Goal: Task Accomplishment & Management: Manage account settings

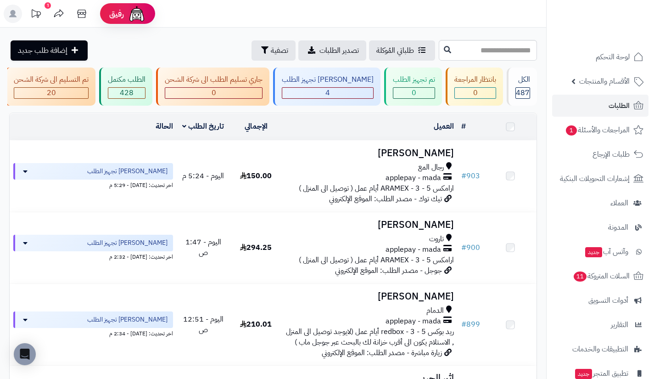
click at [587, 98] on link "الطلبات" at bounding box center [601, 106] width 96 height 22
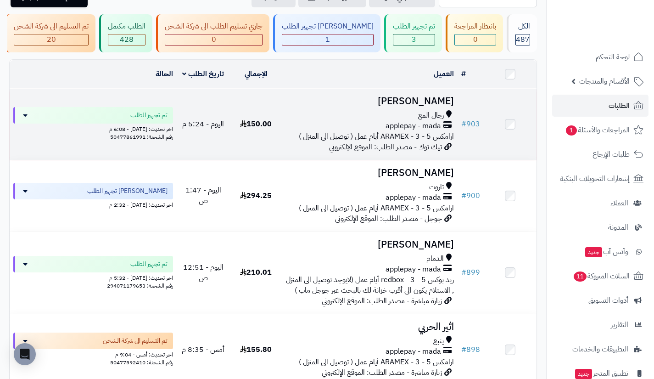
scroll to position [53, 0]
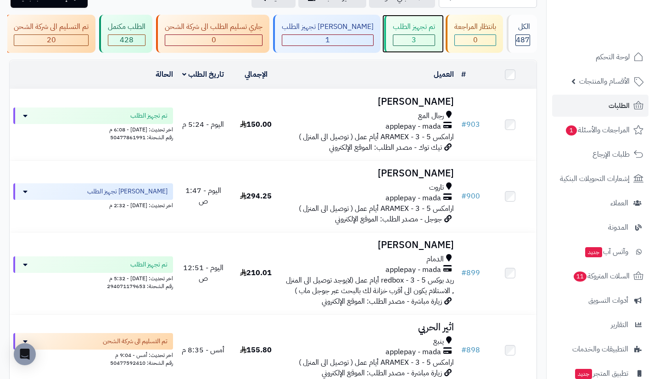
click at [394, 38] on div "3" at bounding box center [414, 39] width 42 height 11
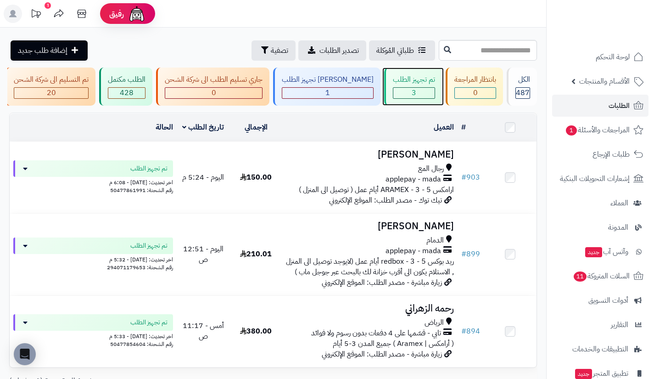
click at [426, 96] on div "3" at bounding box center [414, 93] width 41 height 11
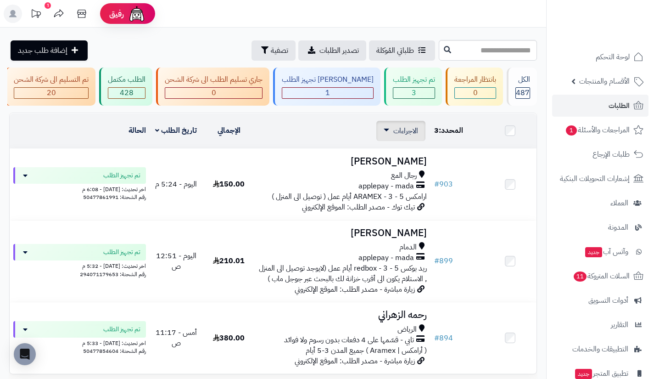
click at [391, 136] on link "الاجراءات" at bounding box center [401, 130] width 34 height 11
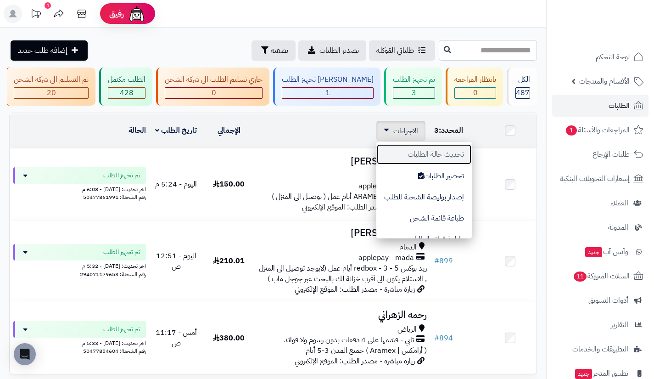
click at [415, 163] on button "تحديث حالة الطلبات" at bounding box center [425, 154] width 96 height 21
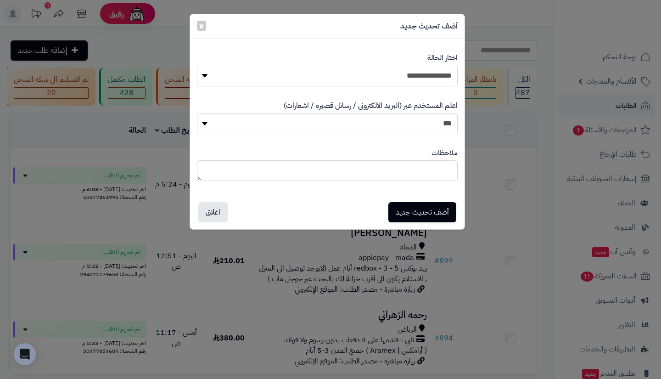
click at [419, 79] on select "**********" at bounding box center [327, 76] width 261 height 21
select select "**"
click at [197, 66] on select "**********" at bounding box center [327, 76] width 261 height 21
click at [420, 206] on button "أضف تحديث جديد" at bounding box center [423, 212] width 68 height 20
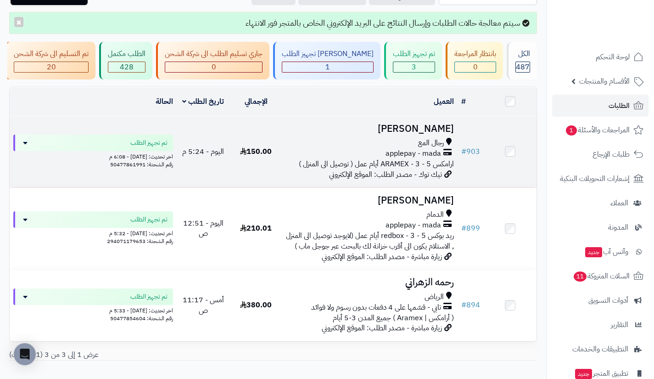
scroll to position [56, 0]
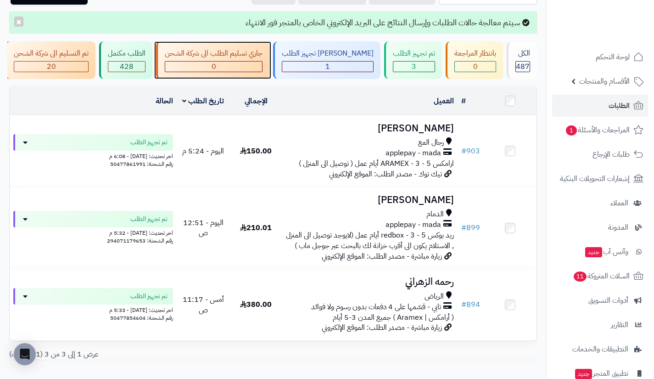
click at [263, 58] on div "جاري تسليم الطلب الى شركة الشحن" at bounding box center [214, 53] width 98 height 11
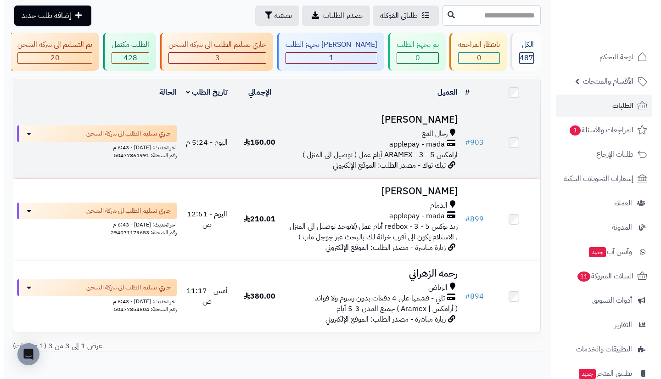
scroll to position [37, 0]
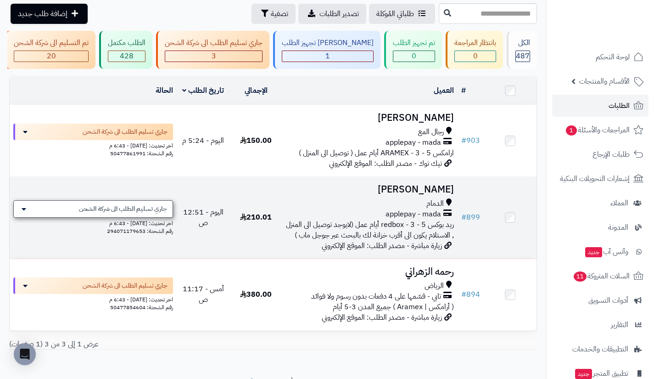
click at [147, 214] on span "جاري تسليم الطلب الى شركة الشحن" at bounding box center [123, 208] width 88 height 9
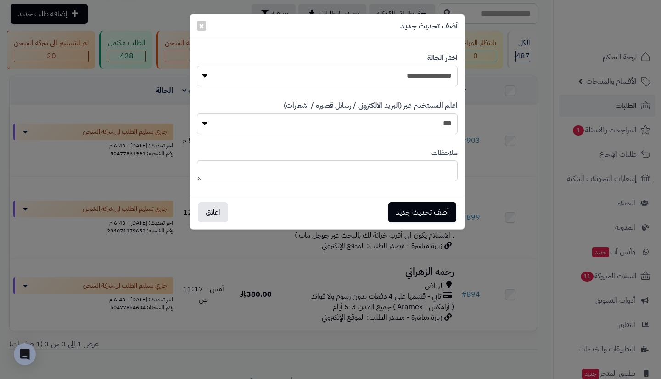
click at [335, 79] on select "**********" at bounding box center [327, 76] width 261 height 21
select select "**"
click at [197, 66] on select "**********" at bounding box center [327, 76] width 261 height 21
click at [431, 211] on button "أضف تحديث جديد" at bounding box center [423, 212] width 68 height 20
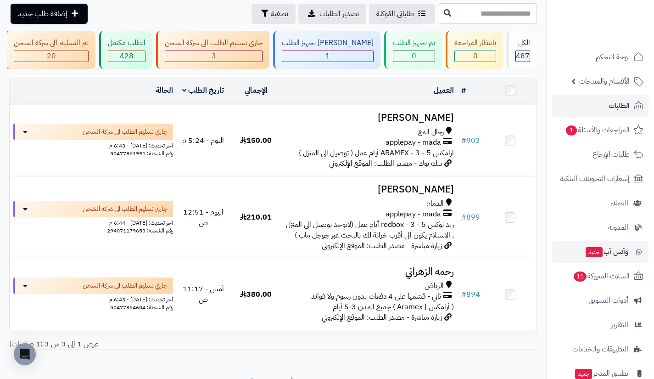
scroll to position [66, 0]
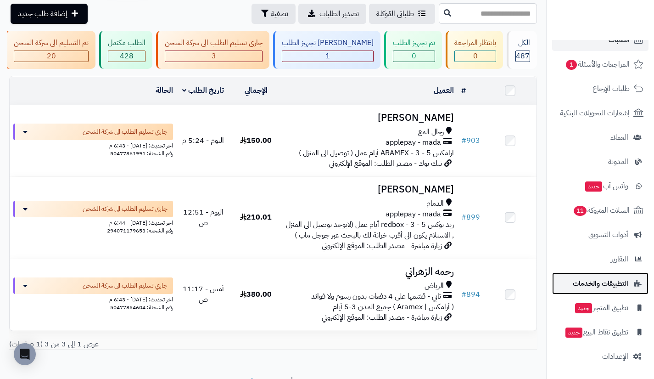
click at [607, 279] on span "التطبيقات والخدمات" at bounding box center [601, 283] width 56 height 13
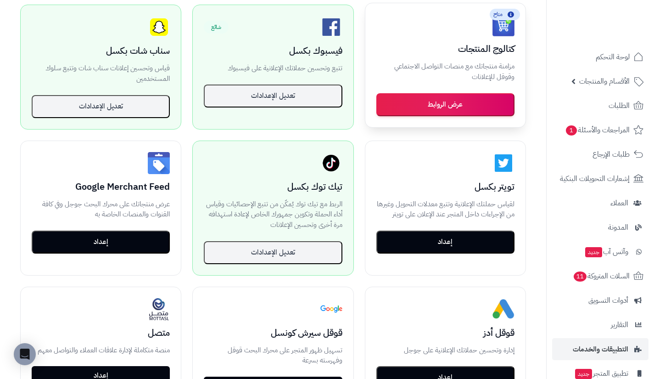
scroll to position [216, 0]
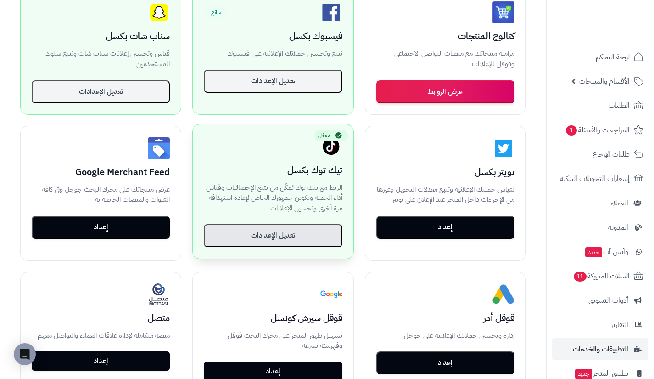
click at [312, 235] on button "تعديل الإعدادات" at bounding box center [273, 235] width 138 height 23
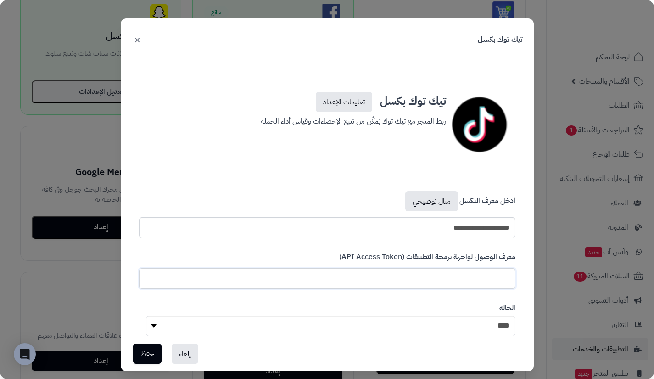
click at [443, 278] on input "text" at bounding box center [327, 278] width 377 height 21
paste input "**********"
paste input "text"
type input "**********"
click at [146, 350] on button "حفظ" at bounding box center [147, 353] width 28 height 20
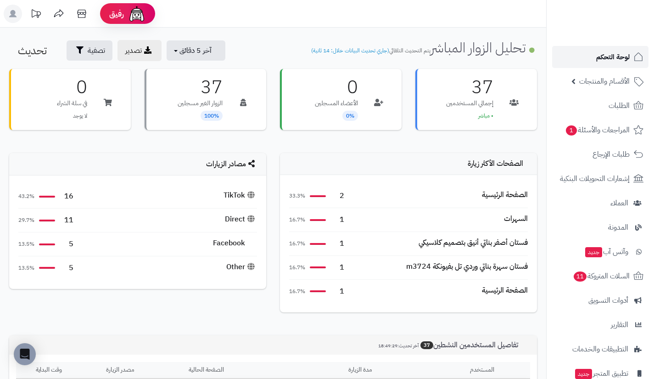
click at [590, 59] on link "لوحة التحكم" at bounding box center [601, 57] width 96 height 22
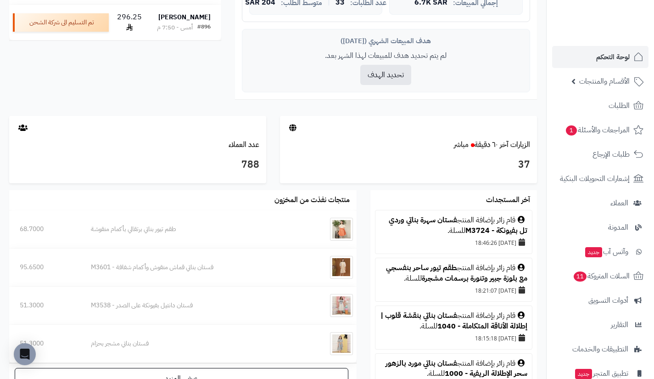
scroll to position [373, 0]
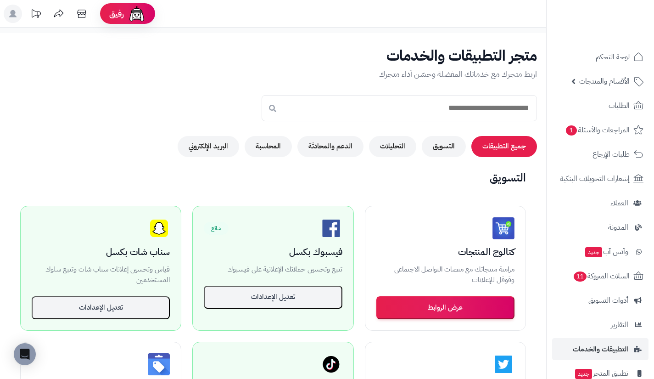
scroll to position [216, 0]
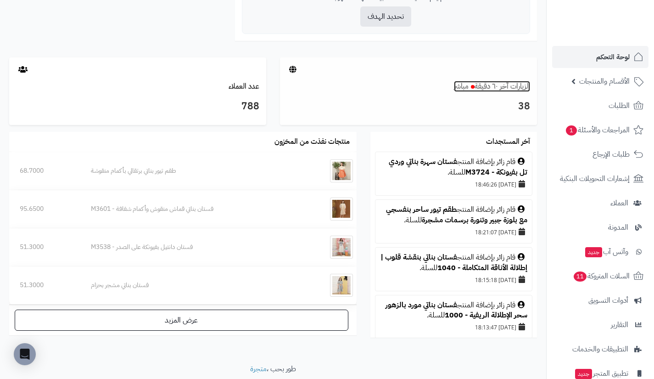
click at [513, 85] on link "الزيارات آخر ٦٠ دقيقة مباشر" at bounding box center [492, 86] width 76 height 11
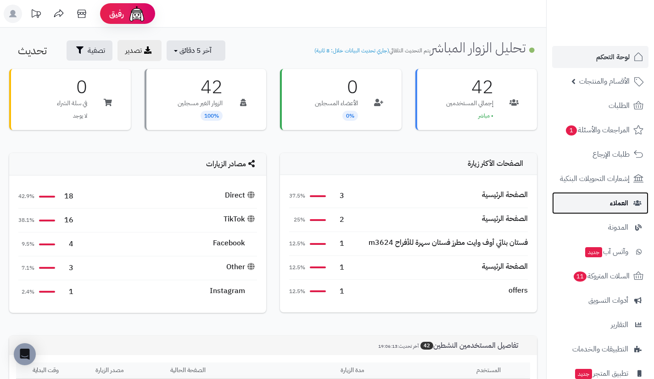
click at [600, 206] on link "العملاء" at bounding box center [601, 203] width 96 height 22
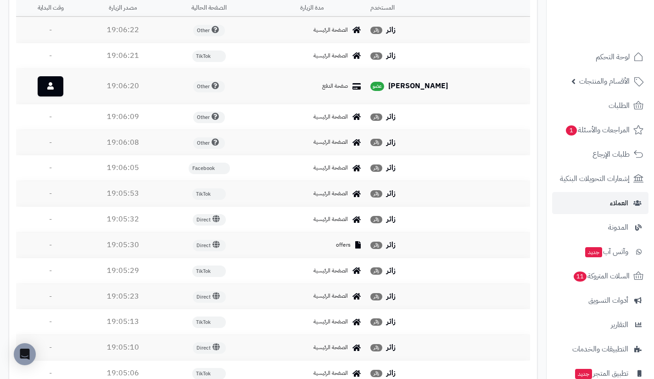
scroll to position [363, 0]
click at [47, 85] on link at bounding box center [51, 86] width 26 height 20
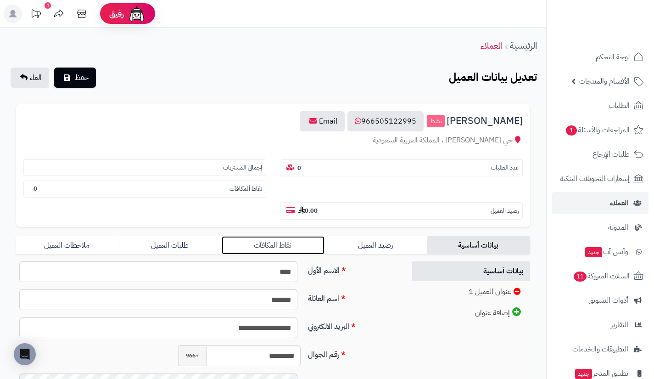
click at [307, 248] on link "نقاط المكافآت" at bounding box center [273, 245] width 103 height 18
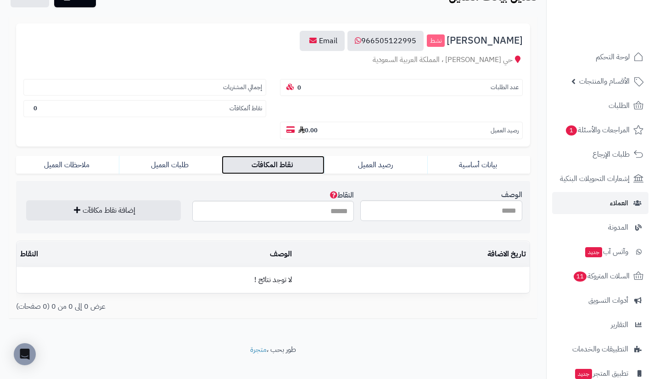
scroll to position [92, 0]
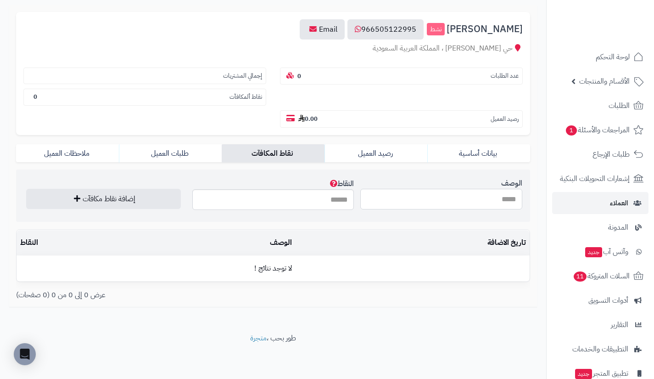
drag, startPoint x: 424, startPoint y: 200, endPoint x: 444, endPoint y: 220, distance: 27.9
click at [444, 220] on section "الوصف النقاط إضافة نقاط مكافآت" at bounding box center [273, 195] width 514 height 52
type input "**********"
click at [338, 199] on input "النقاط" at bounding box center [273, 199] width 162 height 21
type input "***"
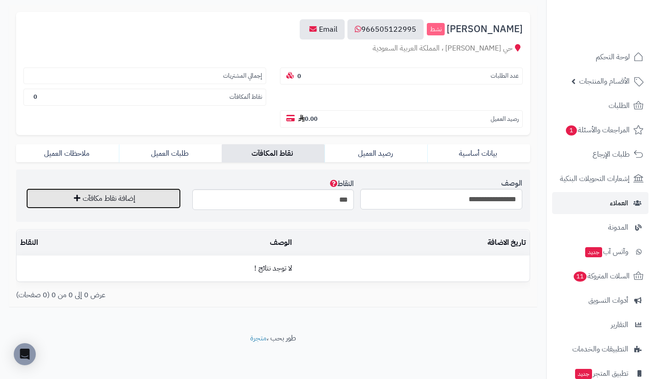
click at [138, 197] on button "إضافة نقاط مكافآت" at bounding box center [103, 198] width 155 height 20
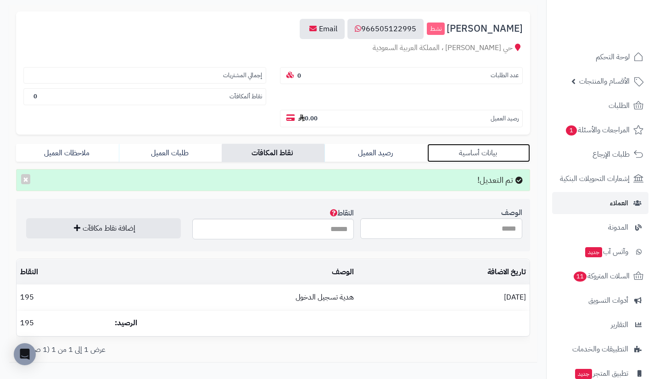
click at [468, 153] on link "بيانات أساسية" at bounding box center [479, 153] width 103 height 18
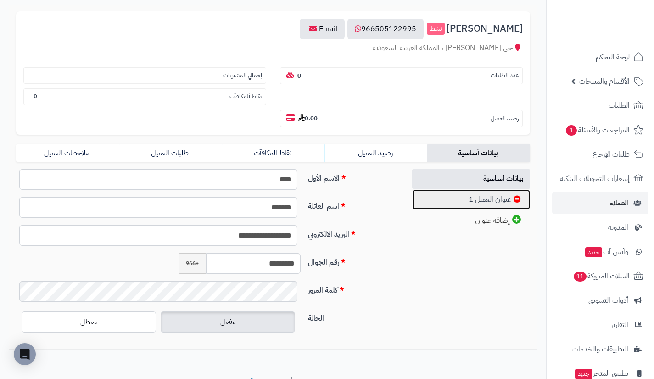
click at [468, 201] on link "عنوان العميل 1" at bounding box center [471, 200] width 118 height 20
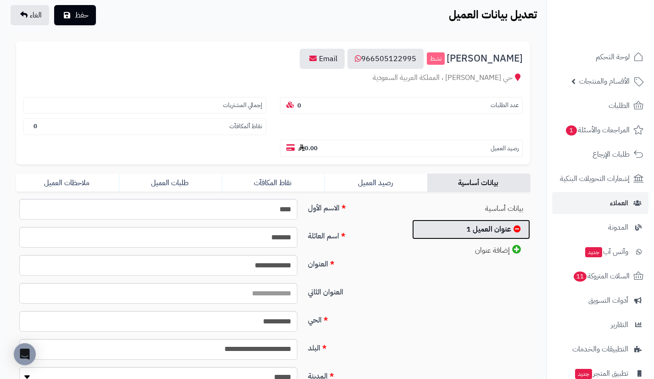
scroll to position [62, 0]
click at [612, 202] on span "العملاء" at bounding box center [619, 203] width 18 height 13
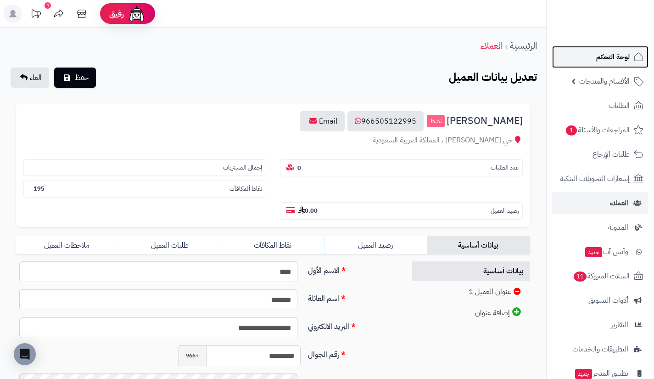
click at [601, 61] on span "لوحة التحكم" at bounding box center [614, 57] width 34 height 13
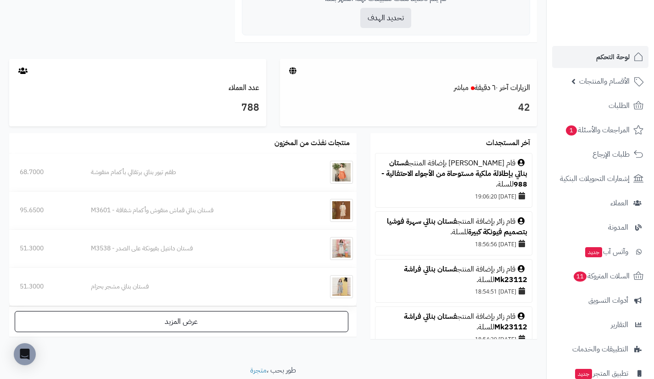
scroll to position [421, 0]
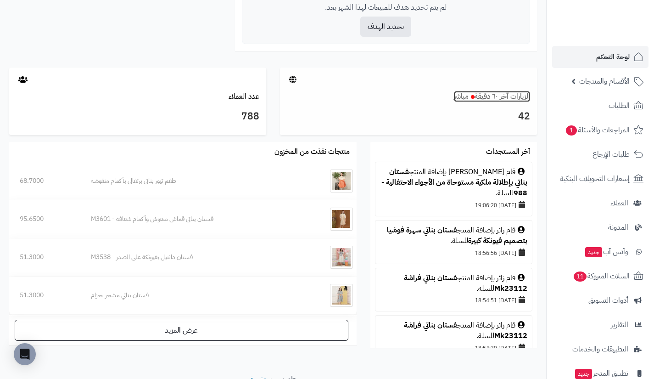
click at [508, 99] on link "الزيارات آخر ٦٠ دقيقة مباشر" at bounding box center [492, 96] width 76 height 11
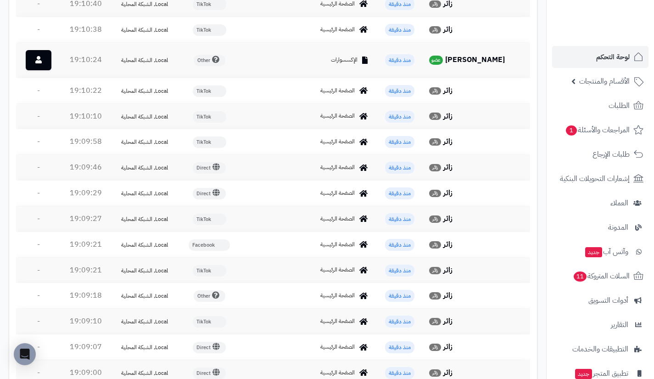
scroll to position [387, 0]
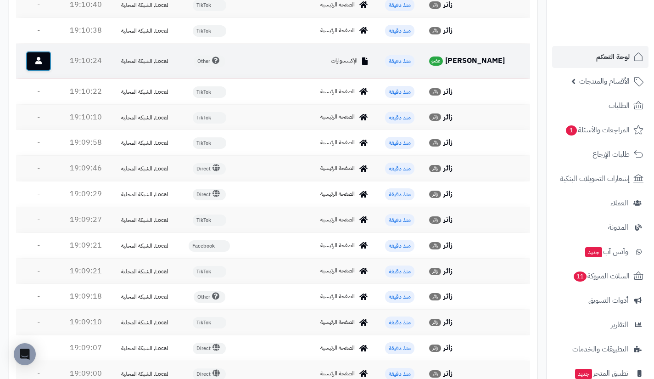
click at [48, 57] on link at bounding box center [39, 61] width 26 height 20
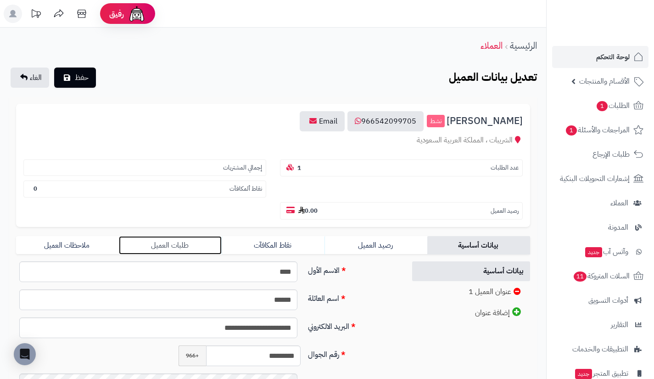
click at [209, 241] on link "طلبات العميل" at bounding box center [170, 245] width 103 height 18
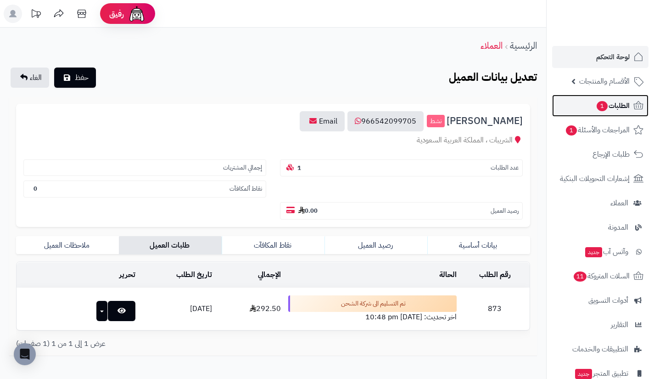
click at [571, 102] on link "الطلبات 1" at bounding box center [601, 106] width 96 height 22
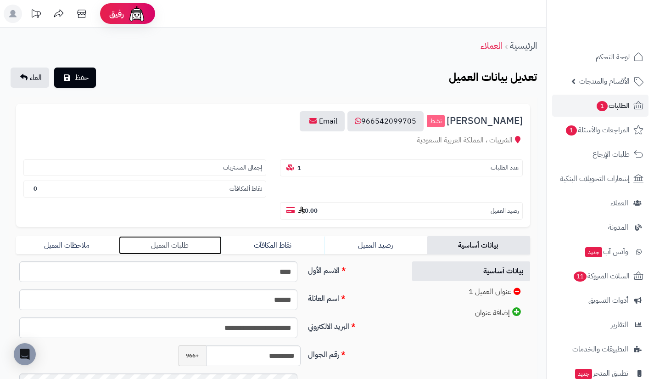
click at [207, 243] on link "طلبات العميل" at bounding box center [170, 245] width 103 height 18
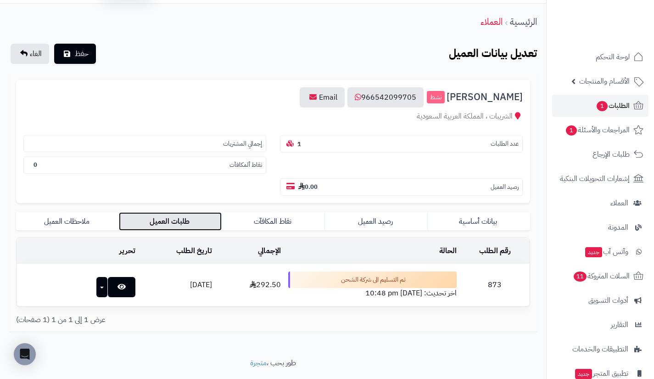
scroll to position [25, 0]
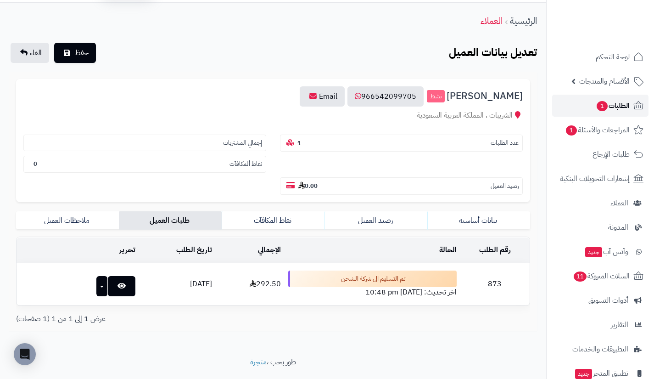
click at [590, 99] on link "الطلبات 1" at bounding box center [601, 106] width 96 height 22
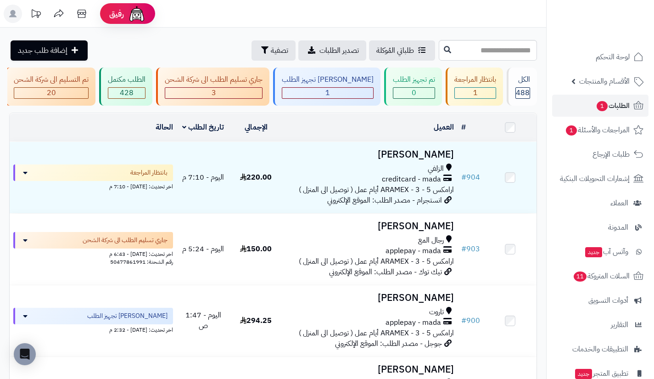
click at [420, 174] on div "الزلفي" at bounding box center [370, 169] width 168 height 11
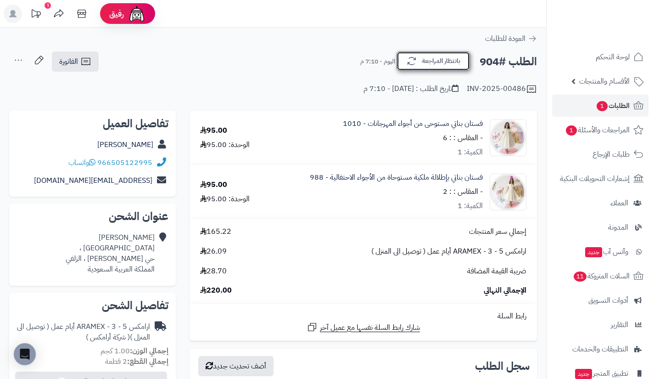
click at [409, 61] on icon "button" at bounding box center [411, 61] width 11 height 11
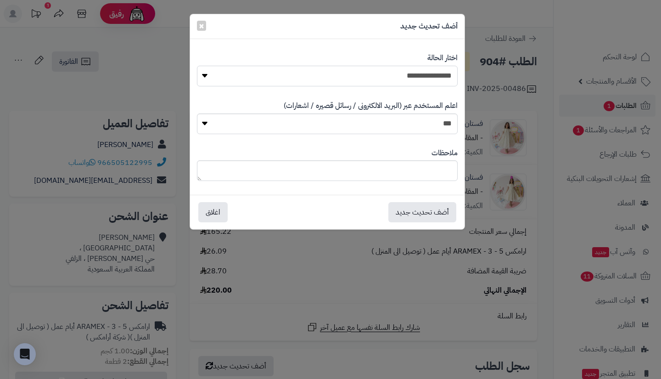
click at [424, 72] on select "**********" at bounding box center [327, 76] width 261 height 21
select select "*"
click at [197, 66] on select "**********" at bounding box center [327, 76] width 261 height 21
click at [424, 206] on button "أضف تحديث جديد" at bounding box center [423, 212] width 68 height 20
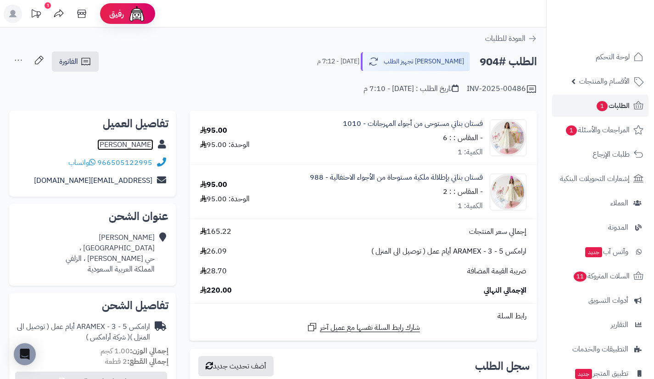
click at [133, 139] on link "[PERSON_NAME]" at bounding box center [125, 144] width 56 height 11
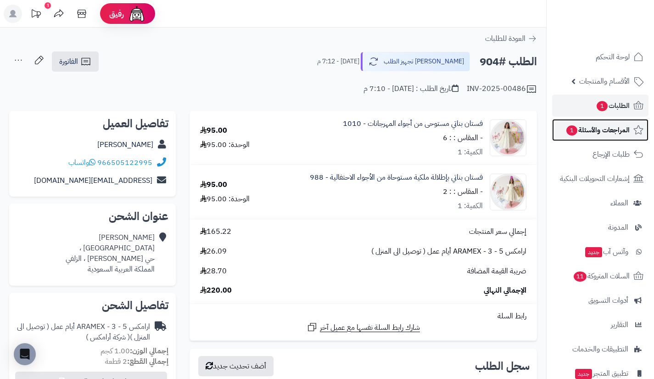
click at [605, 136] on link "المراجعات والأسئلة 1" at bounding box center [601, 130] width 96 height 22
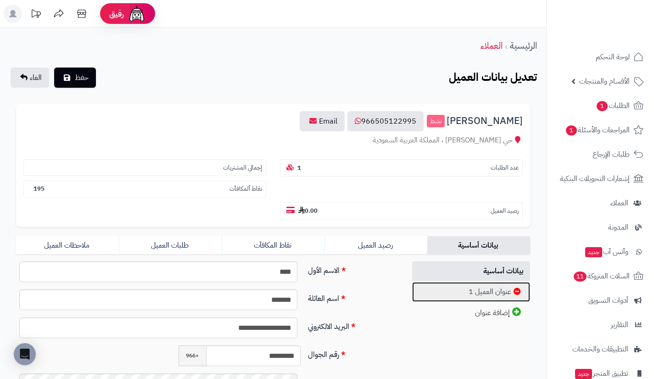
click at [450, 293] on link "عنوان العميل 1" at bounding box center [471, 292] width 118 height 20
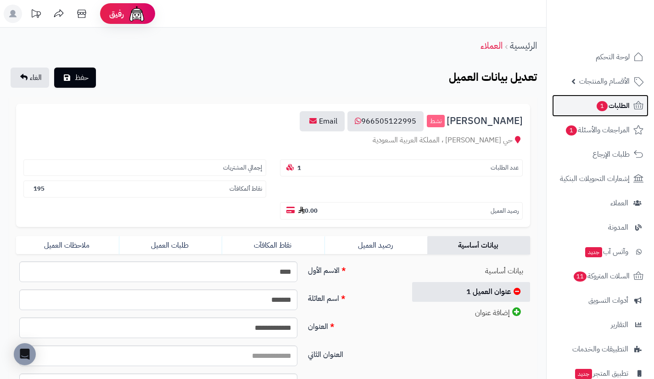
click at [579, 113] on link "الطلبات 1" at bounding box center [601, 106] width 96 height 22
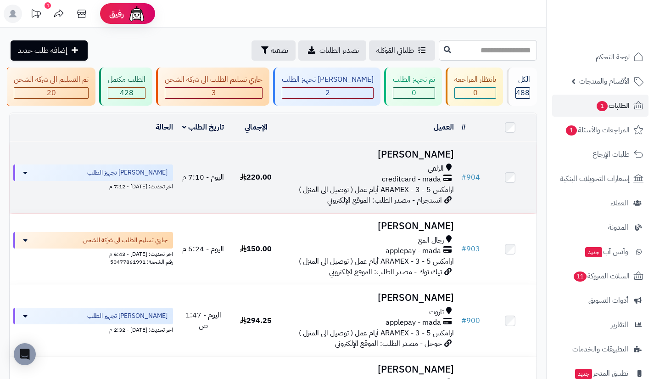
click at [364, 181] on div "creditcard - mada" at bounding box center [370, 179] width 168 height 11
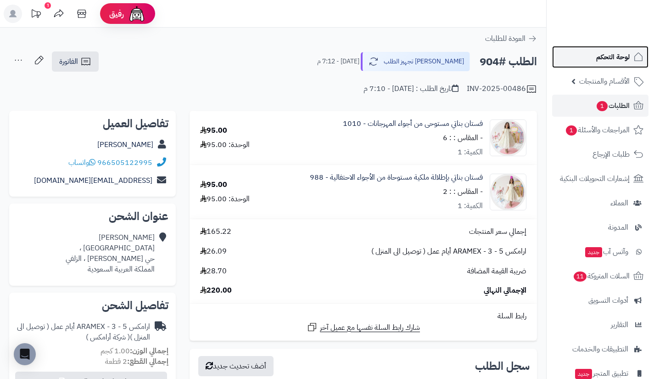
click at [613, 56] on span "لوحة التحكم" at bounding box center [614, 57] width 34 height 13
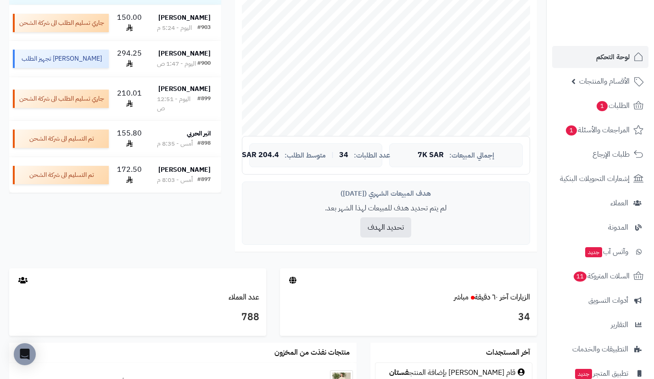
scroll to position [225, 0]
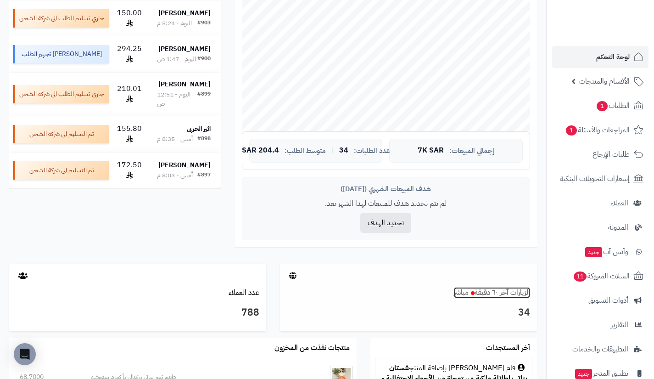
click at [503, 298] on link "الزيارات آخر ٦٠ دقيقة مباشر" at bounding box center [492, 292] width 76 height 11
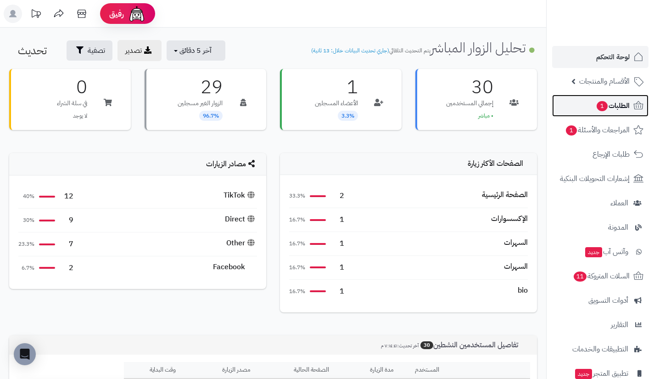
click at [577, 113] on link "الطلبات 1" at bounding box center [601, 106] width 96 height 22
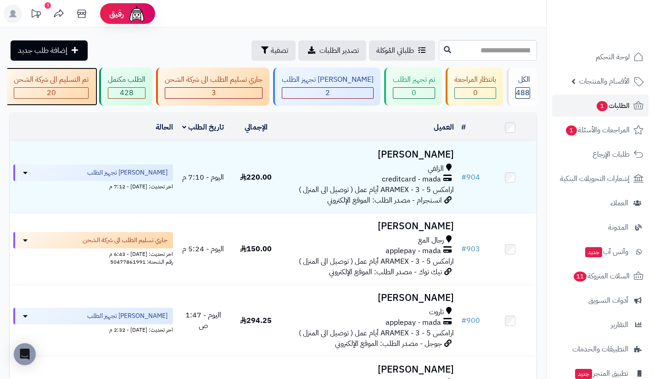
click at [89, 80] on div "تم التسليم الى شركة الشحن" at bounding box center [51, 79] width 75 height 11
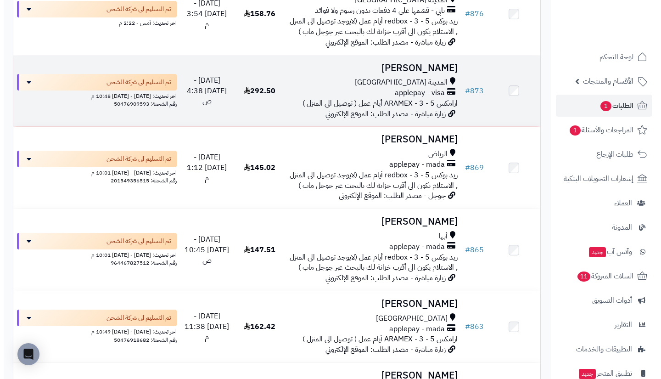
scroll to position [1153, 0]
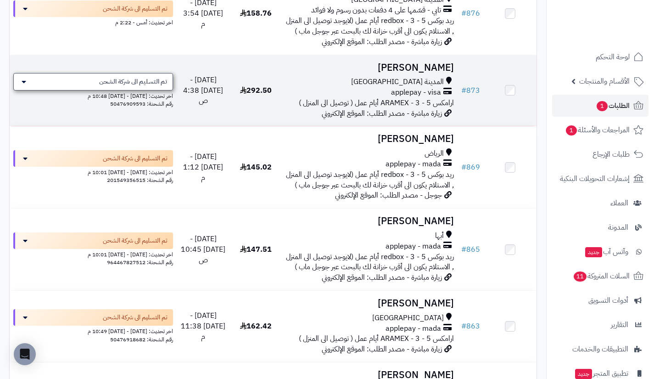
click at [132, 86] on span "تم التسليم الى شركة الشحن" at bounding box center [133, 81] width 68 height 9
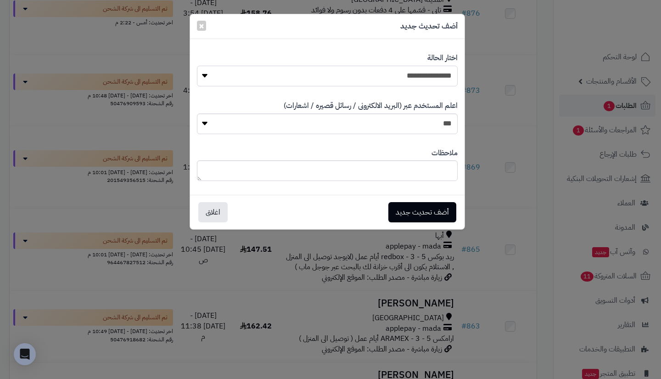
click at [286, 83] on select "**********" at bounding box center [327, 76] width 261 height 21
select select "**"
click at [197, 66] on select "**********" at bounding box center [327, 76] width 261 height 21
click at [426, 209] on button "أضف تحديث جديد" at bounding box center [423, 212] width 68 height 20
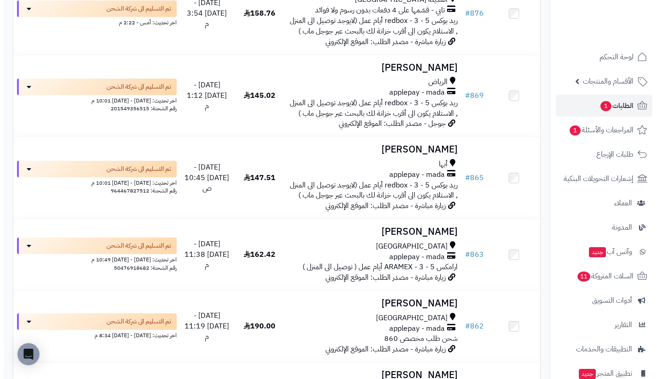
scroll to position [1320, 0]
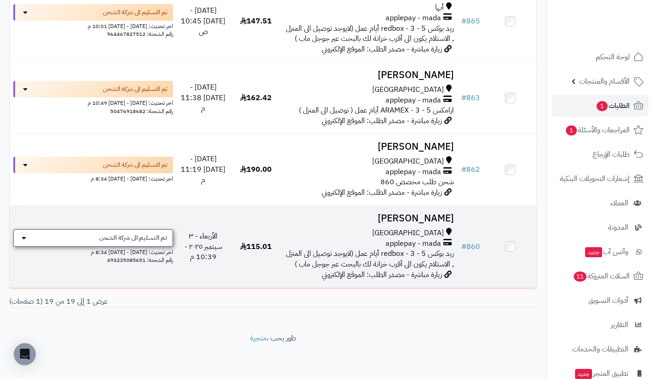
click at [120, 231] on div "تم التسليم الى شركة الشحن" at bounding box center [93, 237] width 160 height 17
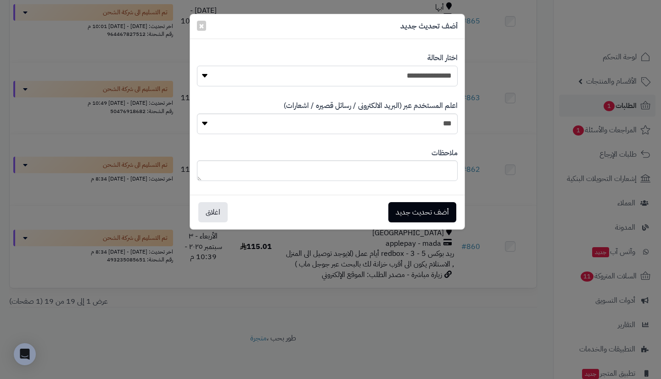
click at [302, 79] on select "**********" at bounding box center [327, 76] width 261 height 21
select select "**"
click at [197, 66] on select "**********" at bounding box center [327, 76] width 261 height 21
click at [416, 216] on button "أضف تحديث جديد" at bounding box center [423, 212] width 68 height 20
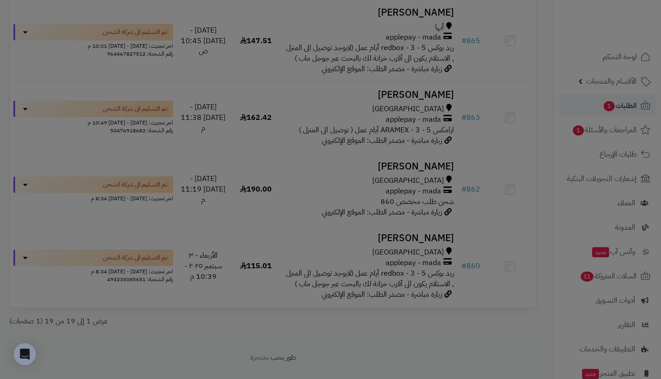
scroll to position [1349, 0]
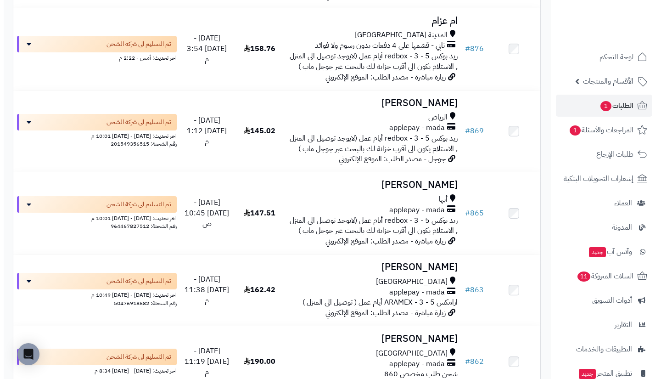
scroll to position [1237, 0]
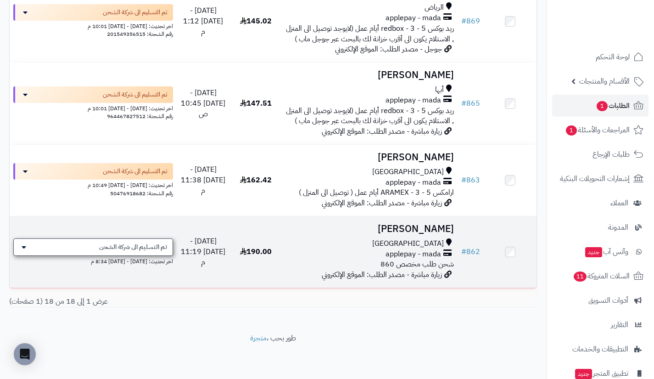
click at [141, 240] on div "تم التسليم الى شركة الشحن" at bounding box center [93, 246] width 160 height 17
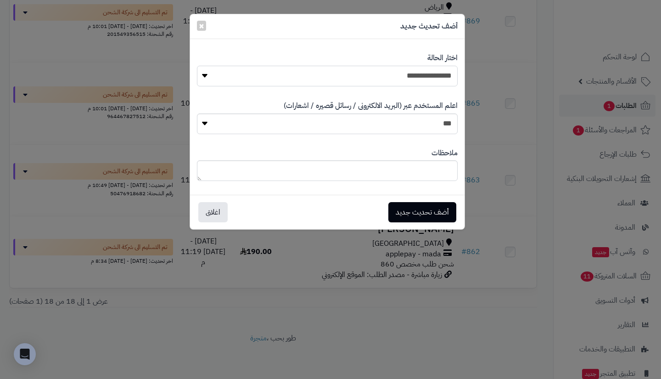
click at [286, 80] on select "**********" at bounding box center [327, 76] width 261 height 21
select select "**"
click at [197, 66] on select "**********" at bounding box center [327, 76] width 261 height 21
click at [427, 204] on button "أضف تحديث جديد" at bounding box center [423, 212] width 68 height 20
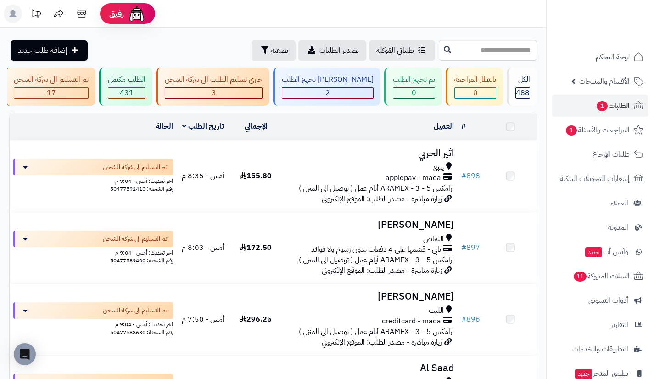
scroll to position [1166, 0]
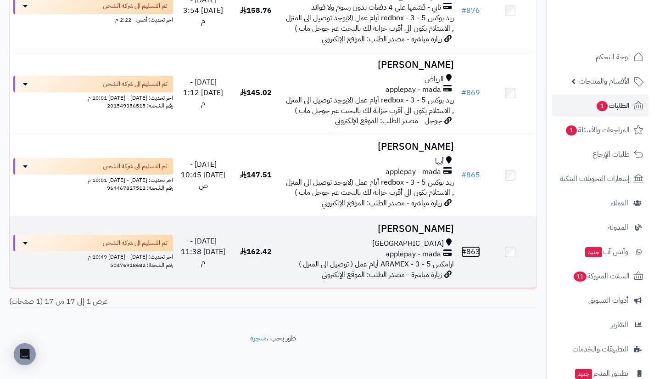
click at [474, 251] on link "# 863" at bounding box center [471, 251] width 19 height 11
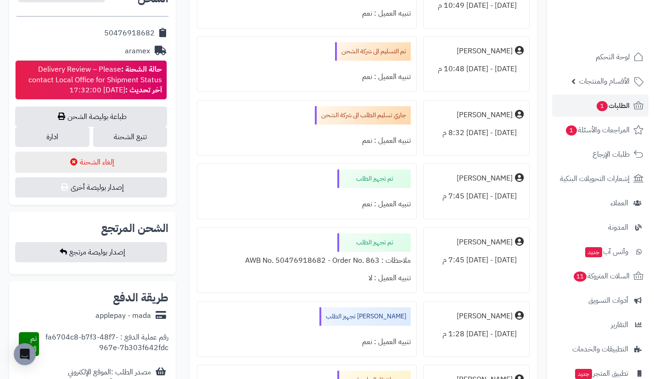
scroll to position [412, 0]
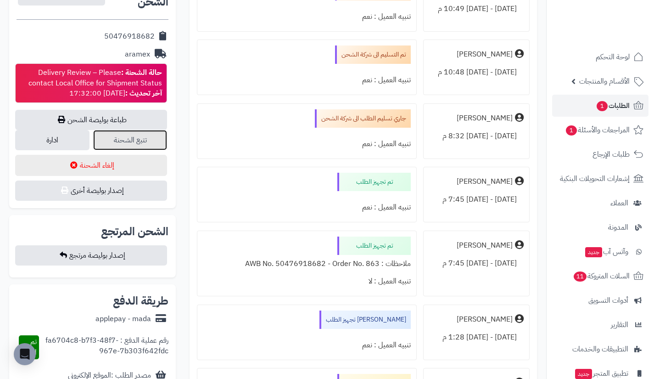
click at [125, 139] on link "تتبع الشحنة" at bounding box center [130, 140] width 74 height 20
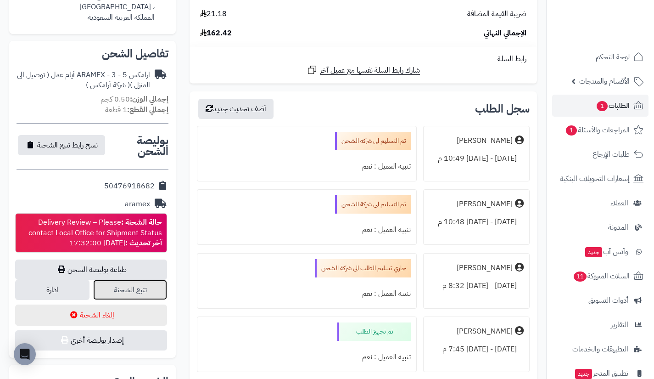
scroll to position [263, 0]
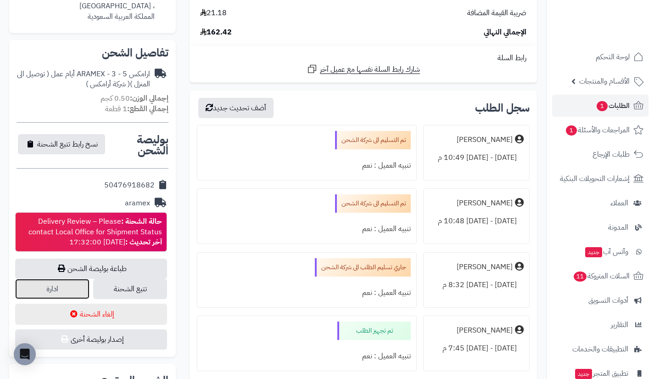
click at [78, 288] on link "ادارة" at bounding box center [52, 289] width 74 height 20
drag, startPoint x: 104, startPoint y: 181, endPoint x: 158, endPoint y: 190, distance: 53.9
click at [158, 190] on div "50476918682" at bounding box center [93, 185] width 152 height 18
copy div "50476918682"
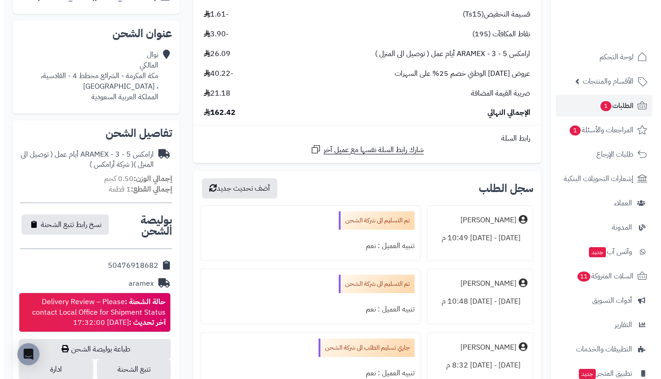
scroll to position [0, 0]
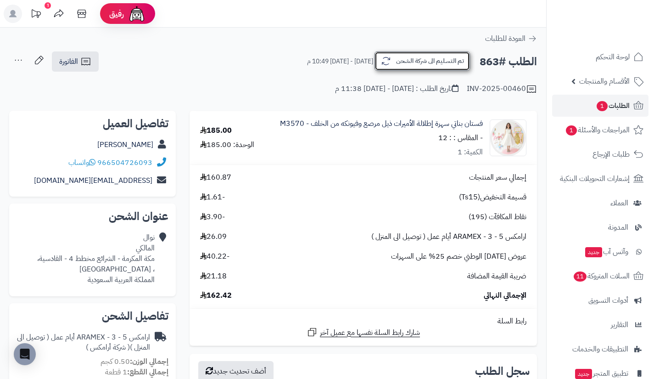
click at [405, 68] on button "تم التسليم الى شركة الشحن" at bounding box center [423, 60] width 96 height 19
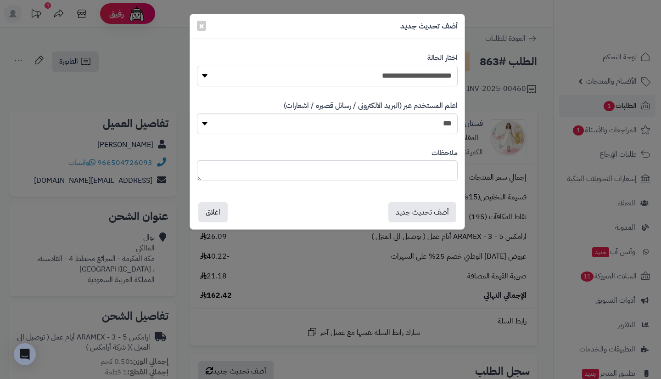
click at [411, 82] on select "**********" at bounding box center [327, 76] width 261 height 21
select select "**"
click at [197, 66] on select "**********" at bounding box center [327, 76] width 261 height 21
click at [414, 209] on button "أضف تحديث جديد" at bounding box center [423, 212] width 68 height 20
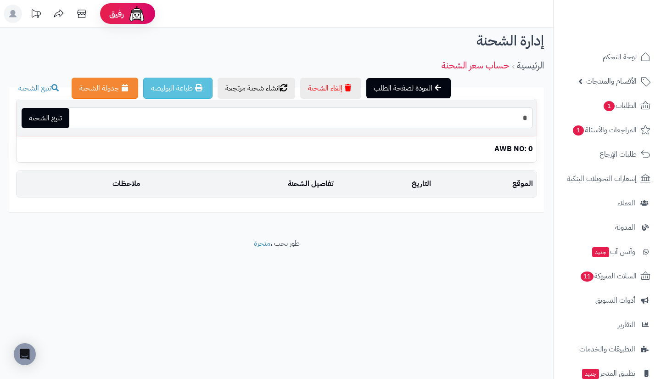
click at [379, 113] on input "*" at bounding box center [300, 117] width 465 height 21
paste input "**********"
type input "**********"
click at [40, 123] on link "تتبع الشحنه" at bounding box center [46, 118] width 48 height 20
click at [57, 121] on link "تتبع الشحنه" at bounding box center [46, 118] width 48 height 20
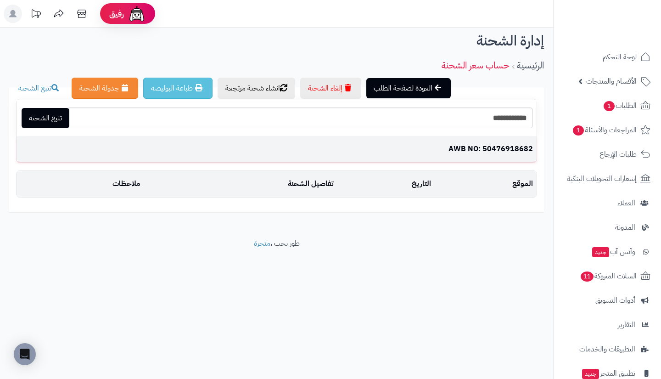
click at [426, 148] on td "AWB NO: 50476918682" at bounding box center [277, 148] width 520 height 25
click at [505, 152] on td "AWB NO: 50476918682" at bounding box center [277, 148] width 520 height 25
click at [479, 147] on td "AWB NO: 50476918682" at bounding box center [277, 148] width 520 height 25
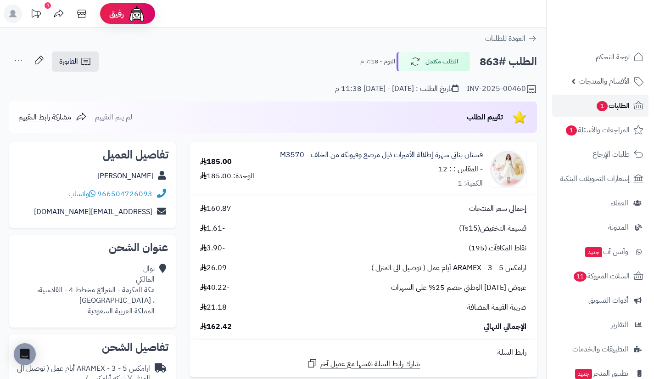
click at [589, 102] on link "الطلبات 1" at bounding box center [601, 106] width 96 height 22
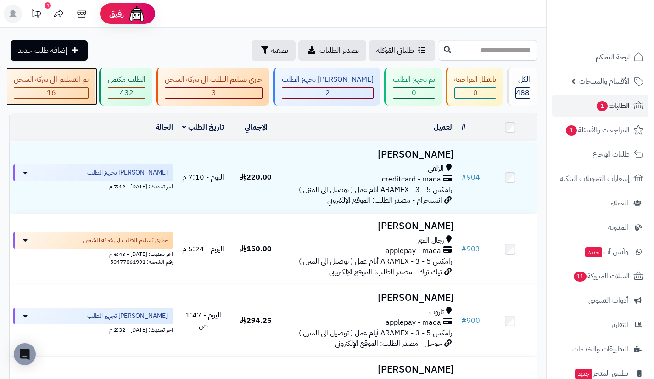
click at [96, 86] on div "تم التسليم الى شركة الشحن 16" at bounding box center [50, 87] width 90 height 38
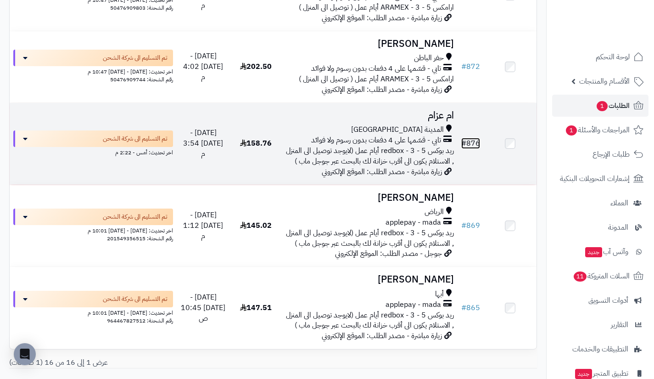
scroll to position [1022, 0]
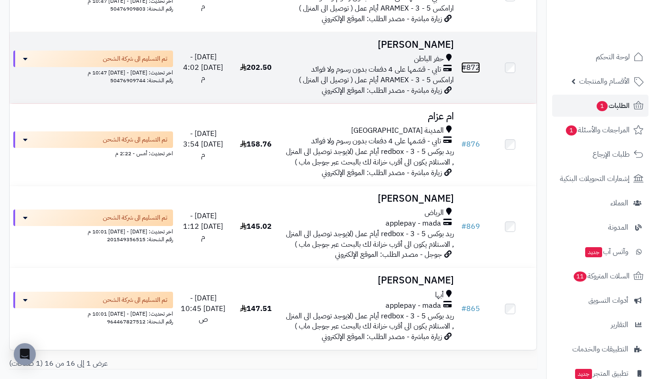
drag, startPoint x: 474, startPoint y: 81, endPoint x: 479, endPoint y: 75, distance: 7.2
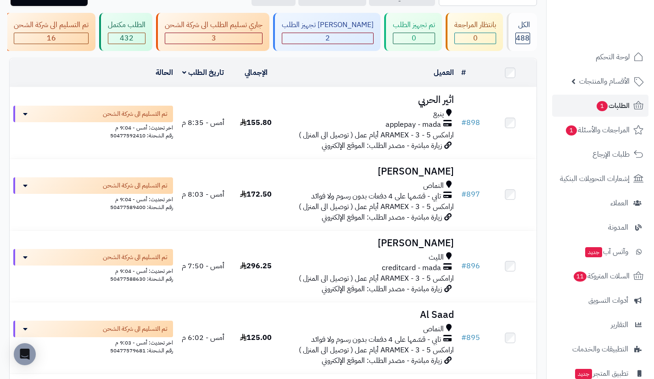
scroll to position [53, 0]
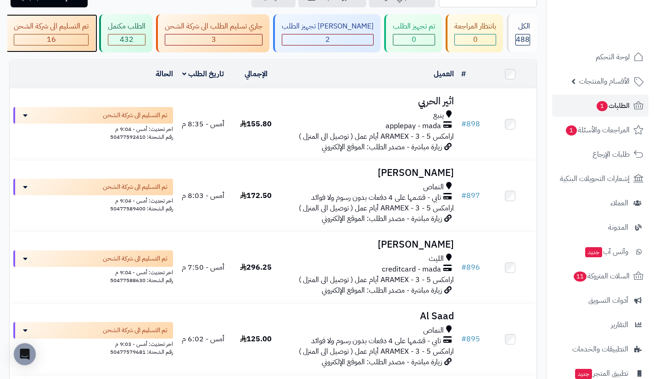
click at [96, 19] on div "تم التسليم الى شركة الشحن 16" at bounding box center [50, 33] width 90 height 38
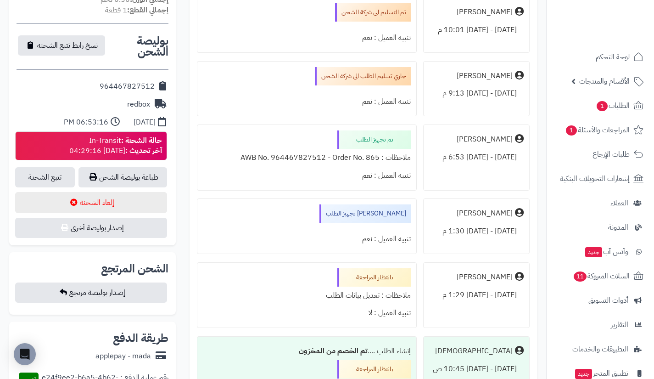
scroll to position [368, 0]
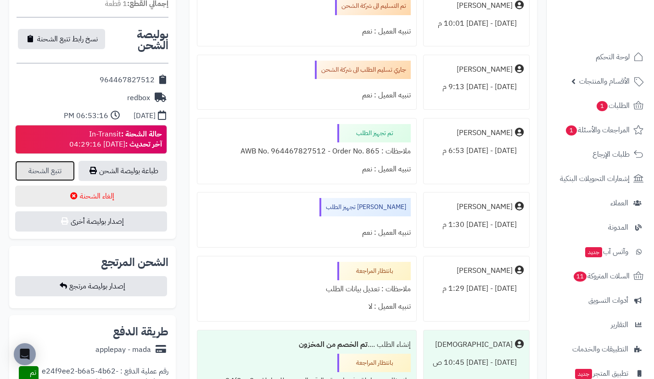
click at [64, 163] on link "تتبع الشحنة" at bounding box center [45, 171] width 60 height 20
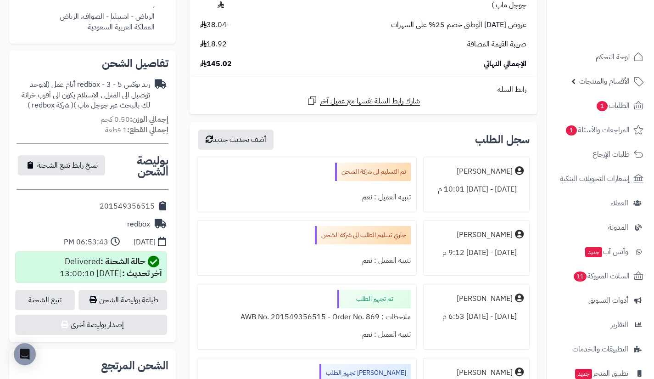
scroll to position [286, 0]
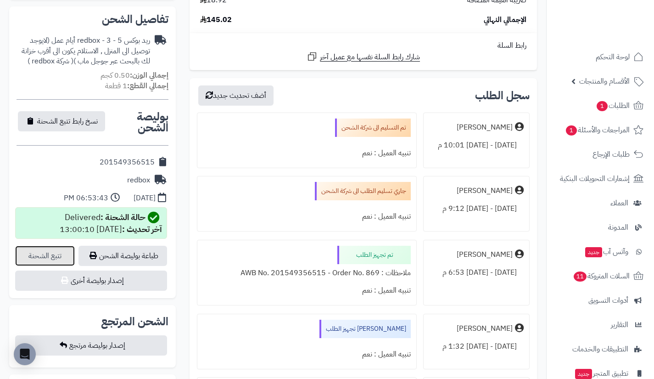
click at [61, 251] on link "تتبع الشحنة" at bounding box center [45, 256] width 60 height 20
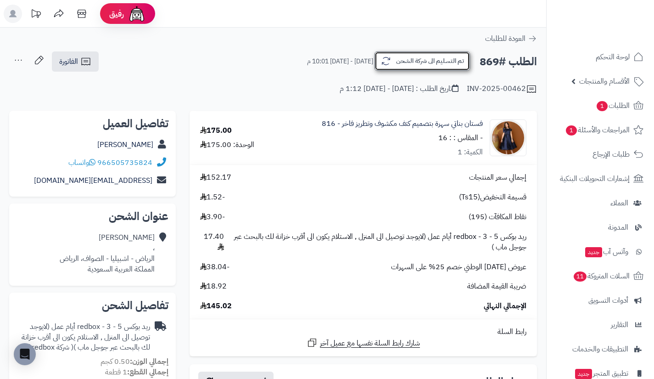
click at [401, 66] on button "تم التسليم الى شركة الشحن" at bounding box center [423, 60] width 96 height 19
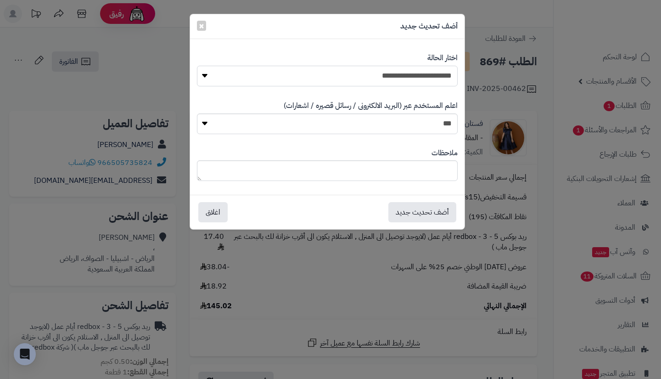
click at [413, 76] on select "**********" at bounding box center [327, 76] width 261 height 21
select select "**"
click at [197, 66] on select "**********" at bounding box center [327, 76] width 261 height 21
click at [413, 216] on button "أضف تحديث جديد" at bounding box center [423, 212] width 68 height 20
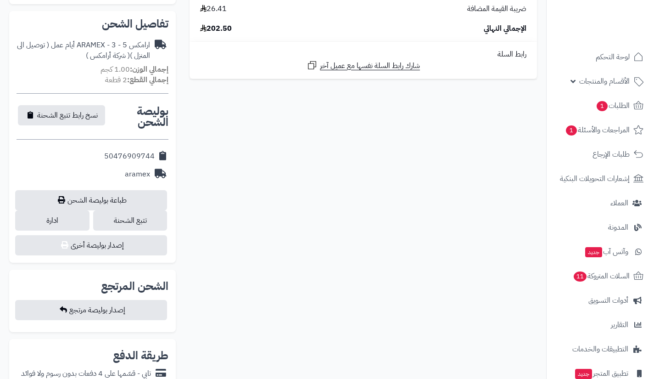
scroll to position [277, 0]
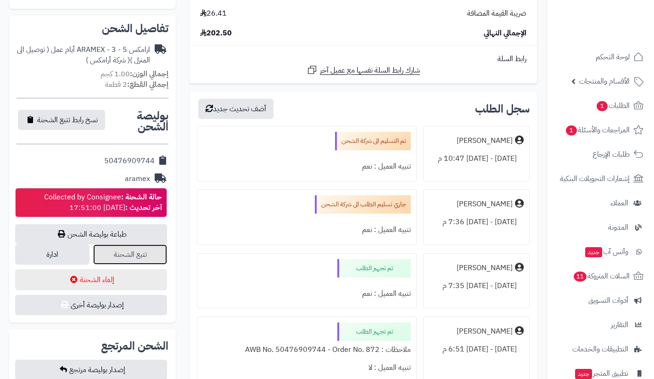
click at [152, 253] on link "تتبع الشحنة" at bounding box center [130, 254] width 74 height 20
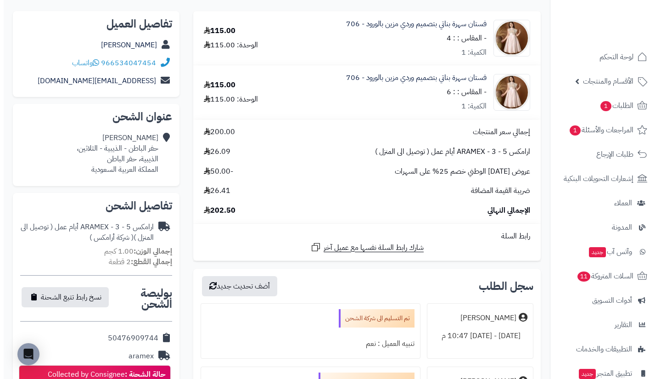
scroll to position [0, 0]
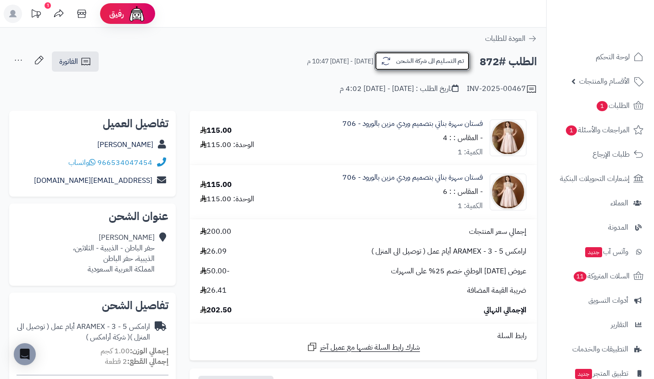
click at [403, 68] on button "تم التسليم الى شركة الشحن" at bounding box center [423, 60] width 96 height 19
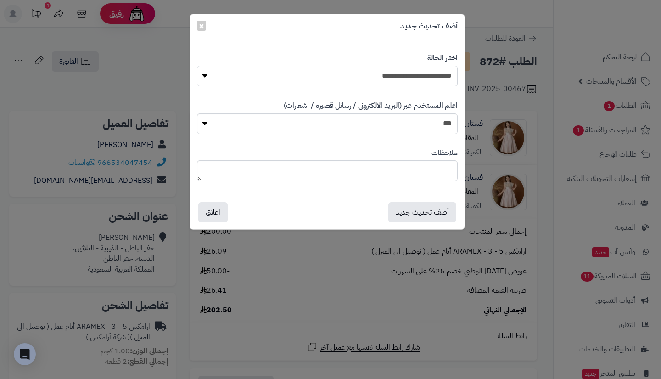
click at [435, 75] on select "**********" at bounding box center [327, 76] width 261 height 21
select select "**"
click at [197, 66] on select "**********" at bounding box center [327, 76] width 261 height 21
click at [433, 220] on button "أضف تحديث جديد" at bounding box center [423, 212] width 68 height 20
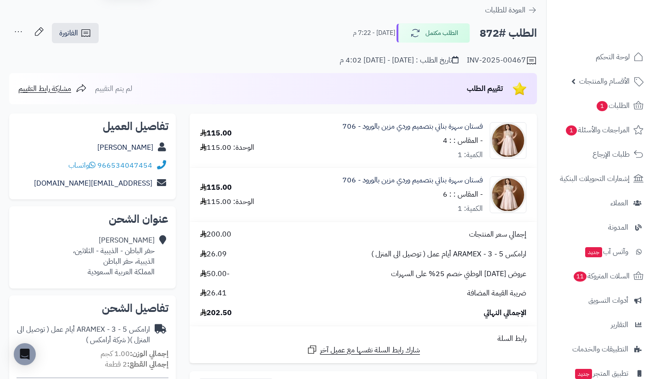
scroll to position [23, 0]
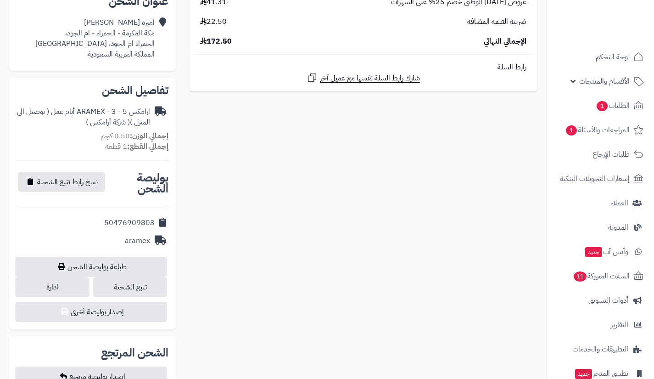
scroll to position [214, 0]
click at [154, 283] on link "تتبع الشحنة" at bounding box center [130, 287] width 74 height 20
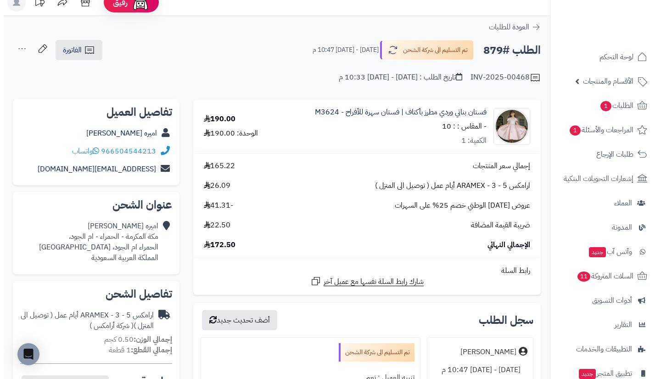
scroll to position [0, 0]
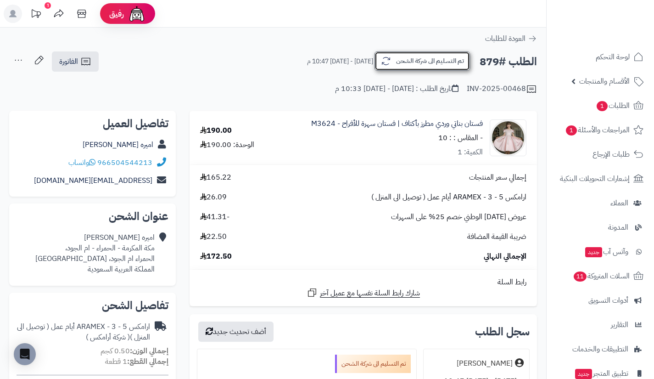
click at [396, 68] on button "تم التسليم الى شركة الشحن" at bounding box center [423, 60] width 96 height 19
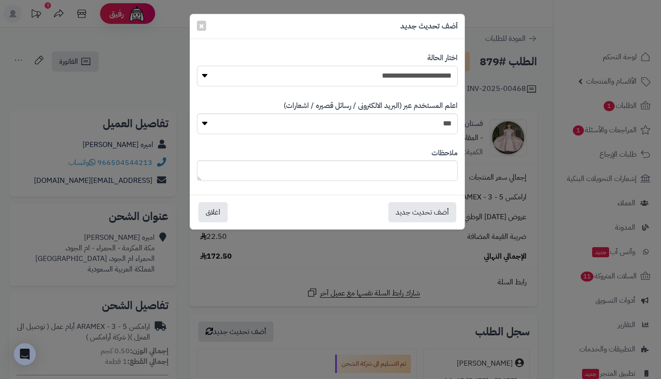
click at [405, 78] on select "**********" at bounding box center [327, 76] width 261 height 21
select select "**"
click at [197, 66] on select "**********" at bounding box center [327, 76] width 261 height 21
click at [420, 212] on button "أضف تحديث جديد" at bounding box center [423, 212] width 68 height 20
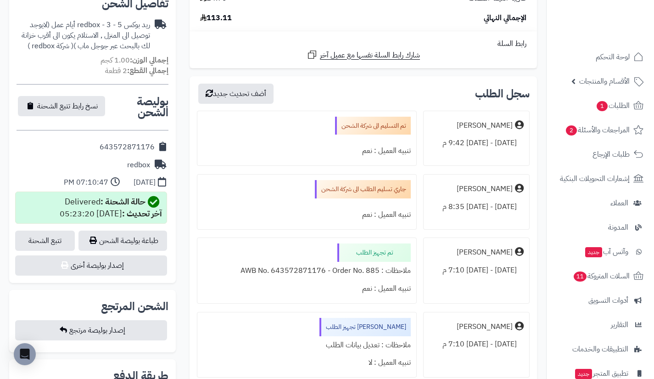
scroll to position [323, 0]
click at [53, 230] on link "تتبع الشحنة" at bounding box center [45, 240] width 60 height 20
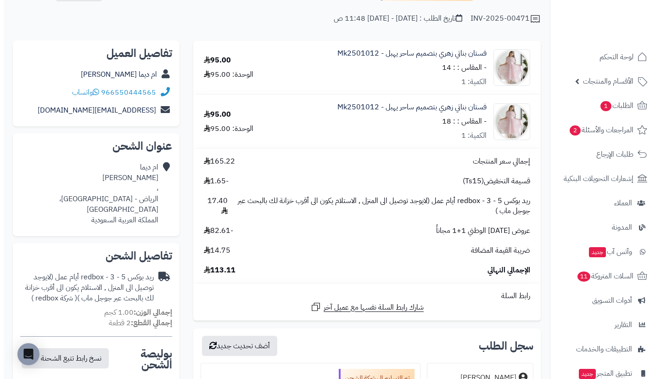
scroll to position [0, 0]
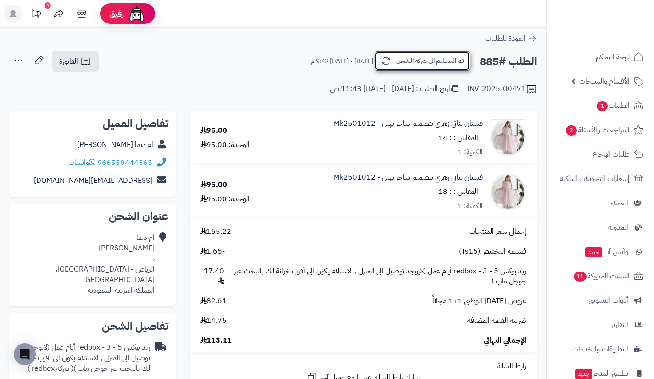
click at [400, 64] on button "تم التسليم الى شركة الشحن" at bounding box center [423, 60] width 96 height 19
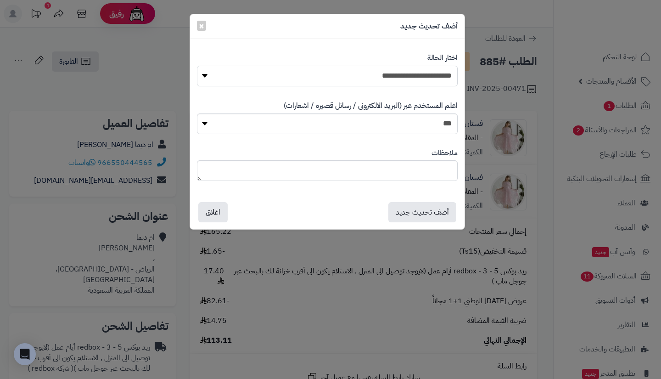
click at [417, 72] on select "**********" at bounding box center [327, 76] width 261 height 21
select select "**"
click at [197, 66] on select "**********" at bounding box center [327, 76] width 261 height 21
click at [427, 214] on button "أضف تحديث جديد" at bounding box center [423, 212] width 68 height 20
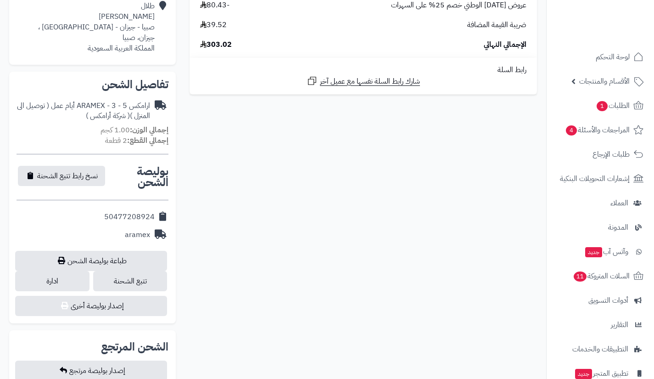
scroll to position [239, 0]
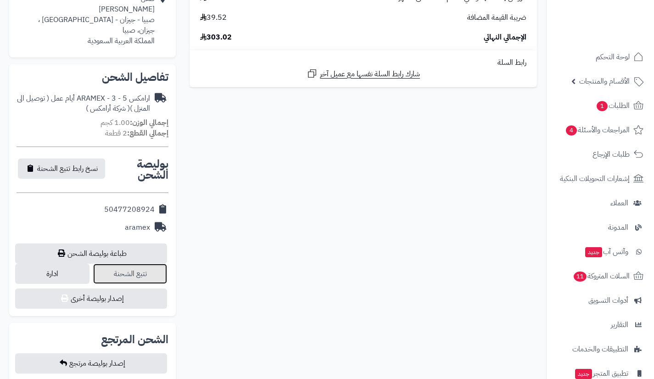
click at [104, 273] on link "تتبع الشحنة" at bounding box center [130, 274] width 74 height 20
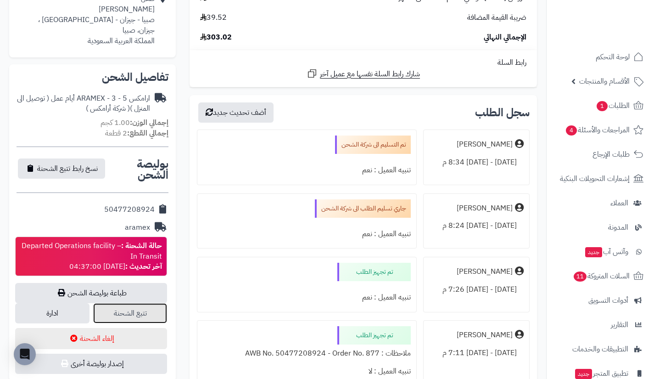
click at [141, 312] on link "تتبع الشحنة" at bounding box center [130, 313] width 74 height 20
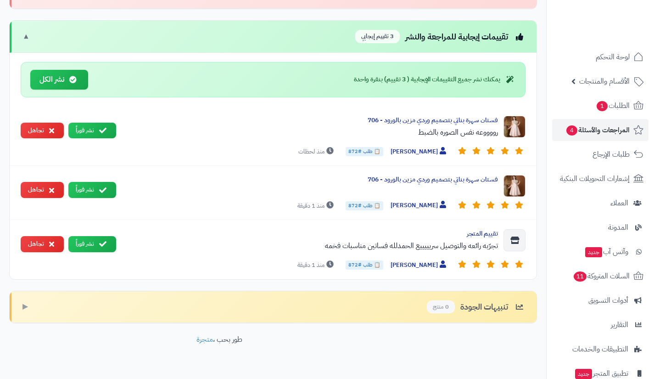
scroll to position [400, 0]
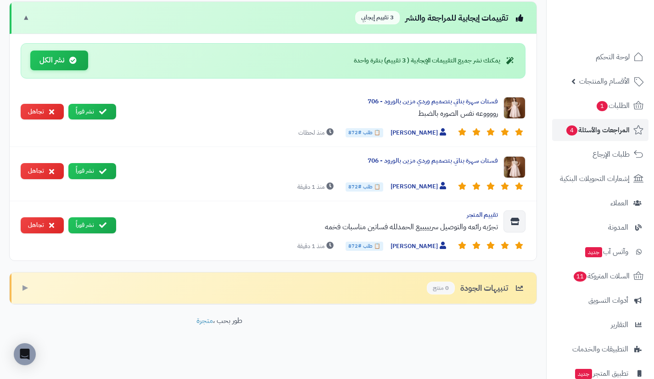
click at [78, 65] on button "نشر الكل" at bounding box center [59, 61] width 58 height 20
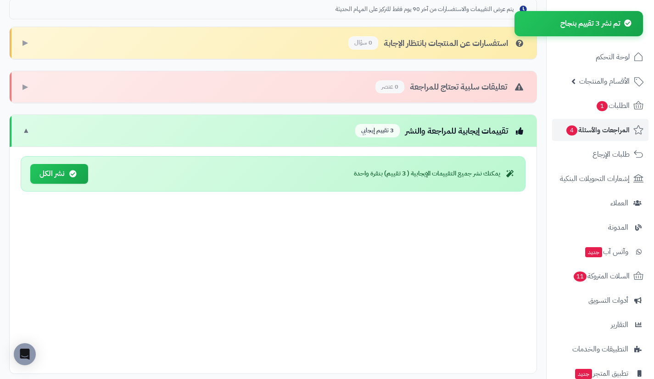
scroll to position [228, 0]
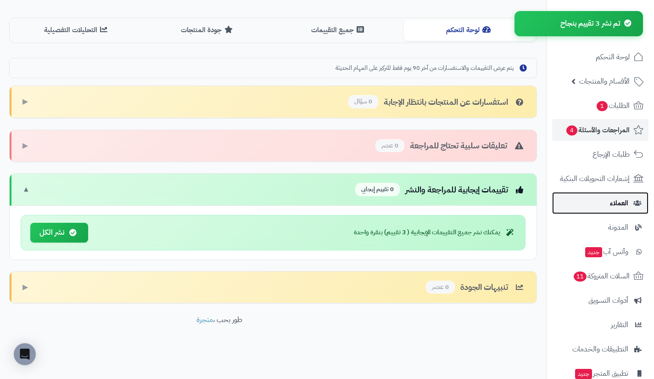
click at [584, 202] on link "العملاء" at bounding box center [601, 203] width 96 height 22
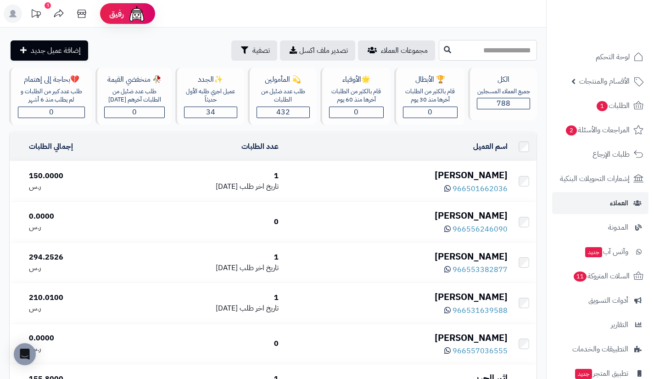
click at [480, 51] on input "text" at bounding box center [488, 50] width 98 height 21
type input "*****"
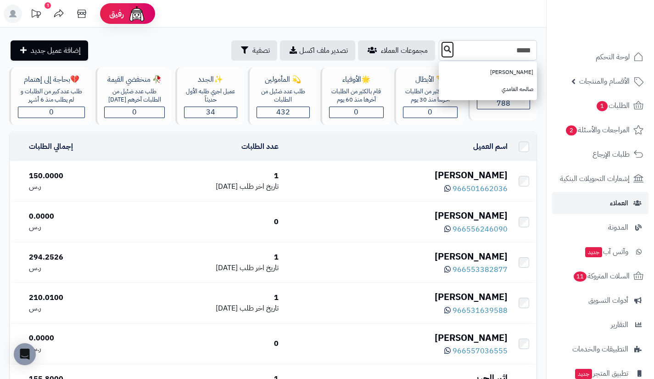
click at [441, 51] on button at bounding box center [448, 49] width 14 height 17
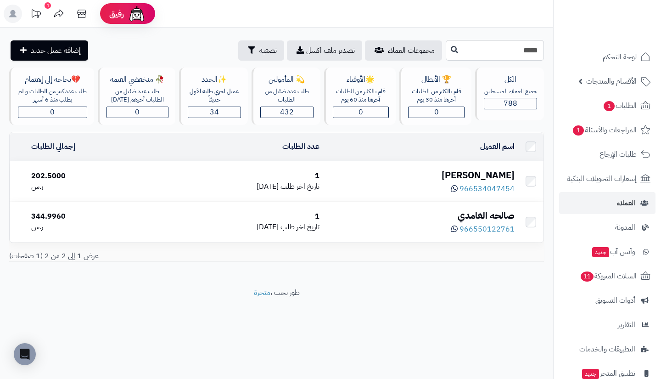
click at [478, 174] on div "[PERSON_NAME]" at bounding box center [421, 175] width 188 height 13
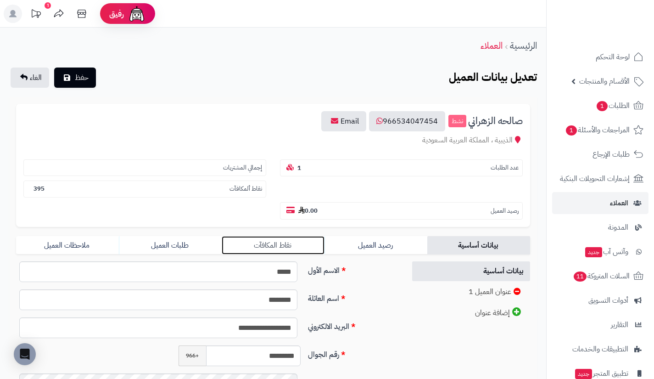
click at [315, 242] on link "نقاط المكافآت" at bounding box center [273, 245] width 103 height 18
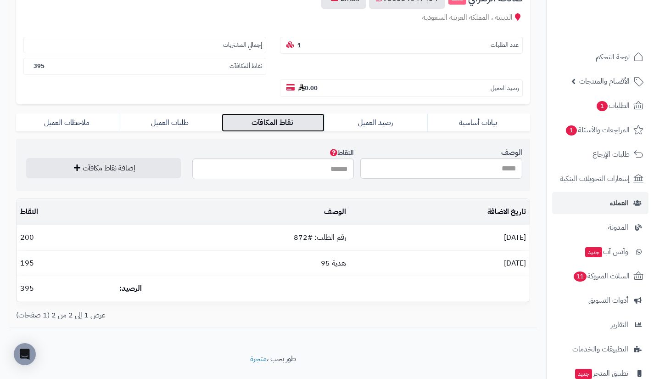
scroll to position [123, 0]
click at [451, 173] on input "الوصف" at bounding box center [442, 168] width 162 height 21
type input "**********"
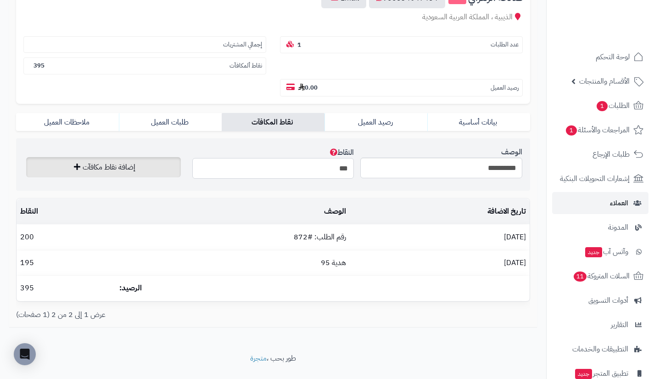
type input "***"
click at [160, 172] on button "إضافة نقاط مكافآت" at bounding box center [103, 167] width 155 height 20
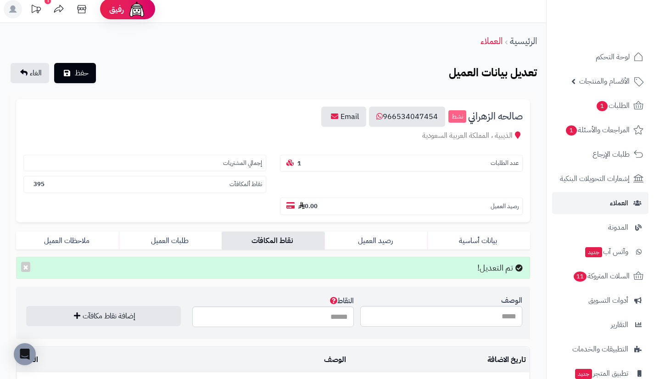
scroll to position [0, 0]
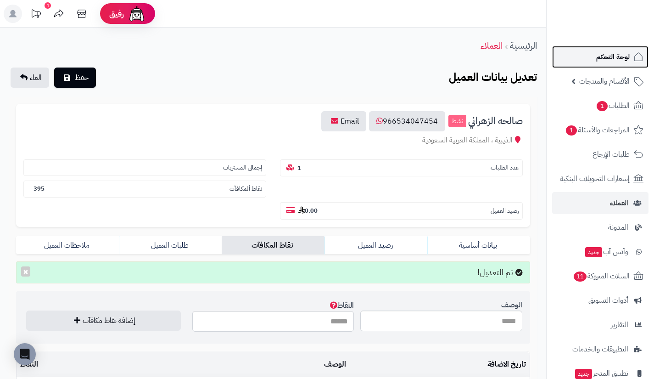
click at [582, 54] on link "لوحة التحكم" at bounding box center [601, 57] width 96 height 22
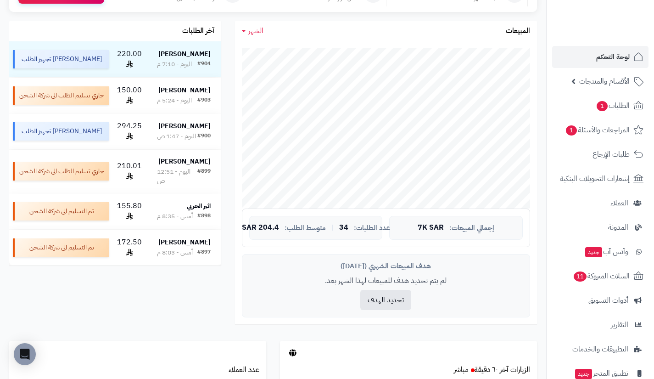
scroll to position [146, 0]
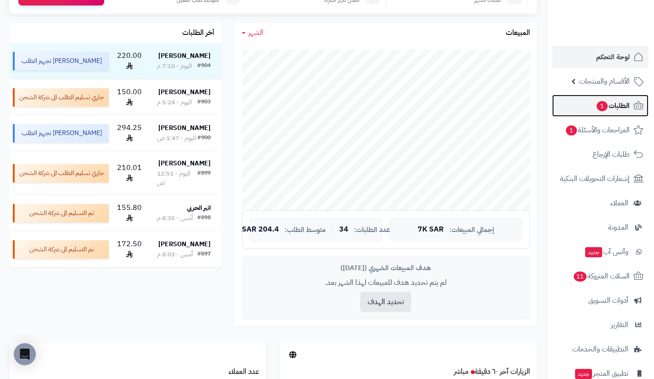
click at [591, 110] on link "الطلبات 1" at bounding box center [601, 106] width 96 height 22
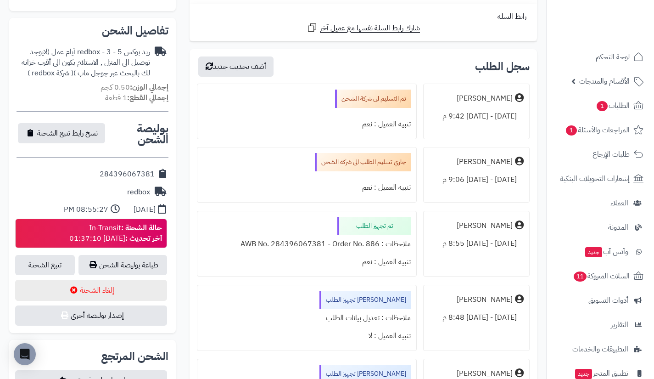
scroll to position [298, 0]
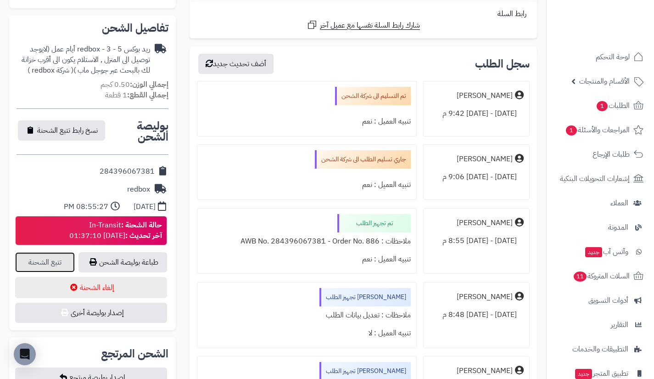
click at [48, 252] on link "تتبع الشحنة" at bounding box center [45, 262] width 60 height 20
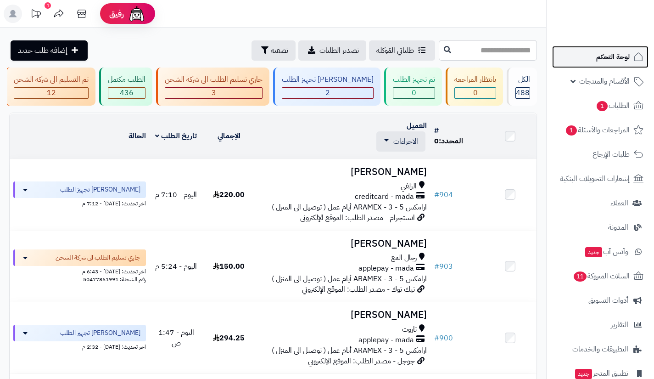
click at [599, 60] on span "لوحة التحكم" at bounding box center [614, 57] width 34 height 13
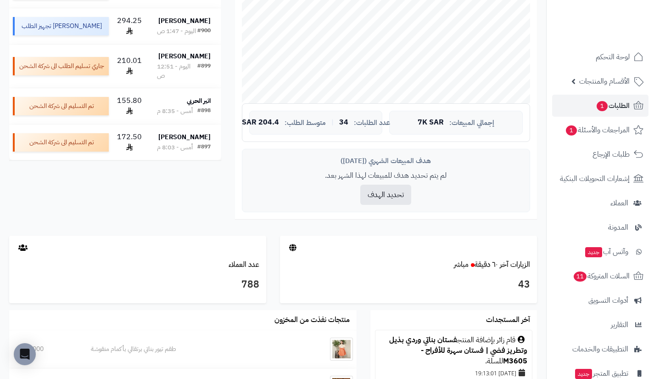
scroll to position [258, 0]
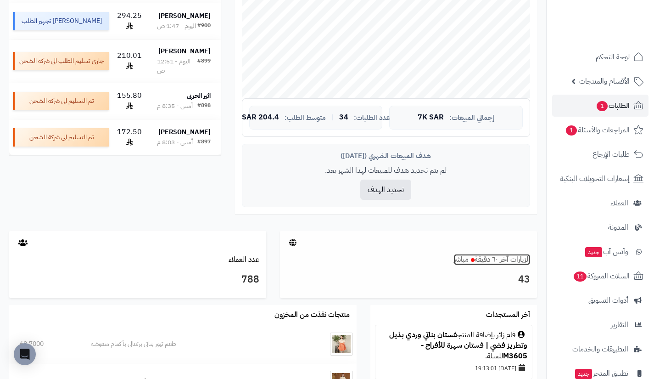
click at [492, 256] on link "الزيارات آخر ٦٠ دقيقة مباشر" at bounding box center [492, 259] width 76 height 11
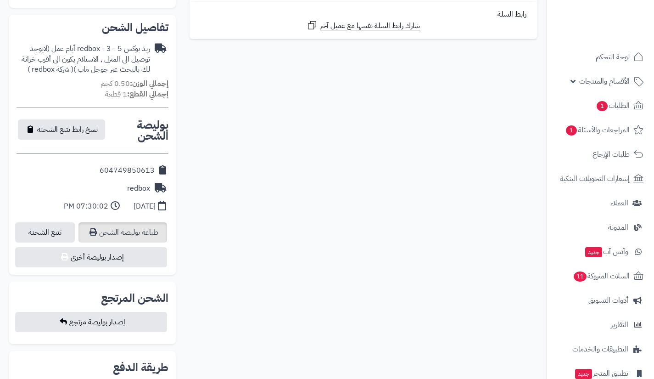
scroll to position [278, 0]
click at [52, 225] on link "تتبع الشحنة" at bounding box center [45, 232] width 60 height 20
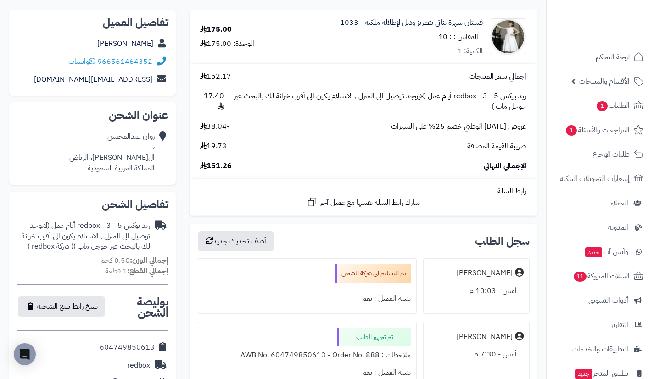
scroll to position [0, 0]
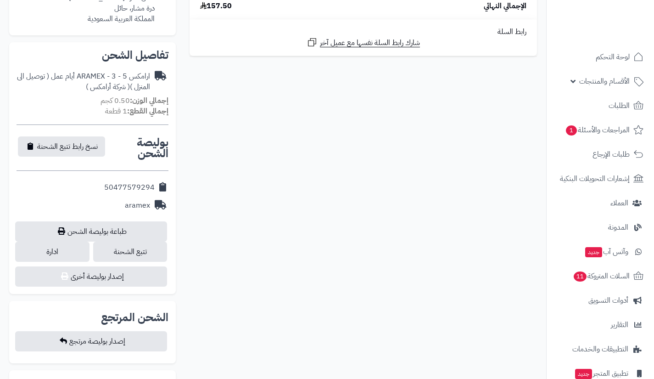
scroll to position [252, 0]
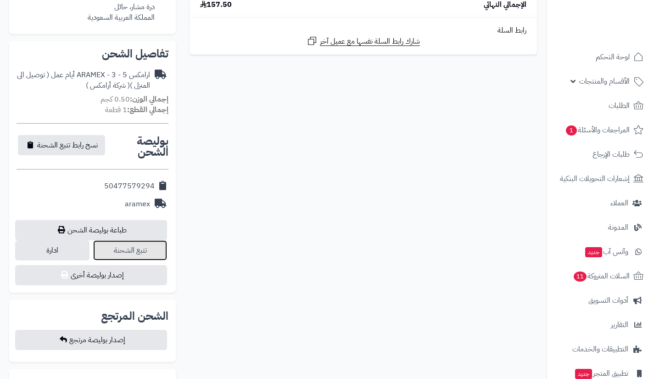
click at [158, 248] on link "تتبع الشحنة" at bounding box center [130, 250] width 74 height 20
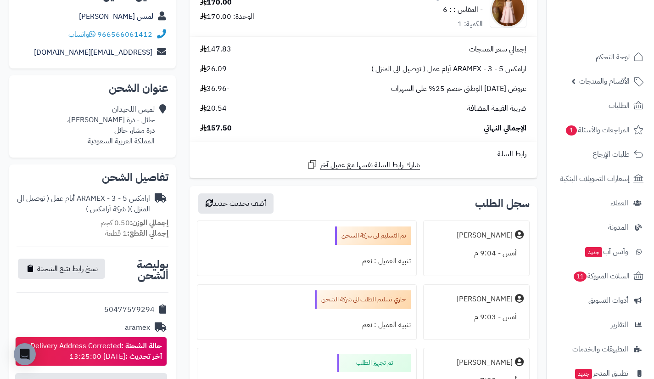
scroll to position [0, 0]
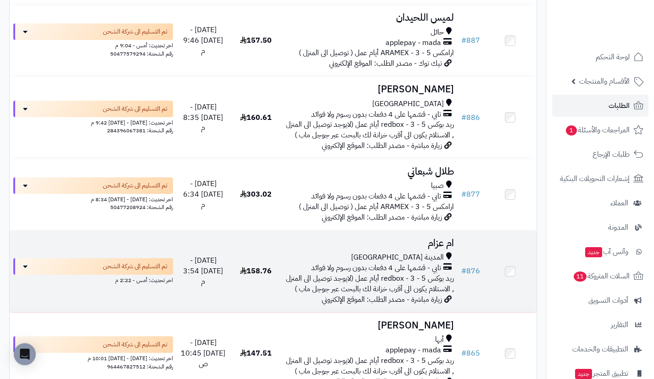
scroll to position [785, 0]
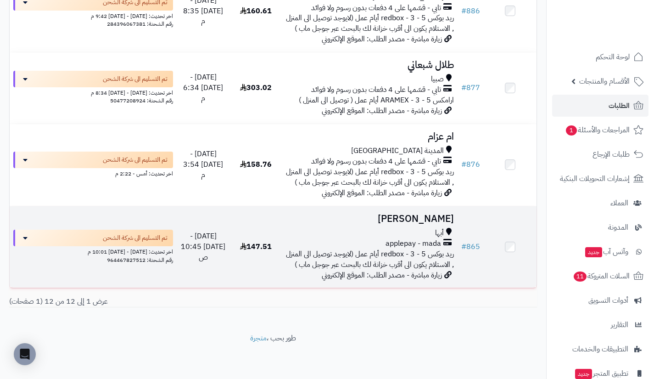
click at [444, 248] on span "ريد بوكس redbox - 3 - 5 أيام عمل (لايوجد توصيل الى المنزل , الاستلام يكون الى أ…" at bounding box center [370, 259] width 168 height 22
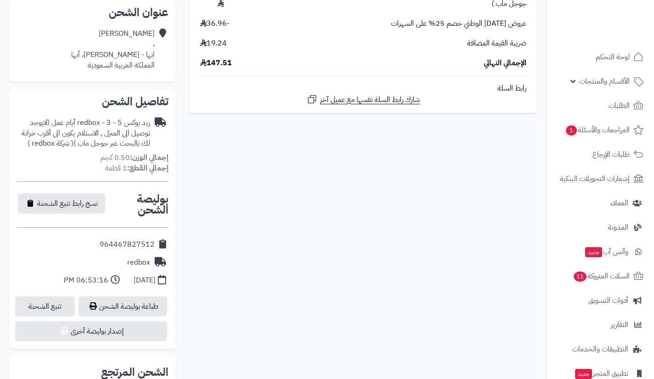
scroll to position [206, 0]
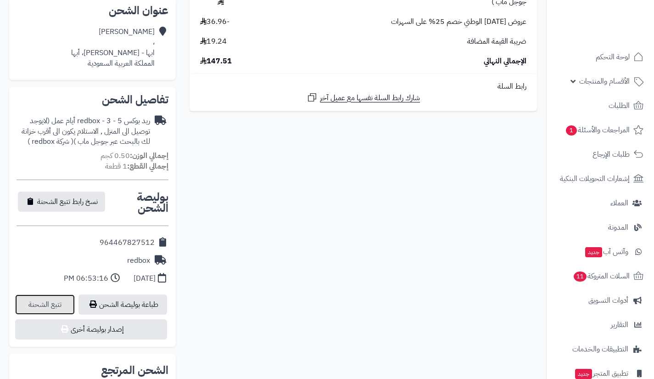
click at [64, 299] on link "تتبع الشحنة" at bounding box center [45, 304] width 60 height 20
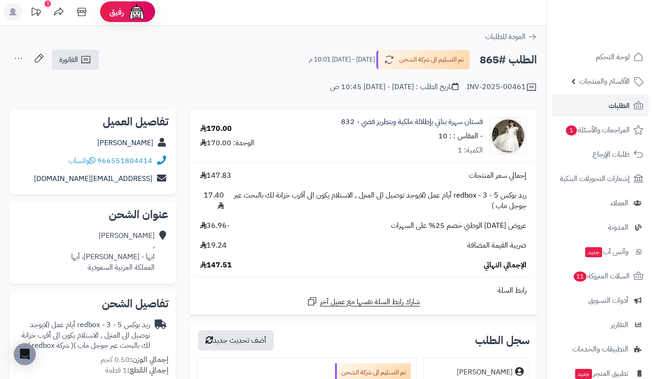
scroll to position [0, 0]
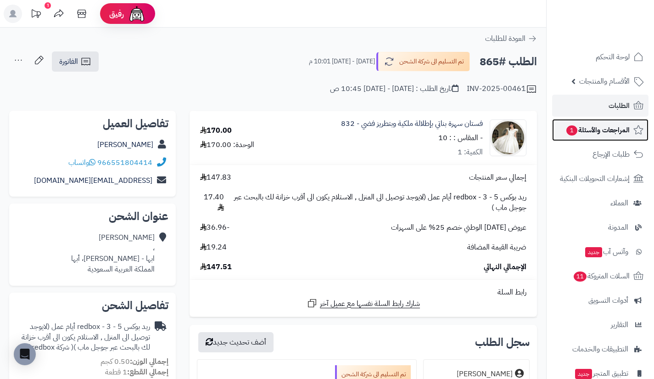
click at [597, 132] on span "المراجعات والأسئلة 1" at bounding box center [598, 130] width 64 height 13
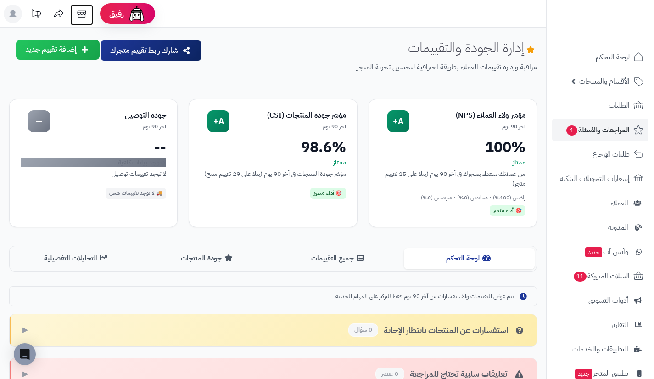
click at [85, 16] on icon at bounding box center [81, 14] width 9 height 8
click at [361, 265] on button "جميع التقييمات" at bounding box center [338, 258] width 131 height 21
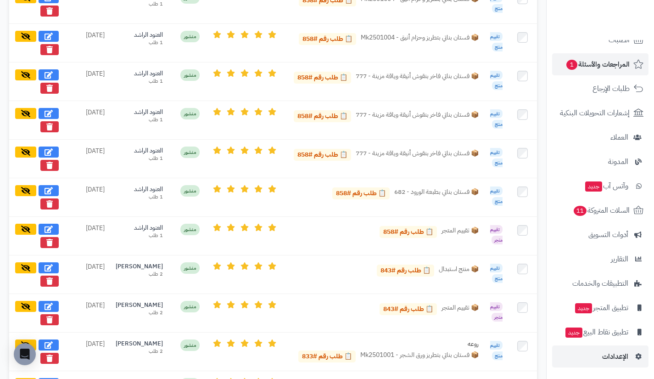
scroll to position [782, 0]
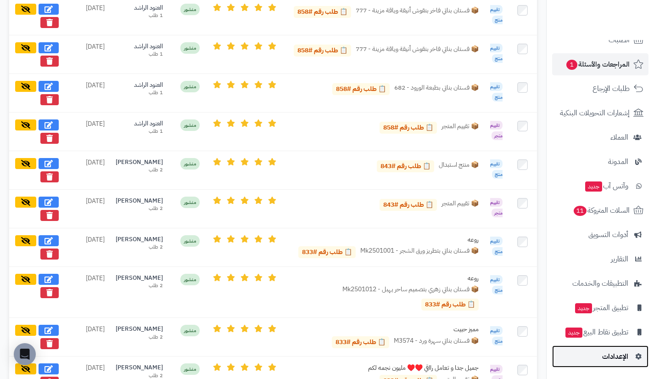
click at [603, 361] on span "الإعدادات" at bounding box center [616, 356] width 26 height 13
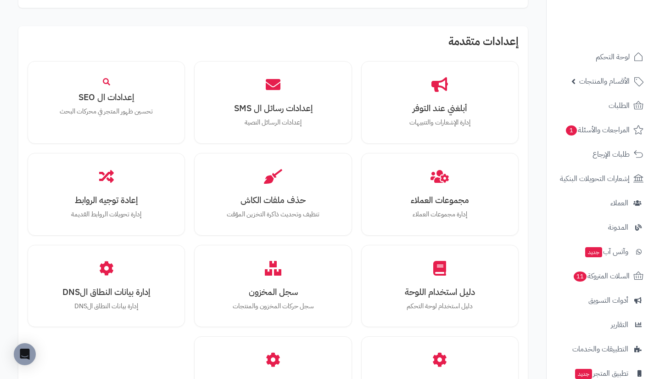
scroll to position [910, 0]
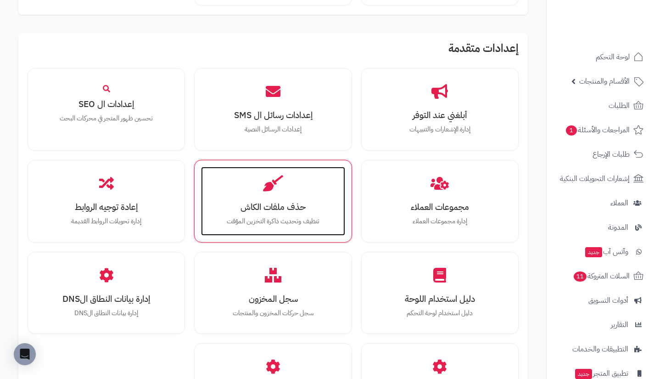
click at [270, 206] on h3 "حذف ملفات الكاش" at bounding box center [272, 207] width 125 height 10
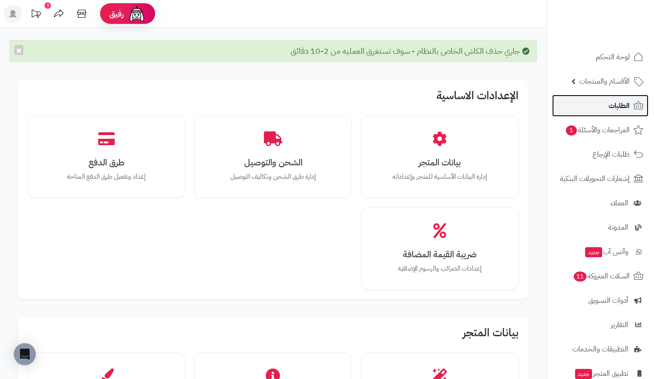
click at [599, 108] on link "الطلبات" at bounding box center [601, 106] width 96 height 22
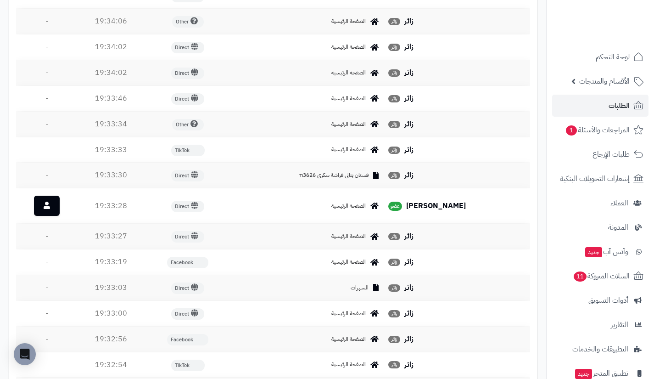
scroll to position [474, 0]
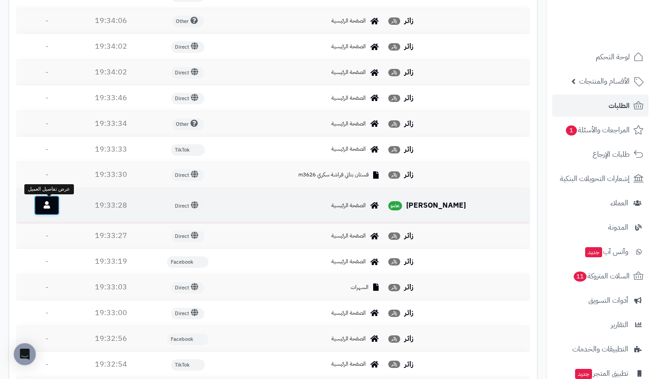
click at [43, 204] on link at bounding box center [47, 205] width 26 height 20
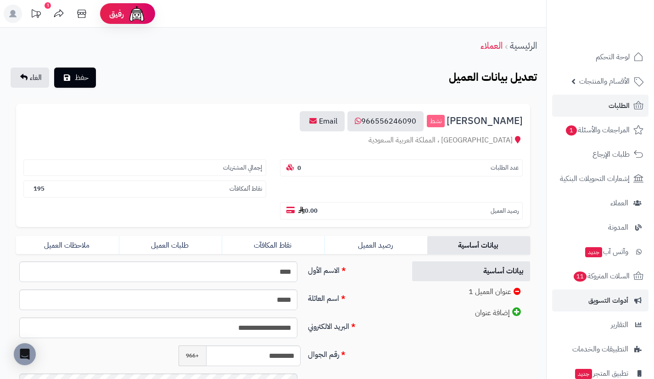
scroll to position [66, 0]
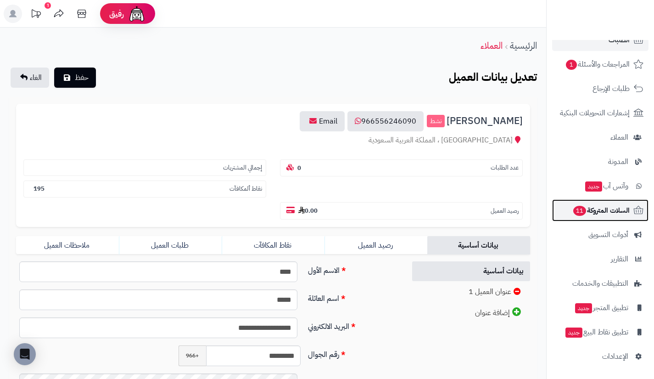
click at [601, 207] on span "السلات المتروكة 11" at bounding box center [601, 210] width 57 height 13
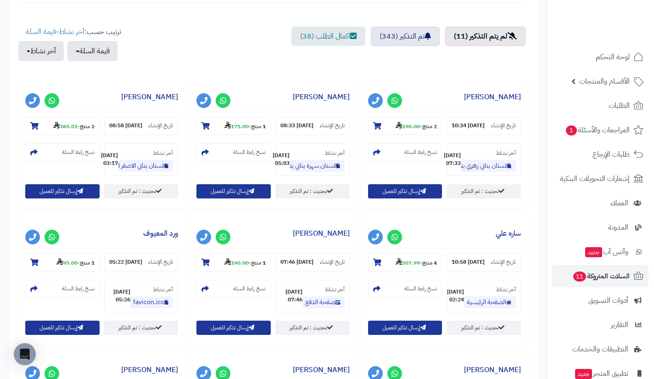
scroll to position [328, 0]
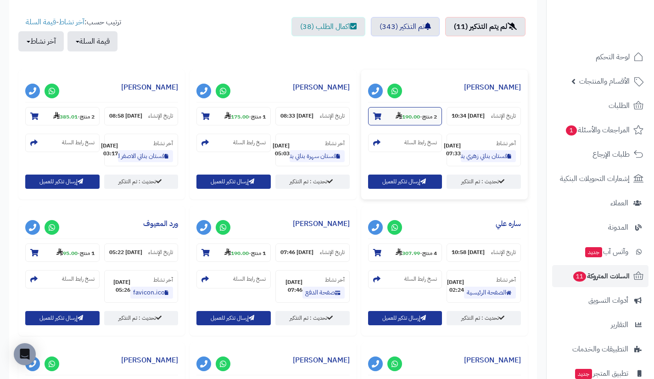
click at [407, 113] on strong "190.00" at bounding box center [408, 117] width 24 height 8
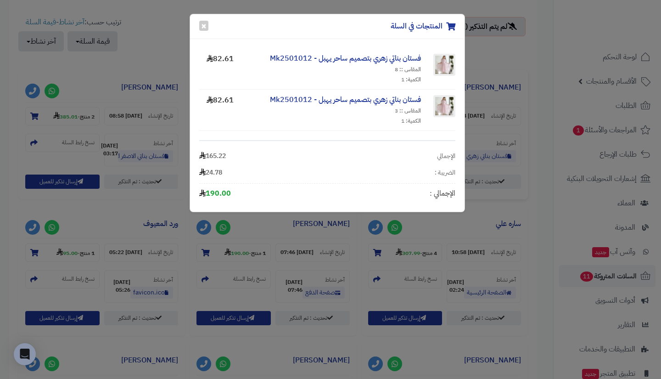
click at [534, 67] on div "المنتجات في السلة × فستان بناتي زهري بتصميم ساحر يهبل - Mk2501012 المقاس :: 8 ا…" at bounding box center [330, 189] width 661 height 379
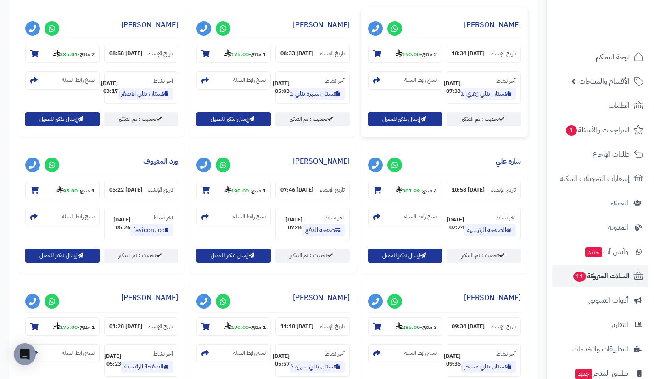
scroll to position [391, 0]
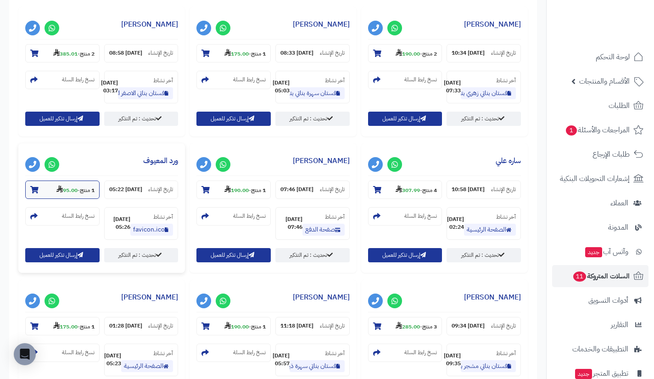
click at [74, 194] on strong "95.00" at bounding box center [66, 190] width 21 height 8
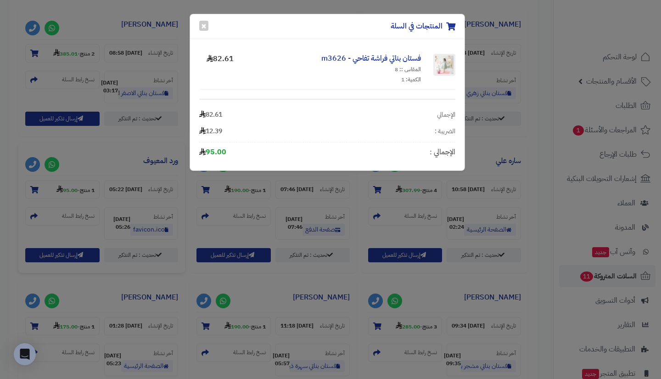
click at [107, 178] on div "المنتجات في السلة × فستان بناتي فراشة تفاحي - m3626 المقاس :: 8 الكمية: 1 82.61…" at bounding box center [330, 189] width 661 height 379
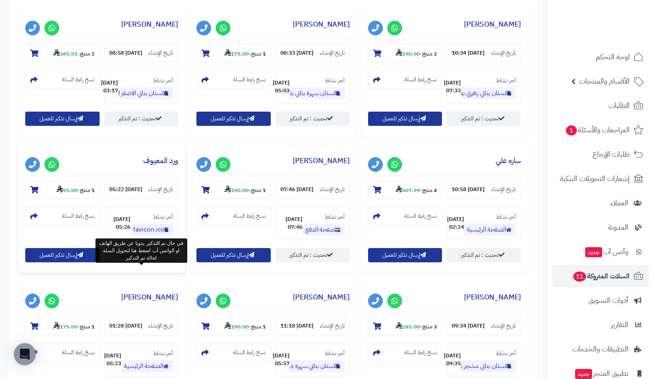
click at [133, 262] on link "تحديث : تم التذكير" at bounding box center [141, 255] width 74 height 14
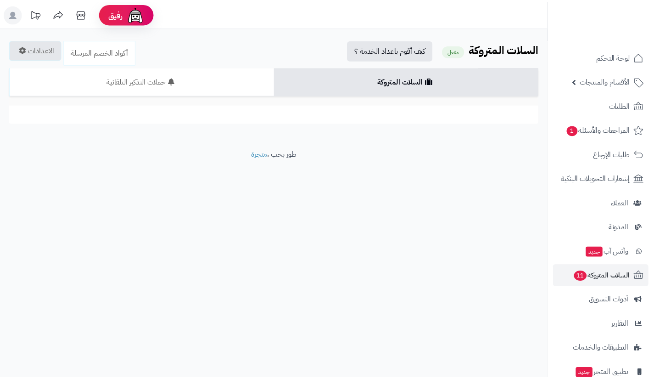
scroll to position [391, 0]
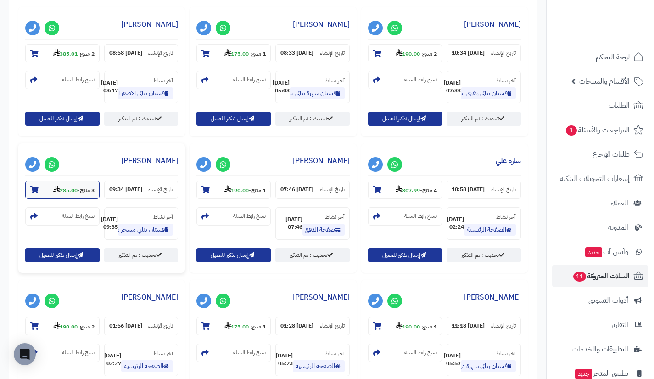
click at [68, 194] on strong "285.00" at bounding box center [65, 190] width 24 height 8
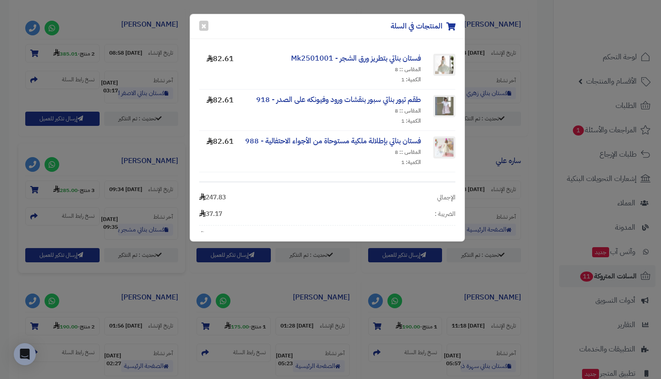
click at [136, 176] on div "المنتجات في السلة × فستان بناتي بتطريز ورق الشجر - Mk2501001 المقاس :: 8 الكمية…" at bounding box center [330, 189] width 661 height 379
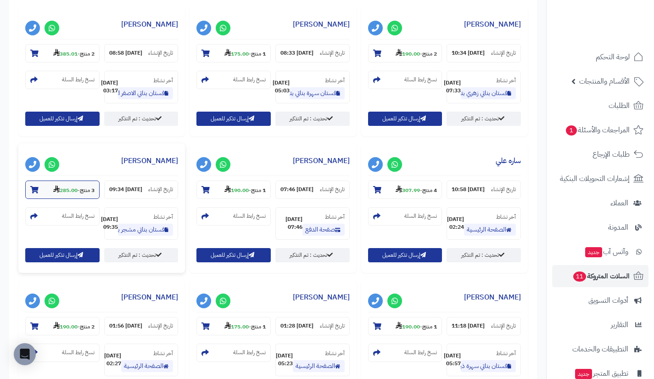
click at [63, 194] on strong "285.00" at bounding box center [65, 190] width 24 height 8
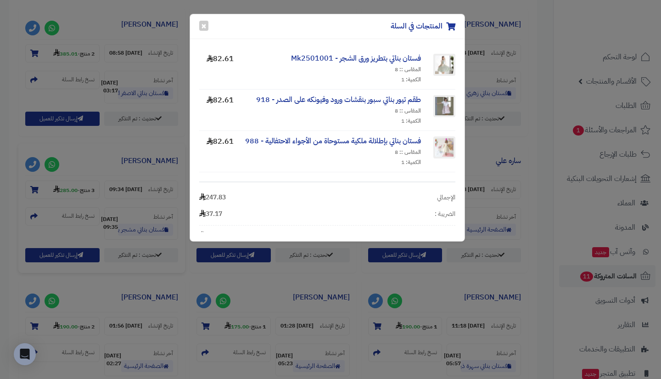
click at [132, 188] on div "المنتجات في السلة × فستان بناتي بتطريز ورق الشجر - Mk2501001 المقاس :: 8 الكمية…" at bounding box center [330, 189] width 661 height 379
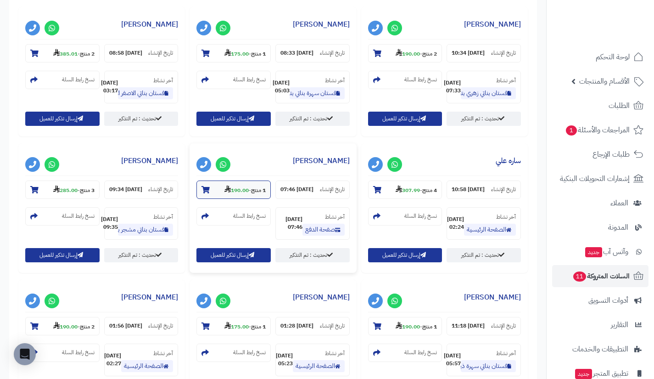
click at [236, 194] on strong "190.00" at bounding box center [237, 190] width 24 height 8
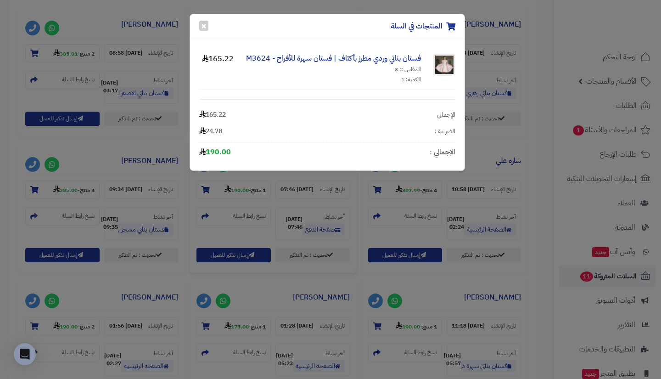
click at [277, 188] on div "المنتجات في السلة × فستان بناتي وردي مطرز بأكتاف | فستان سهرة للأفراح - M3624 ا…" at bounding box center [330, 189] width 661 height 379
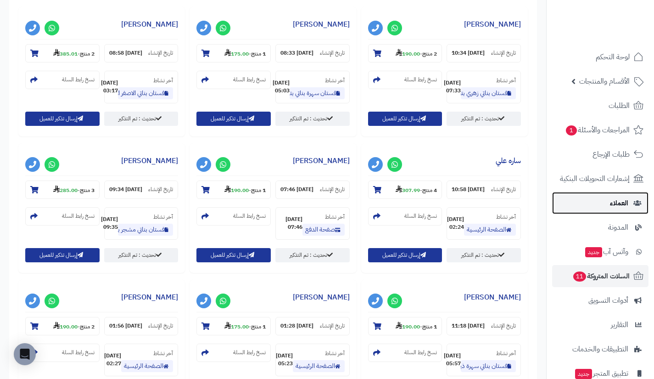
click at [595, 210] on link "العملاء" at bounding box center [601, 203] width 96 height 22
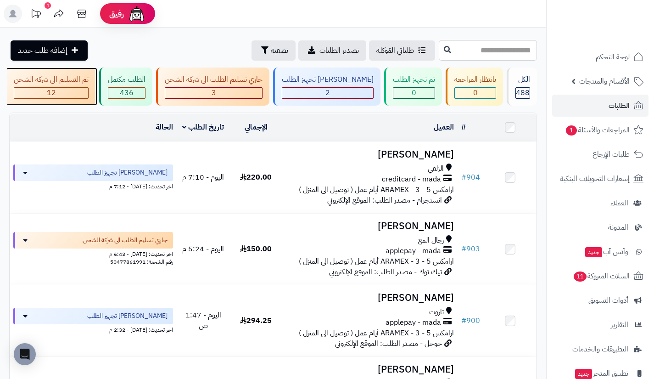
click at [89, 83] on div "تم التسليم الى شركة الشحن" at bounding box center [51, 79] width 75 height 11
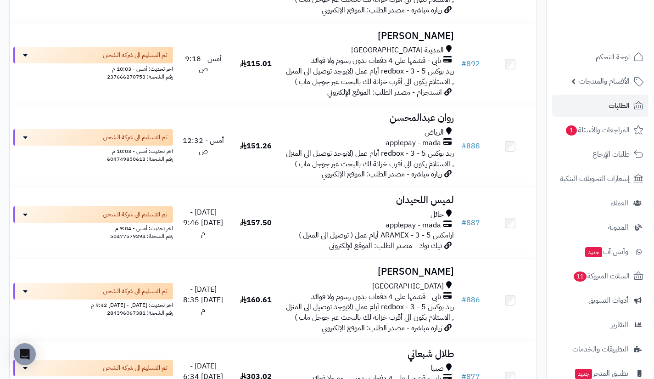
scroll to position [521, 0]
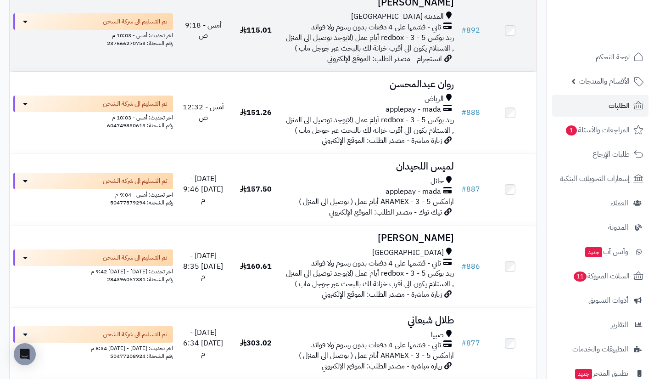
click at [427, 17] on td "[PERSON_NAME] المدينة [GEOGRAPHIC_DATA] تابي - قسّمها على 4 دفعات بدون رسوم ولا…" at bounding box center [369, 31] width 175 height 82
click at [425, 39] on span "ريد بوكس redbox - 3 - 5 أيام عمل (لايوجد توصيل الى المنزل , الاستلام يكون الى أ…" at bounding box center [370, 43] width 168 height 22
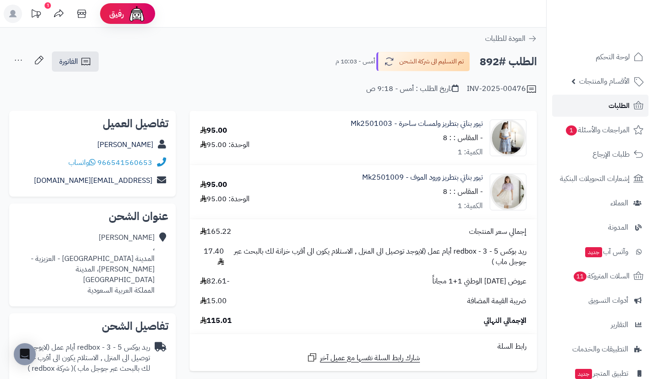
click at [587, 110] on link "الطلبات" at bounding box center [601, 106] width 96 height 22
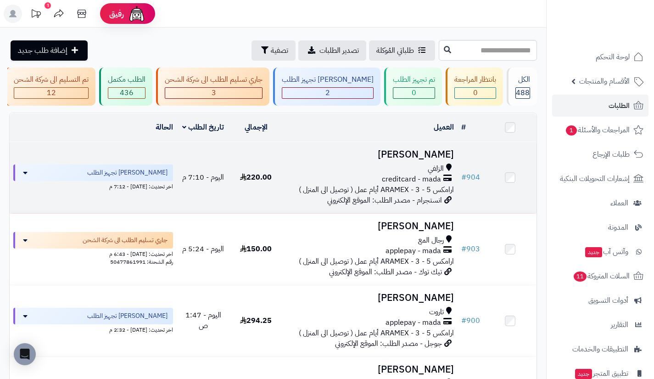
scroll to position [11, 0]
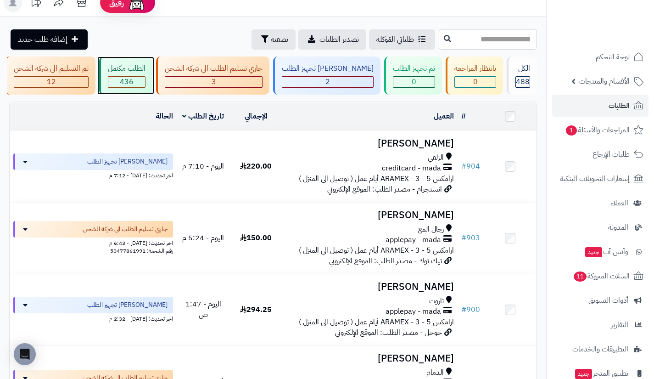
click at [146, 64] on div "الطلب مكتمل" at bounding box center [127, 68] width 38 height 11
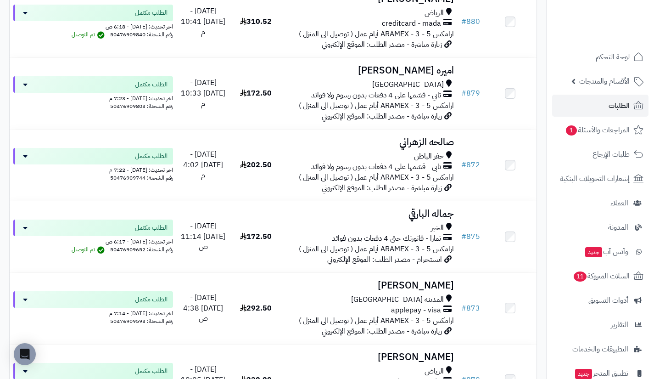
scroll to position [311, 0]
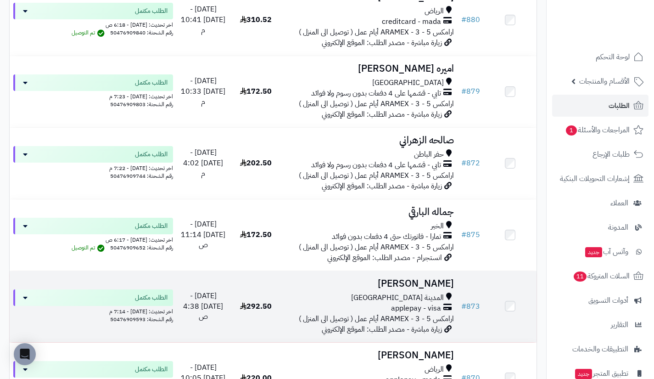
click at [425, 289] on h3 "[PERSON_NAME]" at bounding box center [370, 283] width 168 height 11
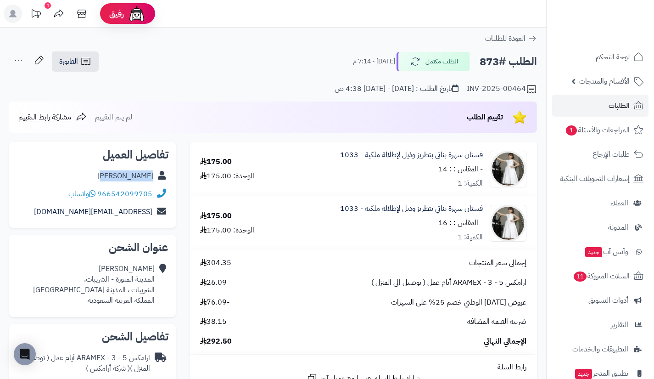
drag, startPoint x: 119, startPoint y: 175, endPoint x: 153, endPoint y: 177, distance: 34.5
click at [153, 177] on div "[PERSON_NAME]" at bounding box center [93, 176] width 152 height 18
copy link "[PERSON_NAME]"
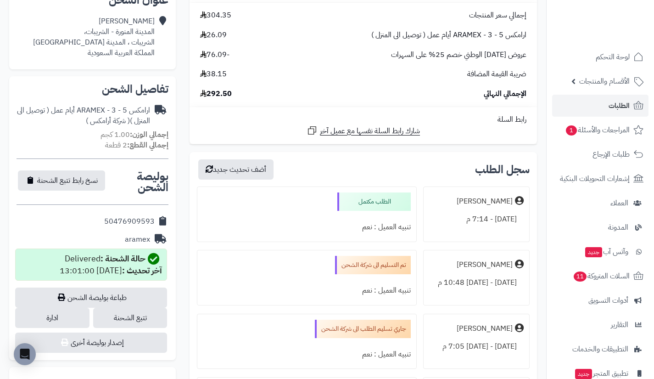
scroll to position [250, 0]
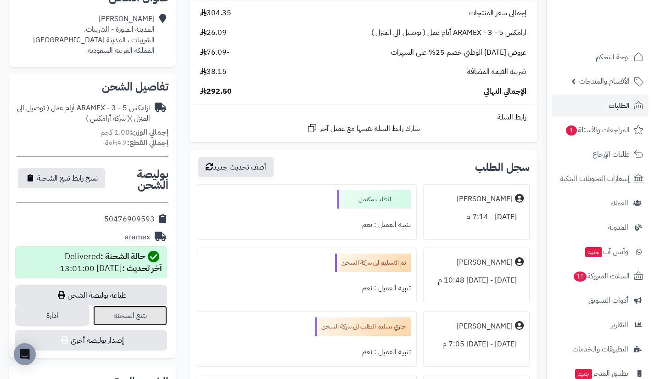
click at [107, 318] on link "تتبع الشحنة" at bounding box center [130, 315] width 74 height 20
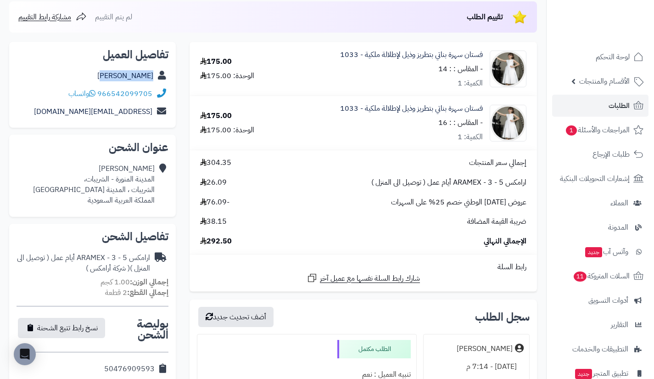
scroll to position [99, 0]
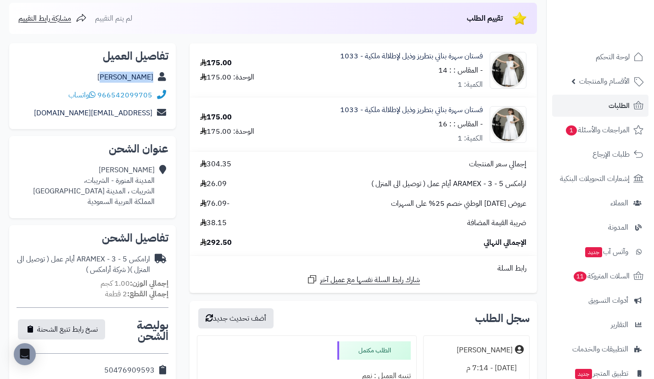
copy link "ساره الحربي"
drag, startPoint x: 153, startPoint y: 98, endPoint x: 115, endPoint y: 95, distance: 38.7
click at [115, 95] on div "966542099705 واتساب" at bounding box center [93, 95] width 152 height 18
copy link "542099705"
drag, startPoint x: 155, startPoint y: 180, endPoint x: 86, endPoint y: 179, distance: 68.4
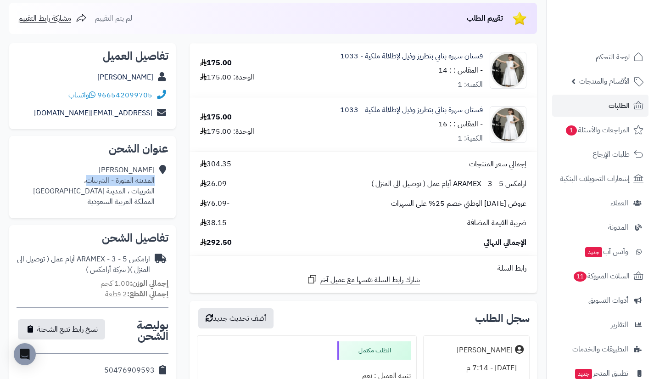
click at [86, 179] on div "ساره الحربي المدينة المنورة - الشريبات، الشريبات ، المدينة المنورة المملكة العر…" at bounding box center [93, 185] width 152 height 49
copy div "المدينة المنورة - الشريبات"
drag, startPoint x: 155, startPoint y: 119, endPoint x: 147, endPoint y: 111, distance: 11.4
click at [147, 111] on div "alharbisarah99@gmail.com" at bounding box center [93, 113] width 152 height 18
copy div "alharbisarah99@gmail.com"
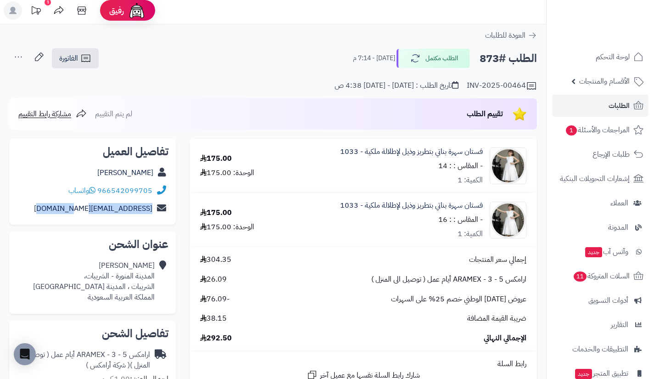
scroll to position [1, 0]
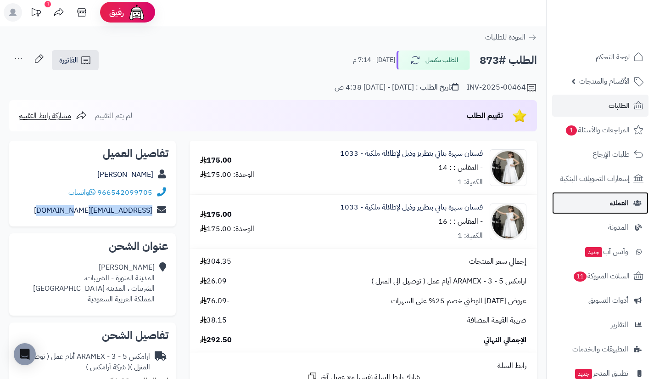
click at [601, 202] on link "العملاء" at bounding box center [601, 203] width 96 height 22
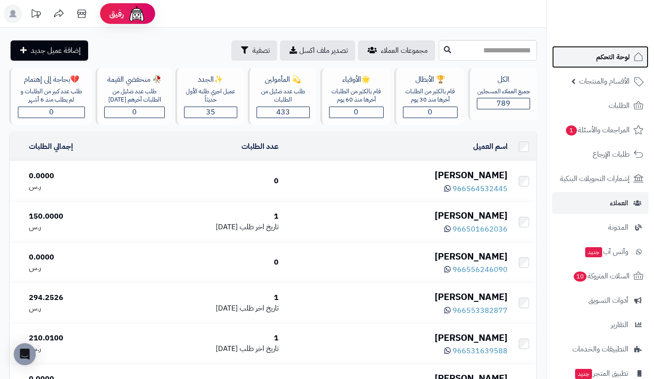
click at [600, 57] on span "لوحة التحكم" at bounding box center [614, 57] width 34 height 13
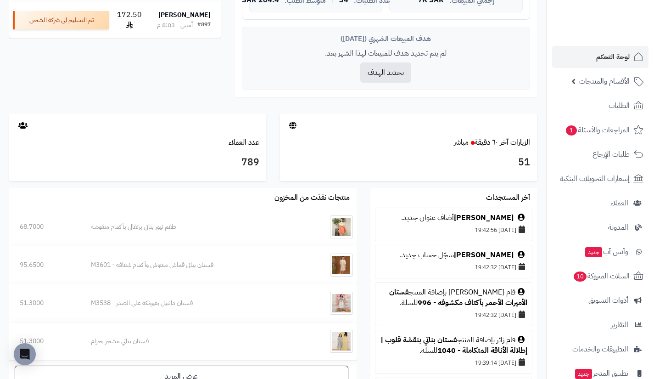
scroll to position [374, 0]
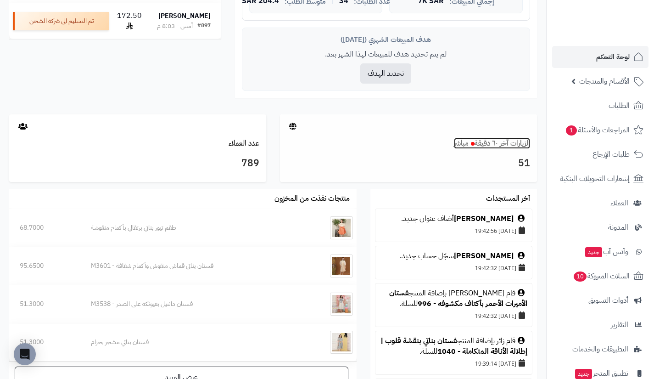
click at [492, 146] on link "الزيارات آخر ٦٠ دقيقة مباشر" at bounding box center [492, 143] width 76 height 11
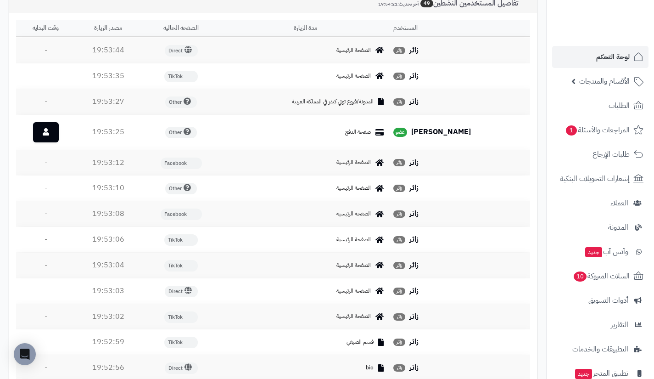
scroll to position [341, 0]
click at [585, 55] on link "لوحة التحكم" at bounding box center [601, 57] width 96 height 22
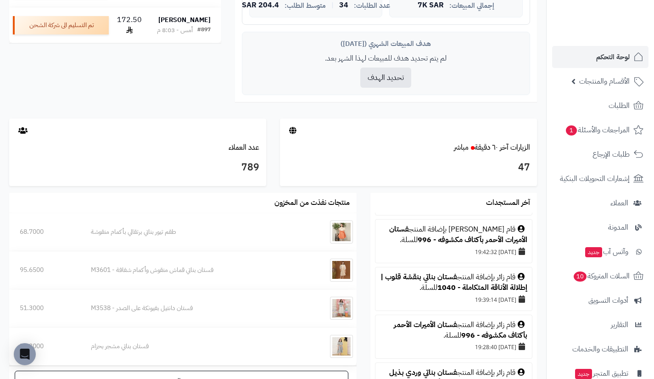
scroll to position [73, 0]
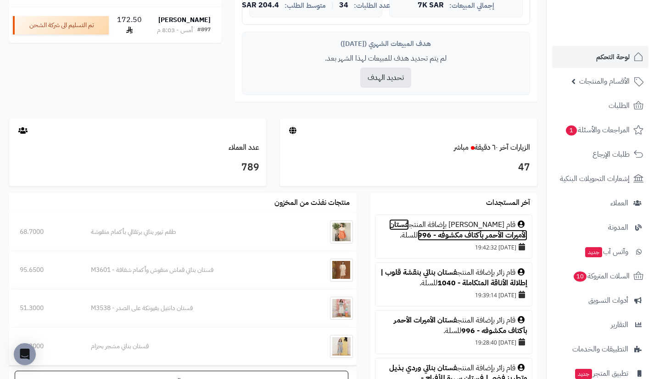
click at [468, 241] on link "فستان الأميرات الأحمر بأكتاف مكشوفه - 996" at bounding box center [458, 230] width 138 height 22
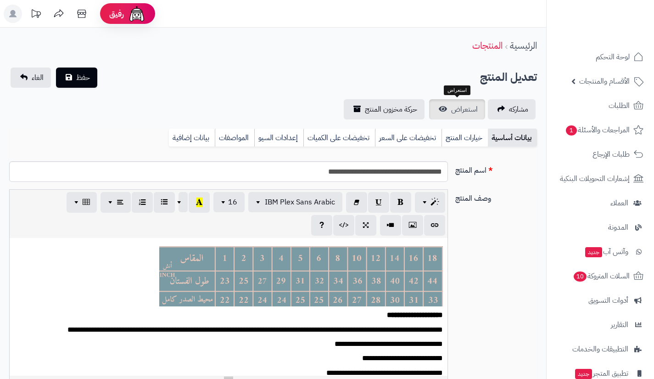
scroll to position [107, 0]
click at [470, 107] on span "استعراض" at bounding box center [464, 109] width 27 height 11
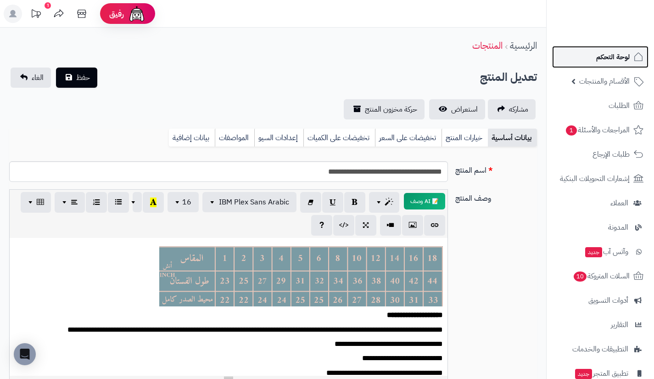
click at [602, 61] on span "لوحة التحكم" at bounding box center [614, 57] width 34 height 13
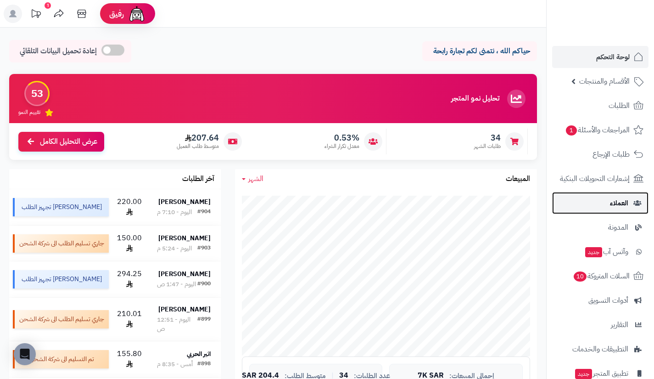
click at [595, 202] on link "العملاء" at bounding box center [601, 203] width 96 height 22
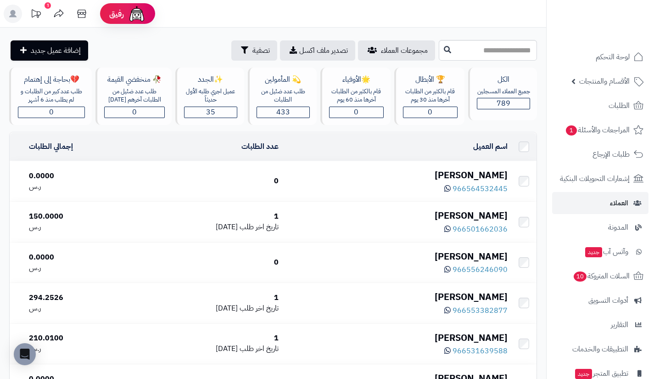
click at [444, 173] on div "[PERSON_NAME]" at bounding box center [397, 175] width 222 height 13
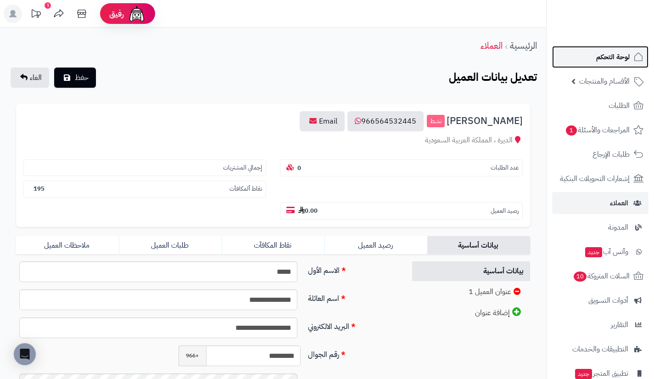
click at [593, 61] on link "لوحة التحكم" at bounding box center [601, 57] width 96 height 22
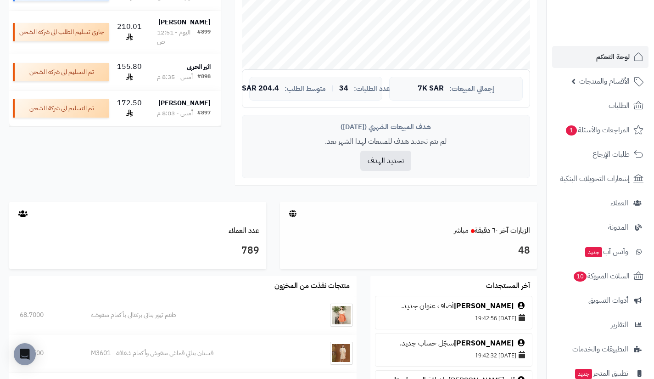
scroll to position [288, 0]
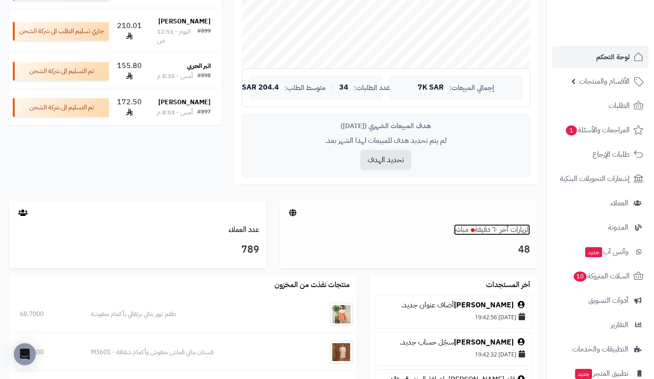
click at [504, 231] on link "الزيارات آخر ٦٠ دقيقة مباشر" at bounding box center [492, 229] width 76 height 11
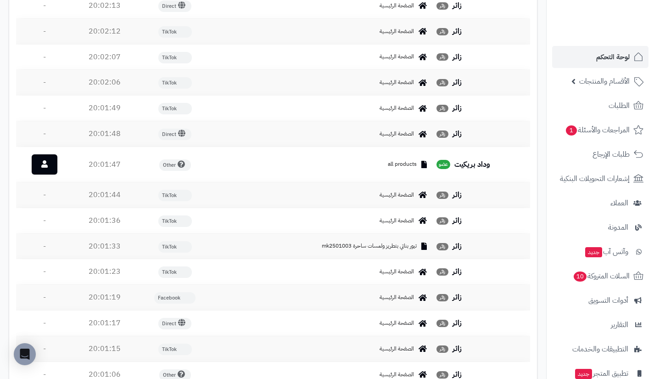
scroll to position [411, 0]
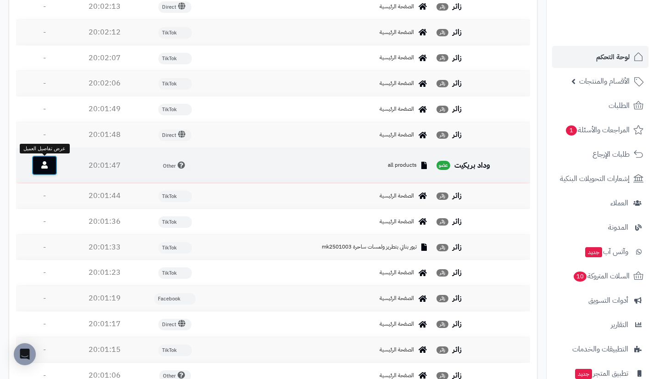
click at [45, 166] on icon at bounding box center [44, 164] width 6 height 7
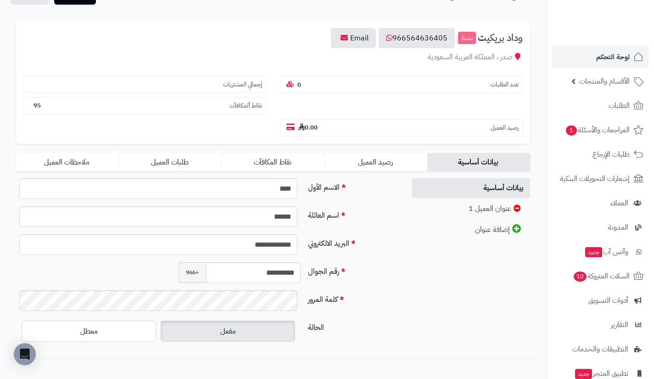
scroll to position [89, 0]
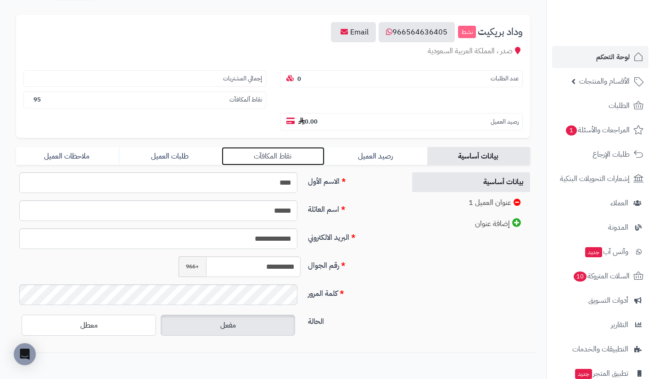
click at [305, 158] on link "نقاط المكافآت" at bounding box center [273, 156] width 103 height 18
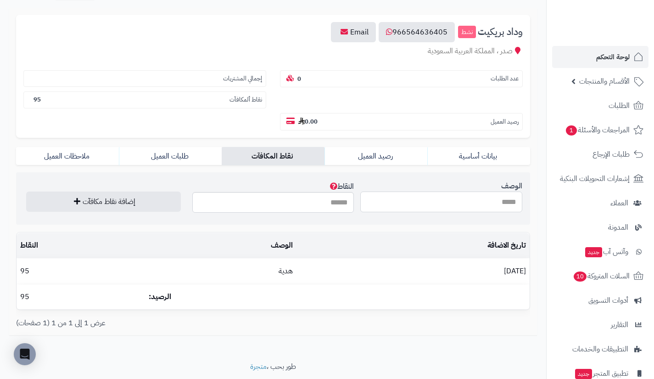
click at [419, 204] on input "الوصف" at bounding box center [442, 202] width 162 height 21
type input "**********"
click at [308, 201] on input "النقاط" at bounding box center [273, 202] width 162 height 21
type input "***"
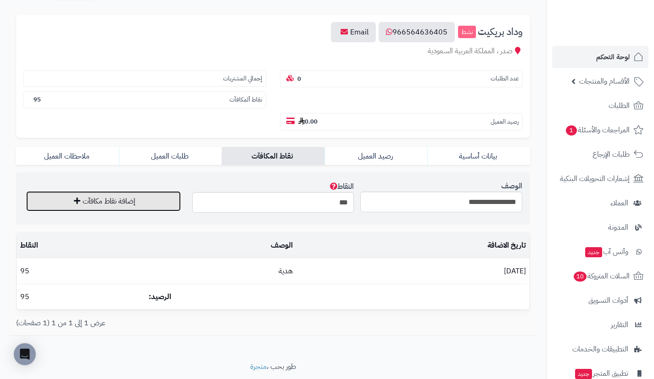
click at [167, 197] on button "إضافة نقاط مكافآت" at bounding box center [103, 201] width 155 height 20
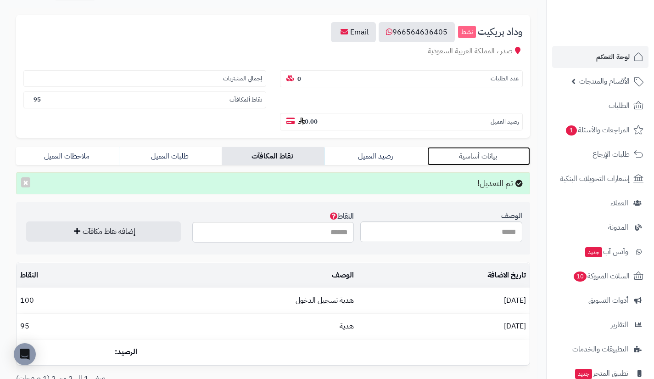
click at [442, 147] on link "بيانات أساسية" at bounding box center [479, 156] width 103 height 18
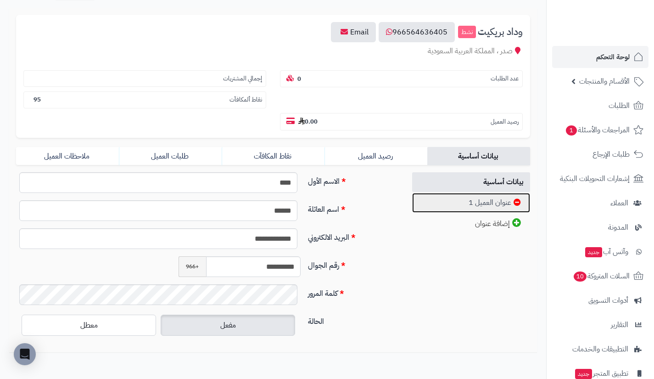
click at [467, 200] on link "عنوان العميل 1" at bounding box center [471, 203] width 118 height 20
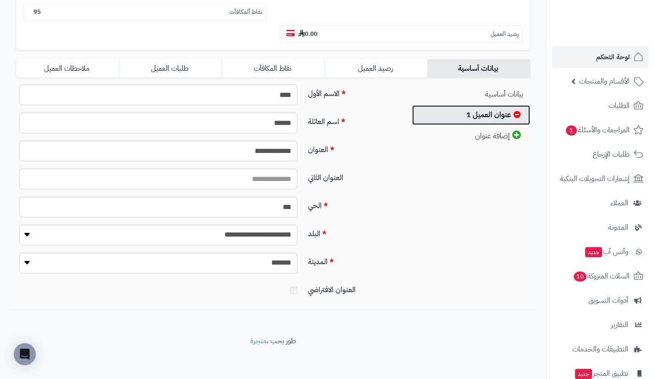
scroll to position [179, 0]
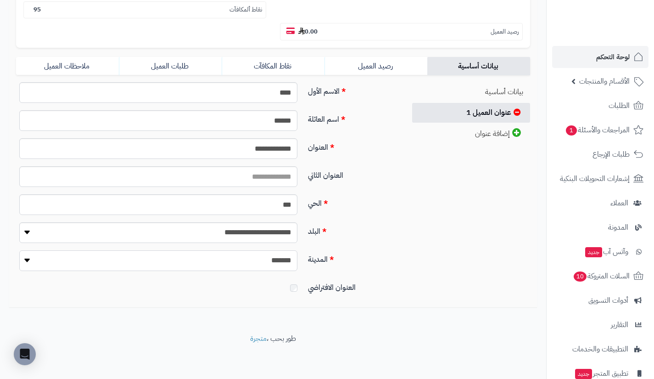
click at [265, 262] on select "**********" at bounding box center [158, 260] width 278 height 21
select select "****"
click at [19, 250] on select "**********" at bounding box center [158, 260] width 278 height 21
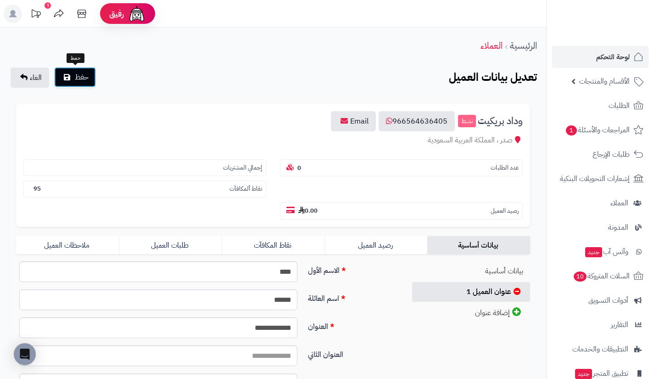
click at [83, 72] on span "حفظ" at bounding box center [82, 77] width 14 height 11
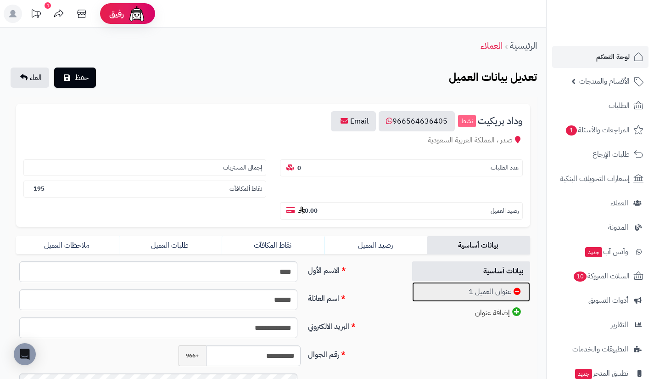
click at [474, 296] on link "عنوان العميل 1" at bounding box center [471, 292] width 118 height 20
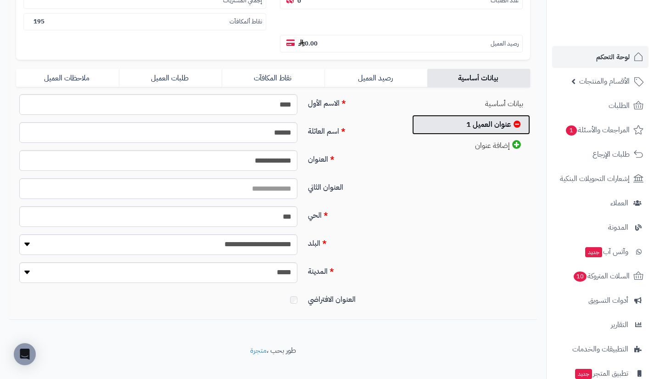
scroll to position [179, 0]
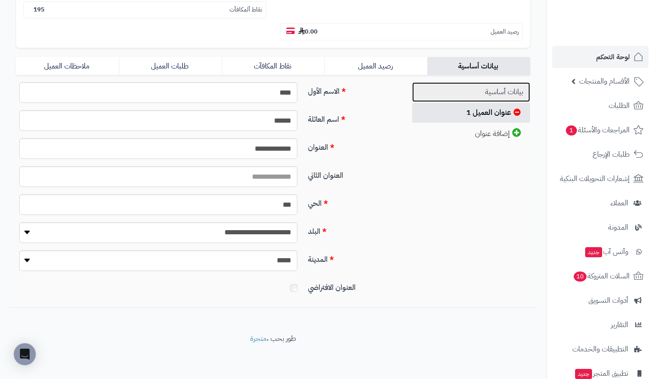
click at [456, 84] on link "بيانات أساسية" at bounding box center [471, 92] width 118 height 20
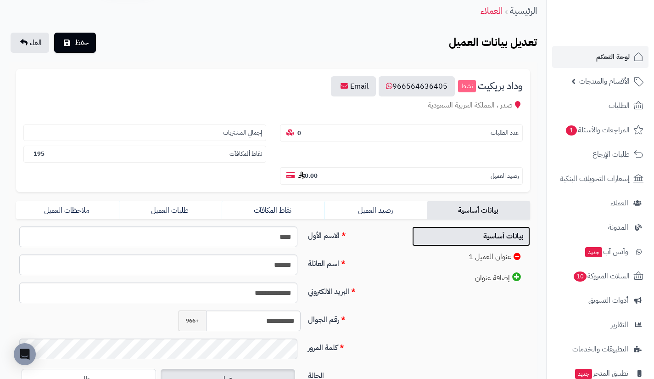
scroll to position [33, 0]
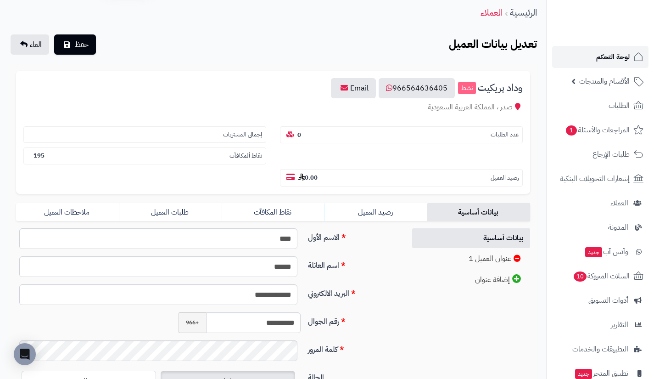
click at [593, 62] on link "لوحة التحكم" at bounding box center [601, 57] width 96 height 22
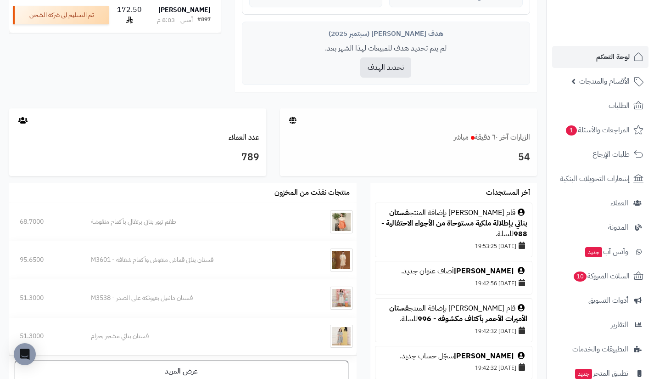
scroll to position [382, 0]
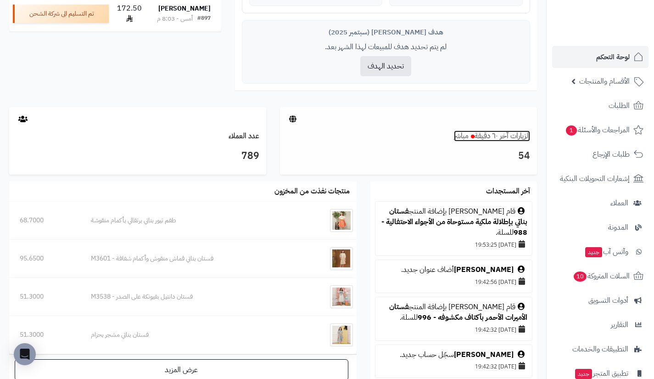
click at [488, 138] on link "الزيارات آخر ٦٠ دقيقة مباشر" at bounding box center [492, 135] width 76 height 11
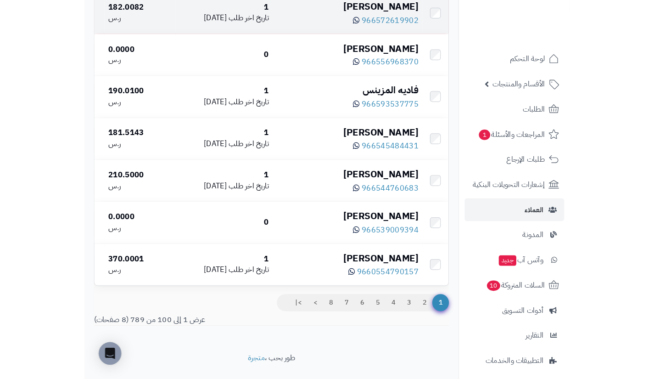
scroll to position [3965, 0]
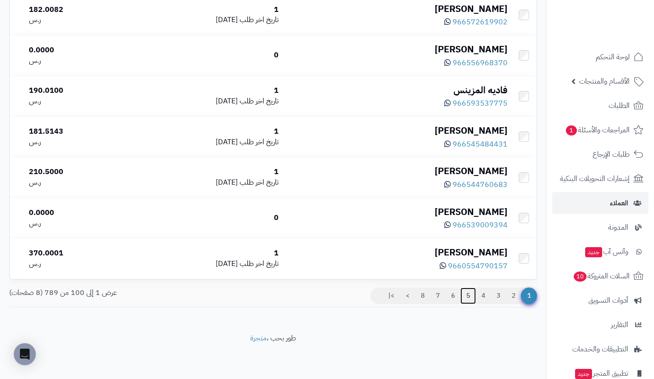
click at [468, 296] on link "5" at bounding box center [469, 296] width 16 height 17
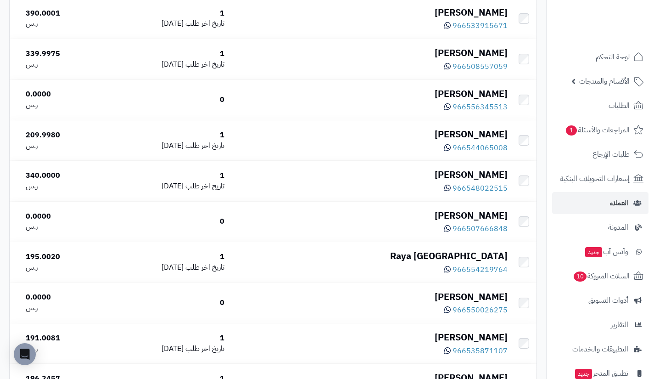
scroll to position [1137, 0]
click at [477, 193] on span "966548022515" at bounding box center [480, 188] width 55 height 11
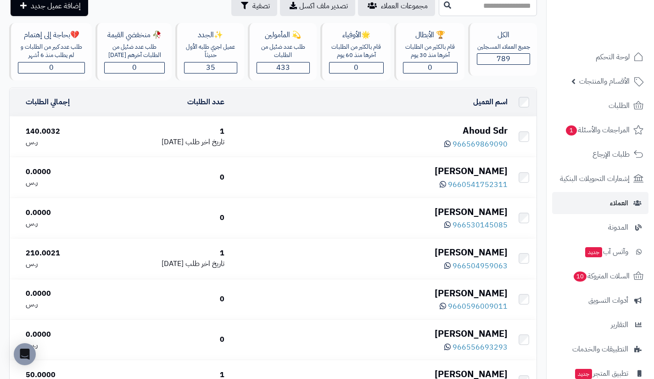
scroll to position [44, 0]
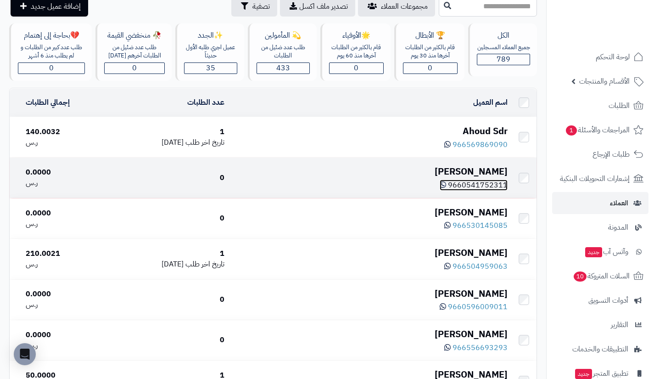
click at [483, 185] on span "9660541752311" at bounding box center [478, 185] width 60 height 11
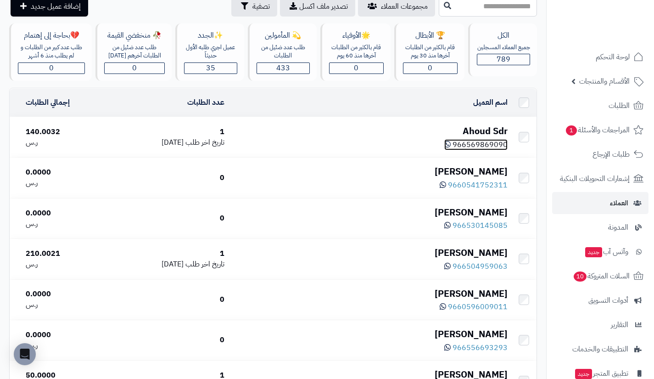
click at [470, 145] on span "966569869090" at bounding box center [480, 144] width 55 height 11
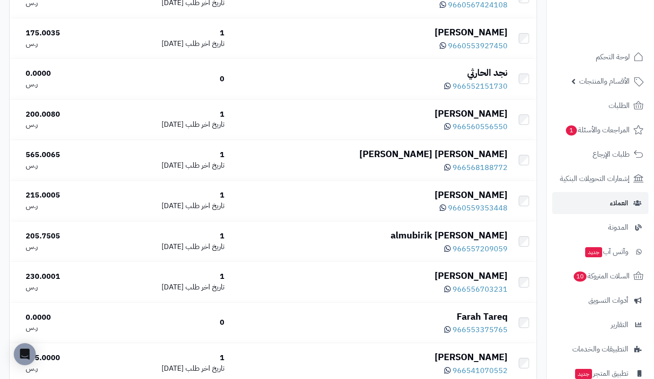
scroll to position [3965, 0]
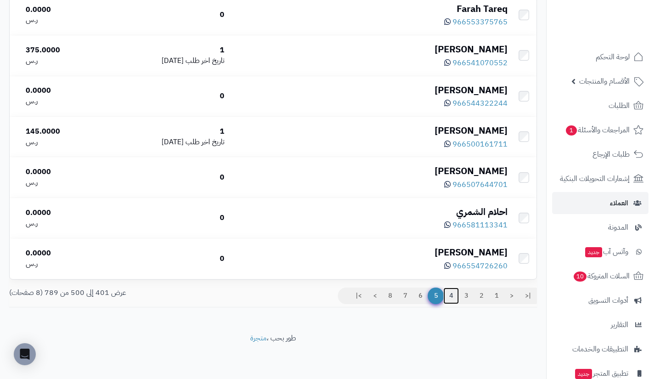
click at [450, 300] on link "4" at bounding box center [452, 296] width 16 height 17
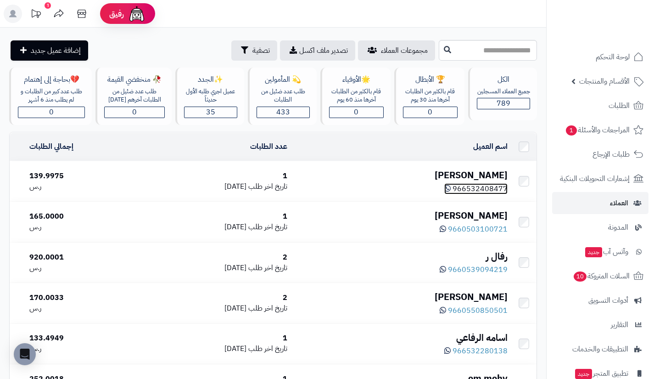
click at [479, 183] on span "966532408477" at bounding box center [480, 188] width 55 height 11
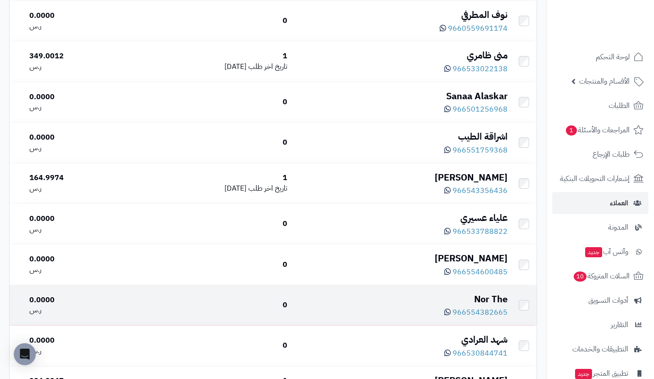
scroll to position [3965, 0]
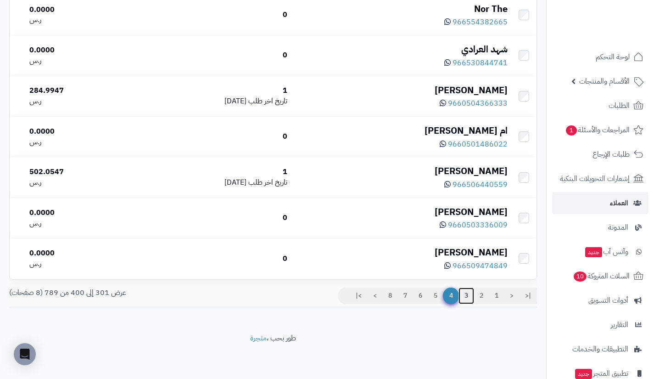
click at [467, 299] on link "3" at bounding box center [467, 296] width 16 height 17
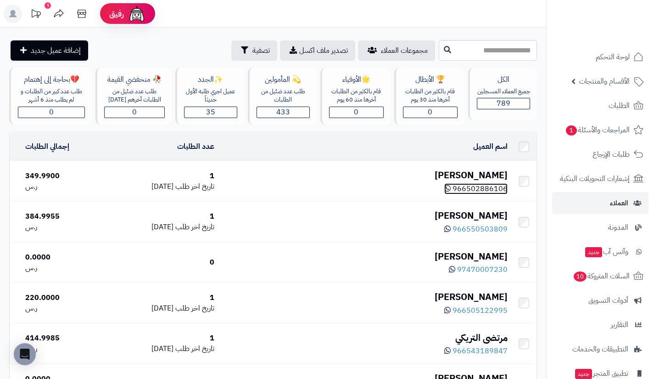
click at [486, 183] on span "966502886106" at bounding box center [480, 188] width 55 height 11
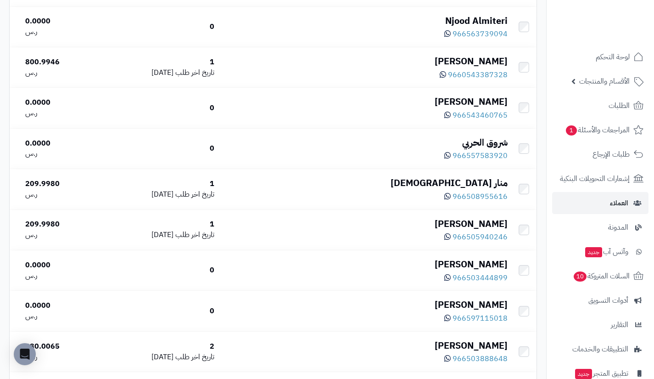
scroll to position [2495, 0]
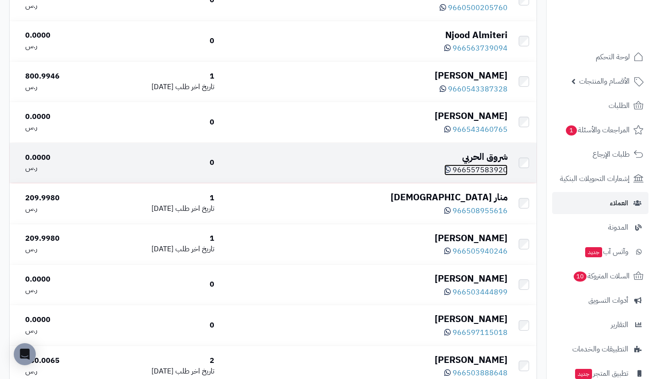
click at [487, 175] on span "966557583920" at bounding box center [480, 169] width 55 height 11
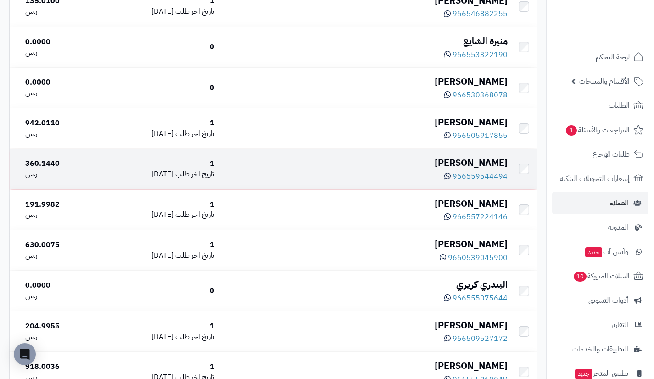
scroll to position [1636, 0]
click at [478, 182] on span "966559544494" at bounding box center [480, 176] width 55 height 11
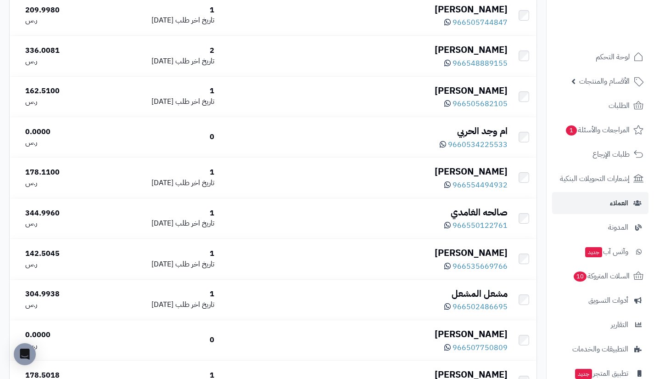
scroll to position [1139, 0]
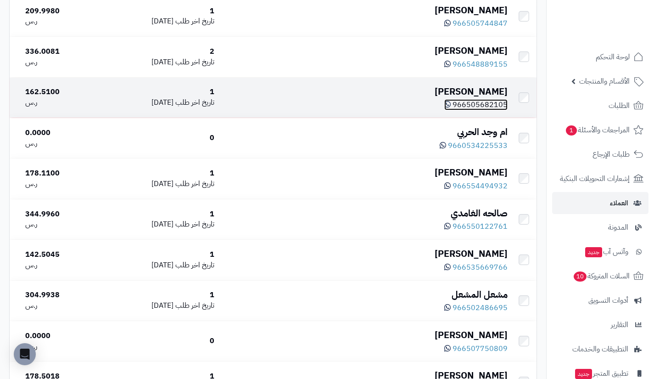
click at [468, 110] on span "966505682105" at bounding box center [480, 104] width 55 height 11
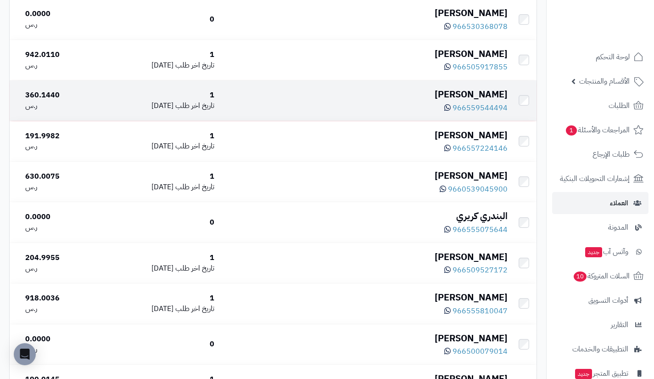
scroll to position [1704, 0]
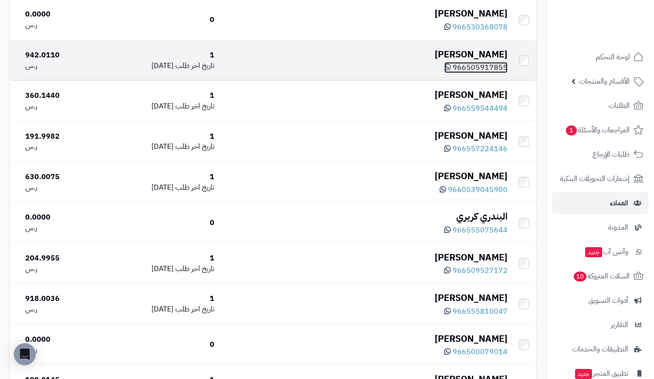
click at [474, 72] on span "966505917855" at bounding box center [480, 67] width 55 height 11
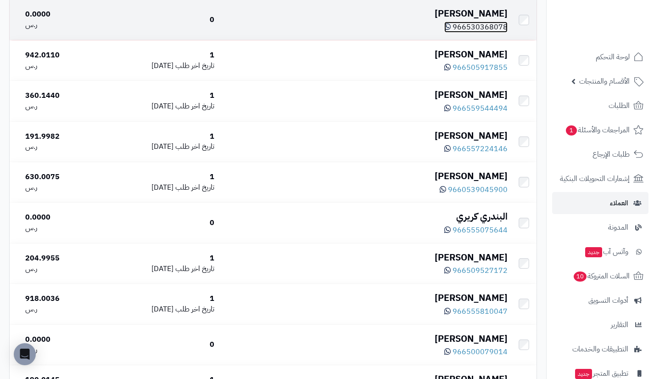
click at [490, 33] on span "966530368078" at bounding box center [480, 27] width 55 height 11
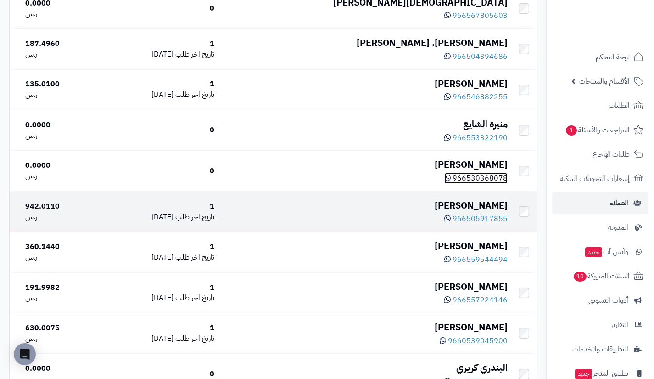
scroll to position [1553, 0]
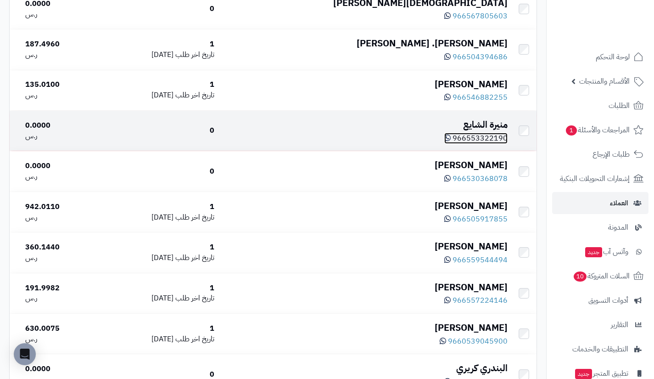
click at [473, 144] on span "966553322190" at bounding box center [480, 138] width 55 height 11
click at [499, 131] on div "منيرة الشايع" at bounding box center [365, 124] width 286 height 13
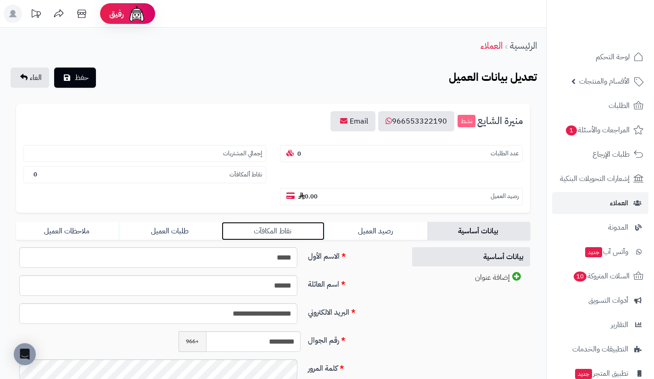
click at [303, 230] on link "نقاط المكافآت" at bounding box center [273, 231] width 103 height 18
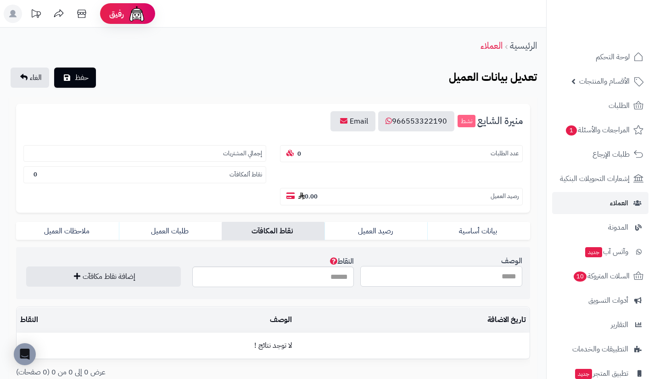
click at [400, 285] on input "الوصف" at bounding box center [442, 276] width 162 height 21
type input "**********"
click at [335, 273] on input "النقاط" at bounding box center [273, 276] width 162 height 21
type input "***"
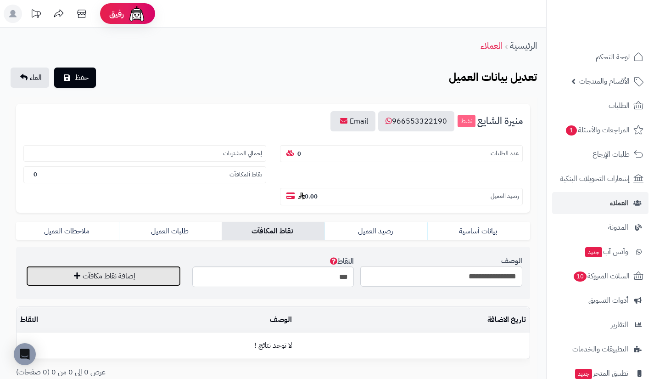
click at [165, 272] on button "إضافة نقاط مكافآت" at bounding box center [103, 276] width 155 height 20
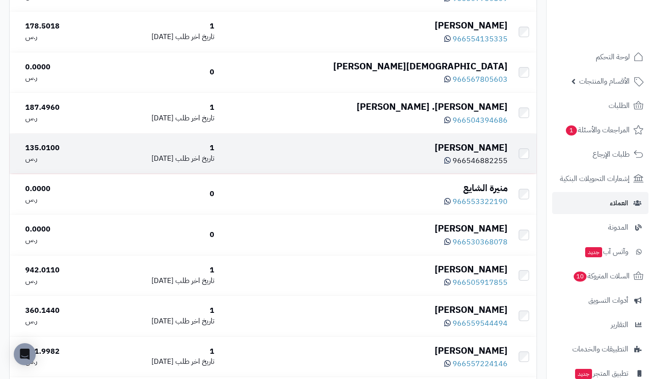
scroll to position [1488, 0]
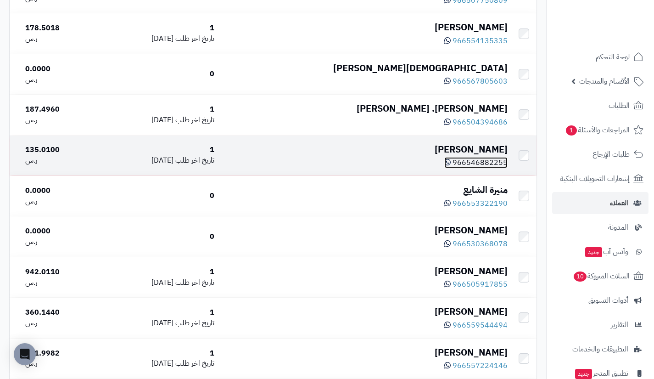
click at [482, 168] on span "966546882255" at bounding box center [480, 162] width 55 height 11
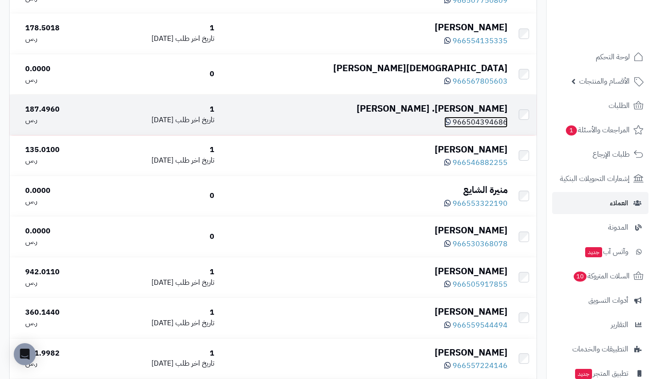
click at [486, 128] on span "966504394686" at bounding box center [480, 122] width 55 height 11
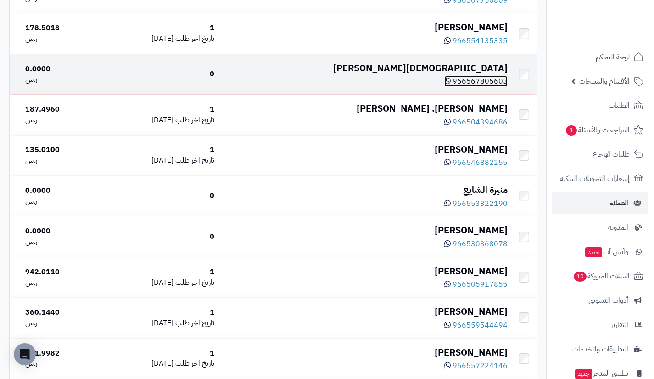
click at [478, 87] on span "966567805603" at bounding box center [480, 81] width 55 height 11
click at [488, 73] on div "[DEMOGRAPHIC_DATA][PERSON_NAME]" at bounding box center [365, 68] width 286 height 13
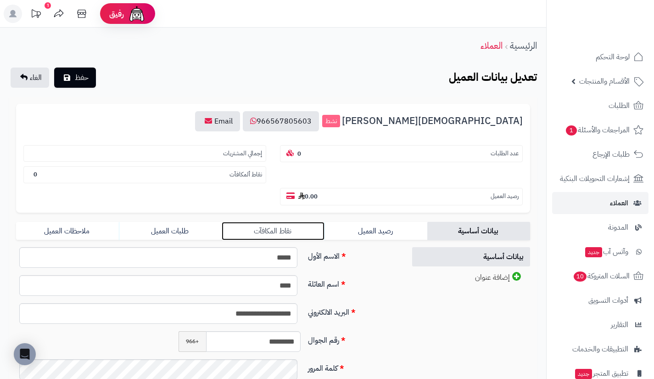
click at [299, 229] on link "نقاط المكافآت" at bounding box center [273, 231] width 103 height 18
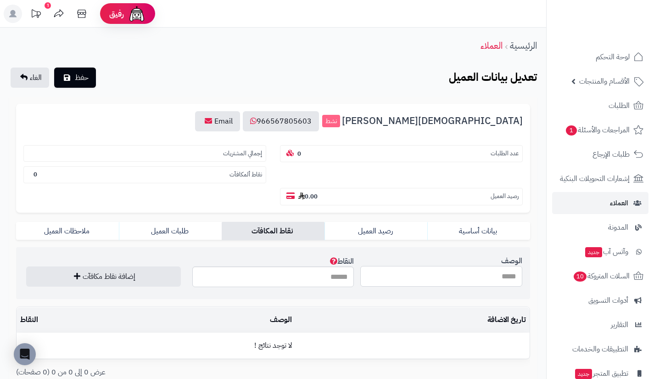
click at [403, 279] on input "الوصف" at bounding box center [442, 276] width 162 height 21
type input "**********"
click at [336, 282] on input "النقاط" at bounding box center [273, 276] width 162 height 21
type input "***"
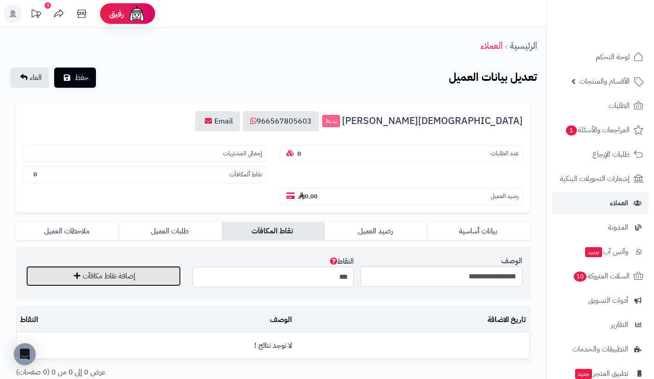
click at [153, 276] on button "إضافة نقاط مكافآت" at bounding box center [103, 276] width 155 height 20
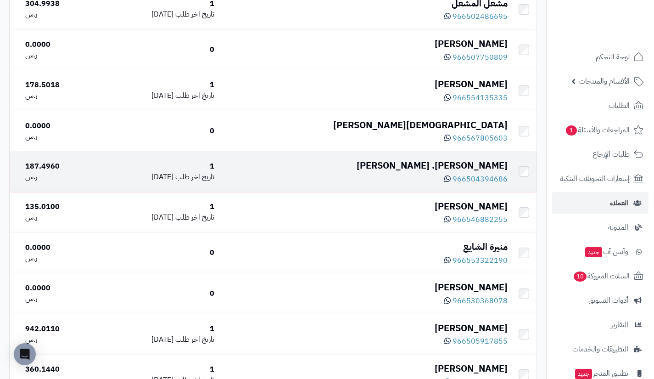
scroll to position [1430, 0]
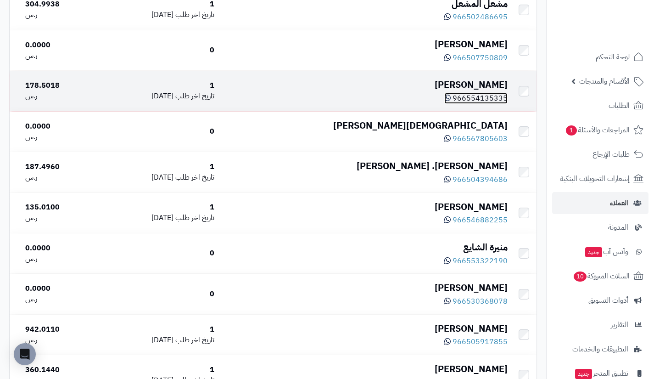
click at [482, 104] on span "966554135335" at bounding box center [480, 98] width 55 height 11
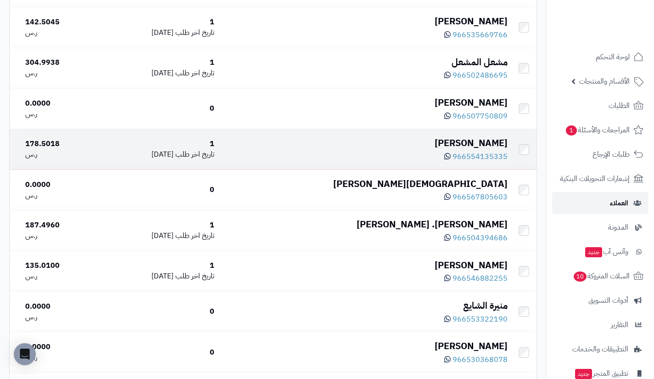
scroll to position [1368, 0]
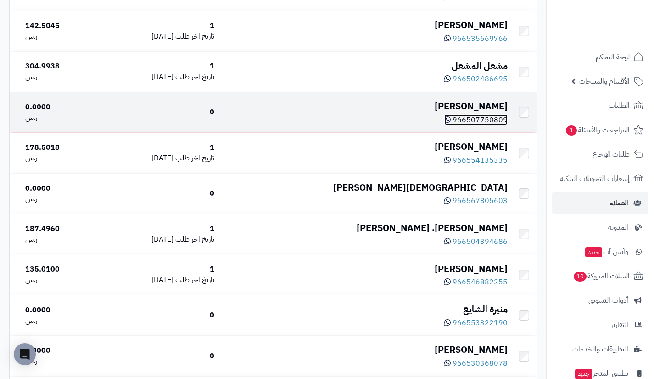
click at [477, 124] on span "966507750809" at bounding box center [480, 119] width 55 height 11
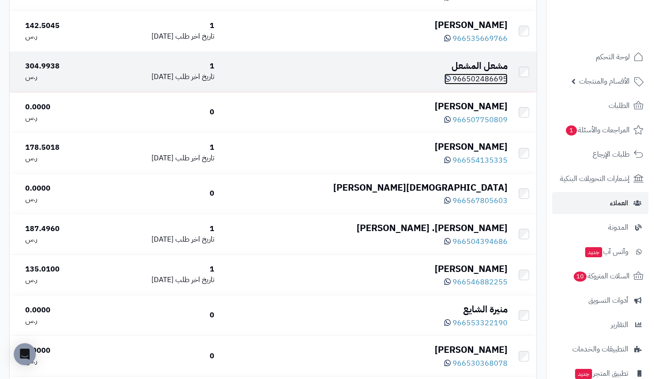
click at [470, 82] on span "966502486695" at bounding box center [480, 78] width 55 height 11
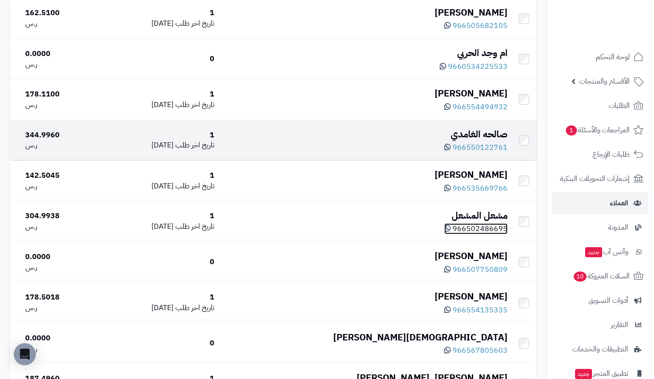
scroll to position [1218, 0]
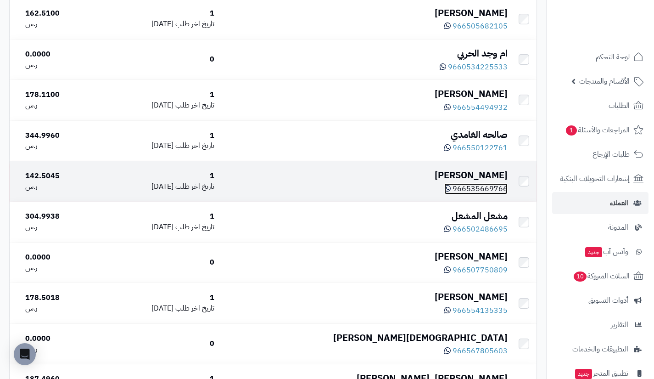
click at [485, 194] on span "966535669766" at bounding box center [480, 188] width 55 height 11
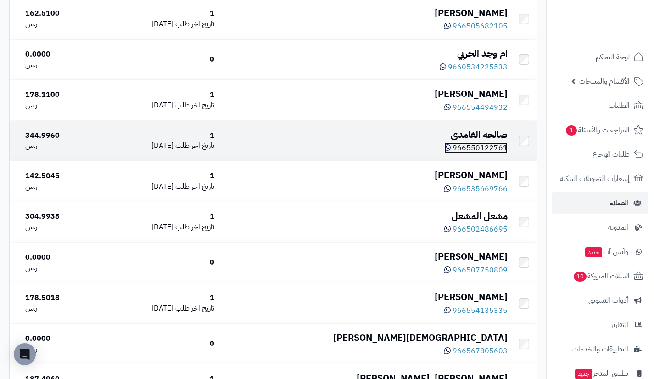
click at [474, 152] on span "966550122761" at bounding box center [480, 147] width 55 height 11
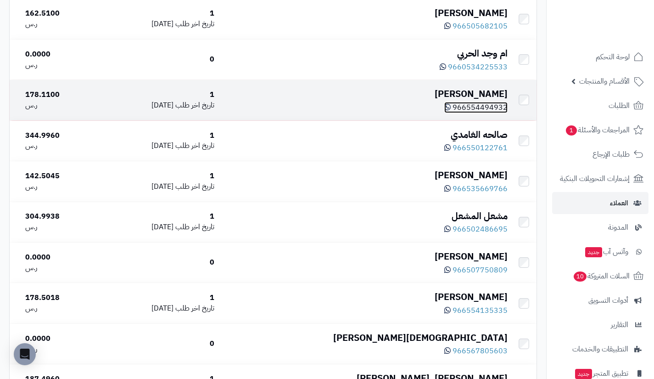
click at [477, 113] on span "966554494932" at bounding box center [480, 107] width 55 height 11
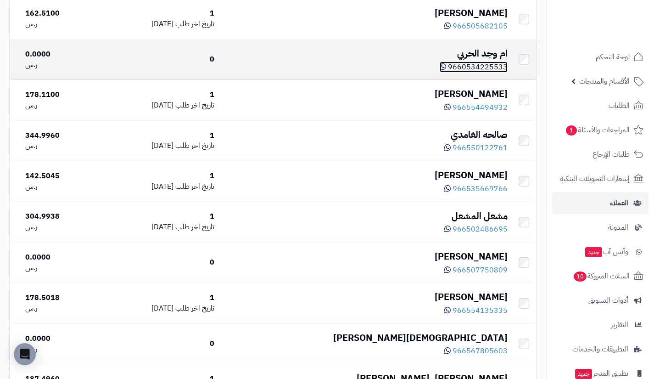
click at [469, 70] on span "9660534225533" at bounding box center [478, 67] width 60 height 11
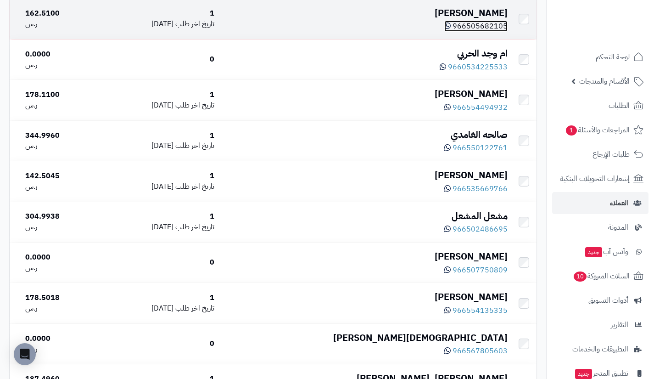
click at [482, 28] on span "966505682105" at bounding box center [480, 26] width 55 height 11
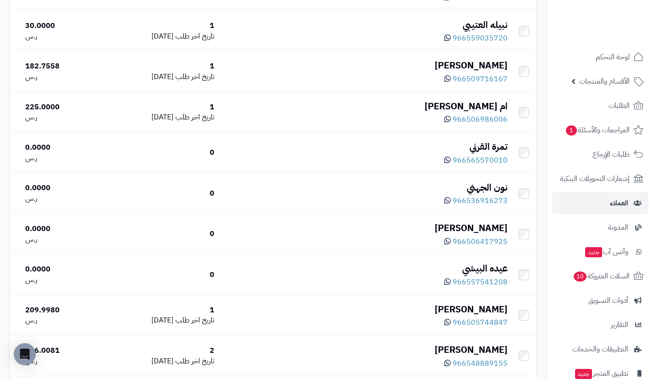
scroll to position [841, 0]
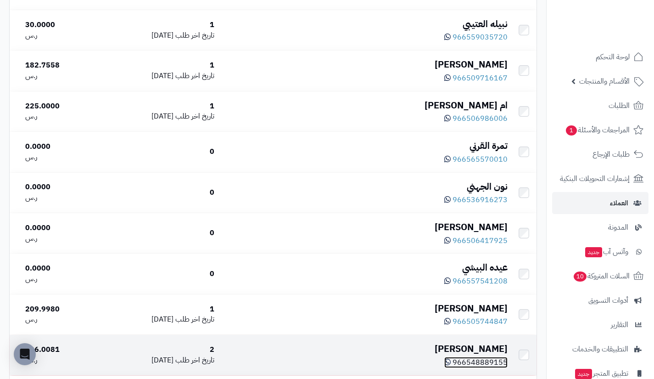
click at [487, 363] on span "966548889155" at bounding box center [480, 362] width 55 height 11
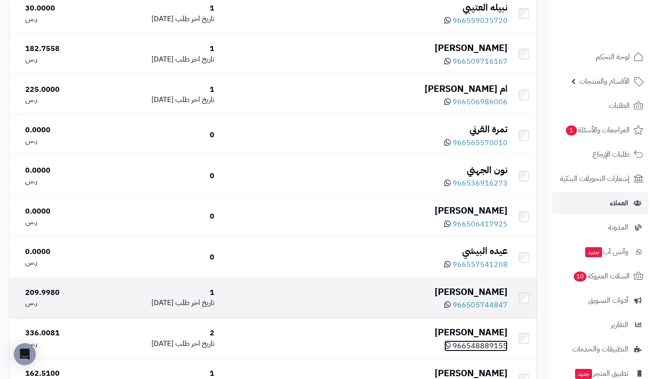
scroll to position [859, 0]
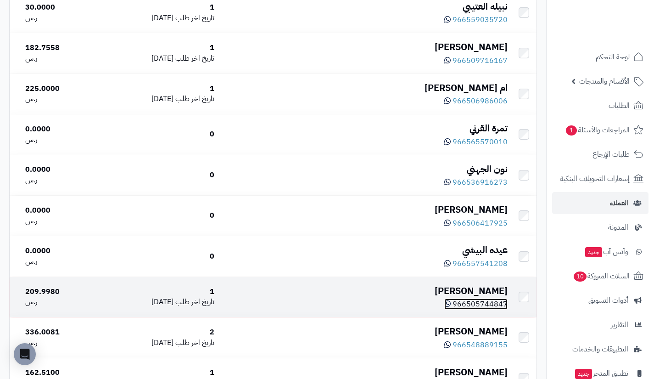
click at [485, 308] on span "966505744847" at bounding box center [480, 304] width 55 height 11
click at [488, 309] on span "966505744847" at bounding box center [480, 304] width 55 height 11
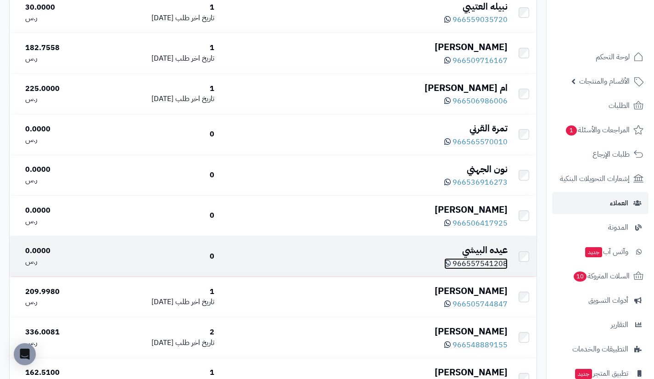
click at [487, 269] on span "966557541208" at bounding box center [480, 263] width 55 height 11
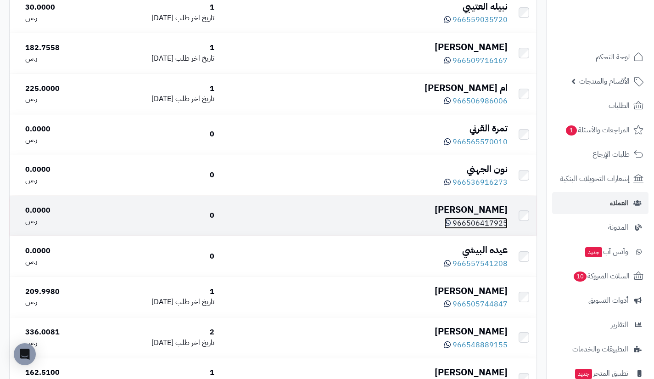
click at [487, 222] on span "966506417925" at bounding box center [480, 223] width 55 height 11
click at [498, 211] on div "حمد الكناني" at bounding box center [365, 209] width 286 height 13
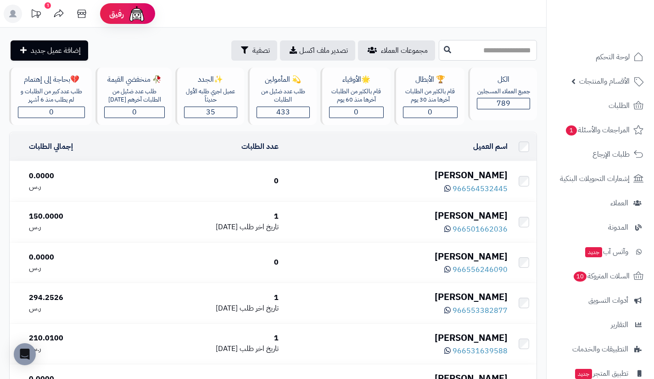
click at [508, 45] on input "text" at bounding box center [488, 50] width 98 height 21
type input "****"
click at [444, 47] on icon at bounding box center [447, 48] width 7 height 7
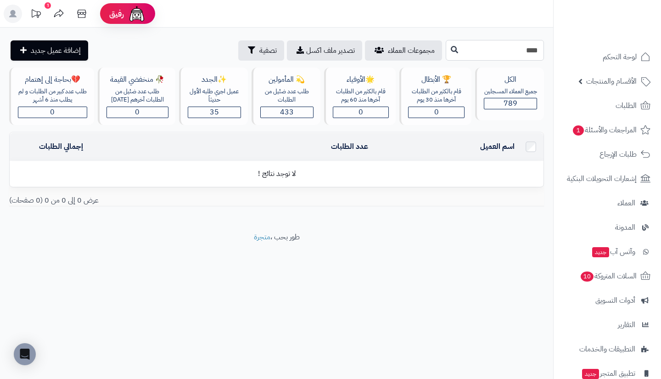
click at [451, 45] on input "****" at bounding box center [495, 50] width 98 height 21
type input "**"
click at [448, 47] on button at bounding box center [455, 49] width 14 height 17
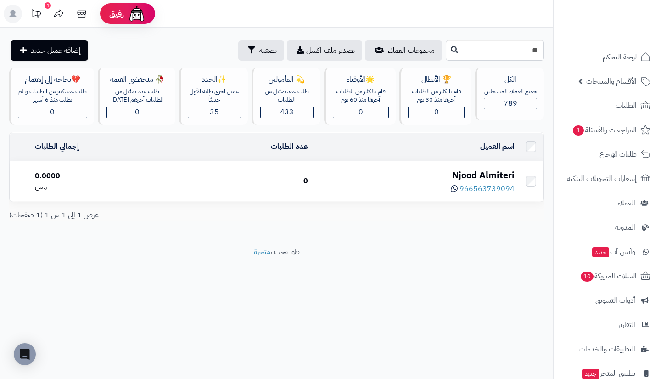
click at [471, 175] on div "Njood Almiteri" at bounding box center [415, 175] width 199 height 13
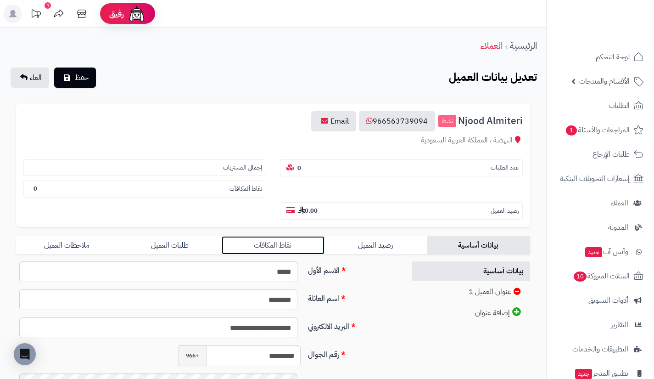
click at [323, 239] on link "نقاط المكافآت" at bounding box center [273, 245] width 103 height 18
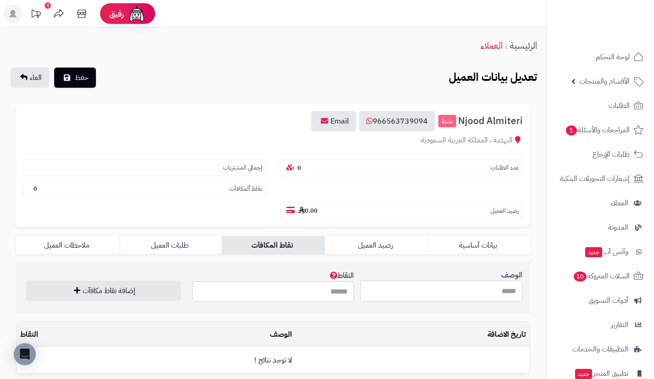
click at [384, 284] on input "الوصف" at bounding box center [442, 291] width 162 height 21
type input "**********"
click at [322, 293] on input "النقاط" at bounding box center [273, 291] width 162 height 21
type input "***"
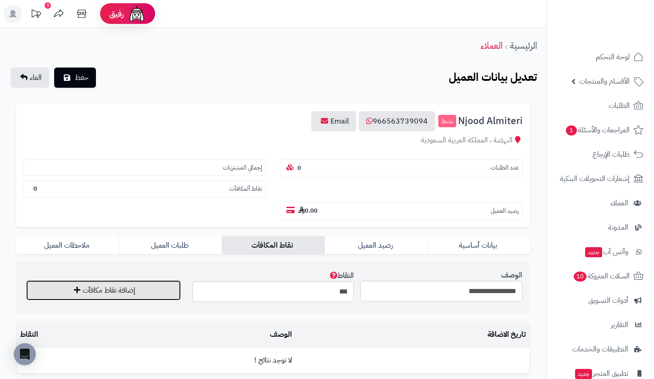
click at [145, 289] on button "إضافة نقاط مكافآت" at bounding box center [103, 290] width 155 height 20
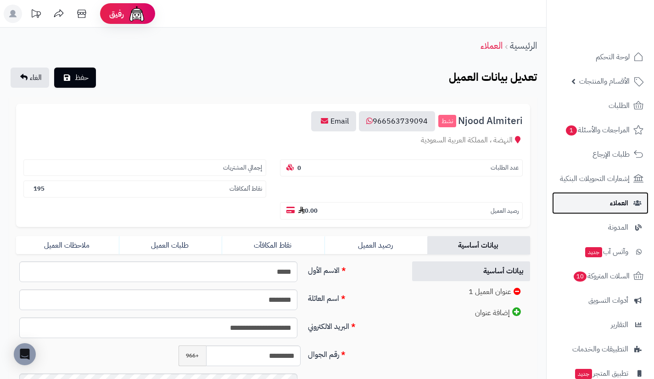
click at [589, 213] on link "العملاء" at bounding box center [601, 203] width 96 height 22
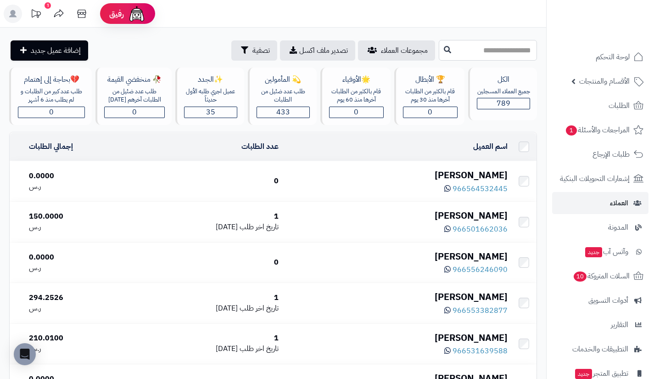
click at [461, 50] on input "text" at bounding box center [488, 50] width 98 height 21
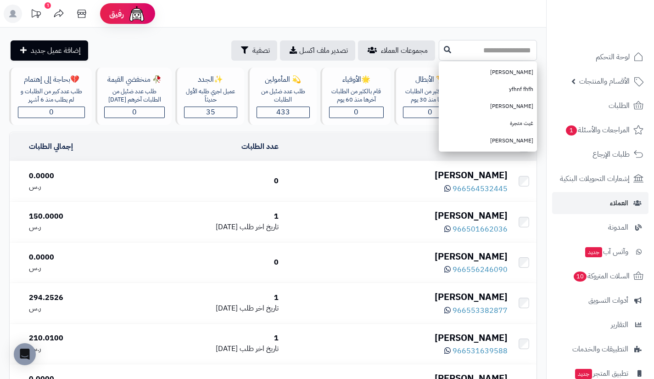
type input "*"
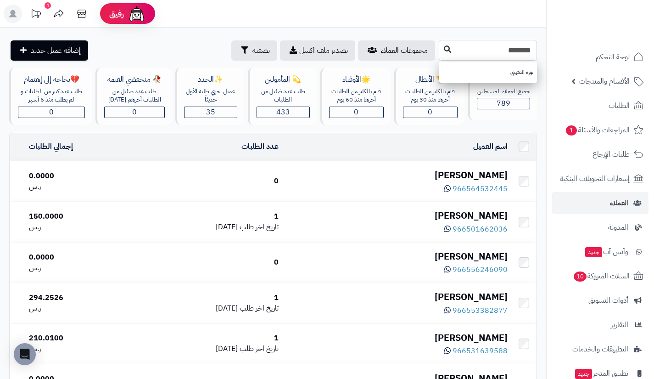
type input "********"
click at [444, 51] on icon at bounding box center [447, 48] width 7 height 7
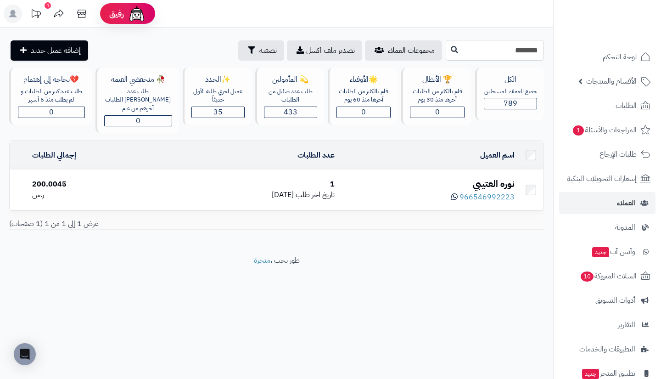
click at [503, 46] on input "********" at bounding box center [495, 50] width 98 height 21
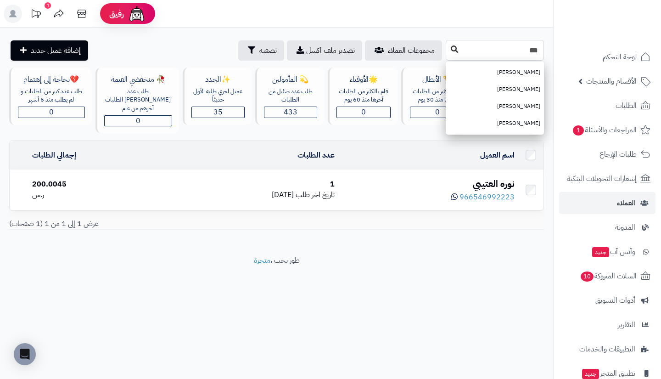
type input "***"
click at [448, 47] on button at bounding box center [455, 49] width 14 height 17
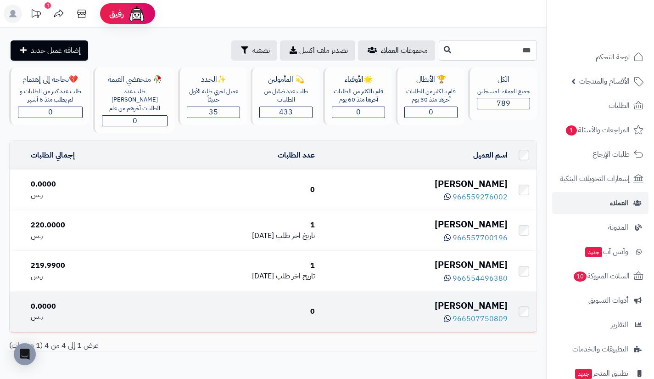
click at [458, 299] on div "[PERSON_NAME]" at bounding box center [414, 305] width 185 height 13
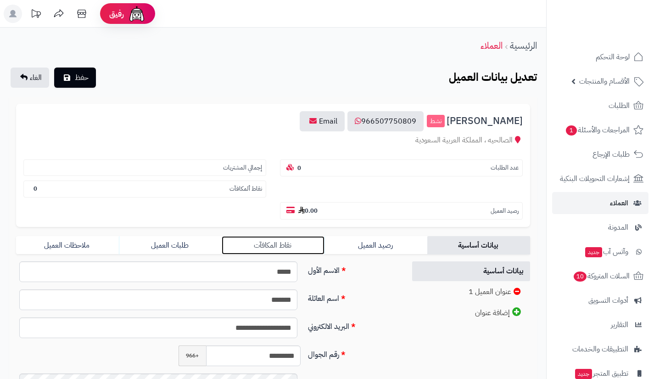
click at [286, 240] on link "نقاط المكافآت" at bounding box center [273, 245] width 103 height 18
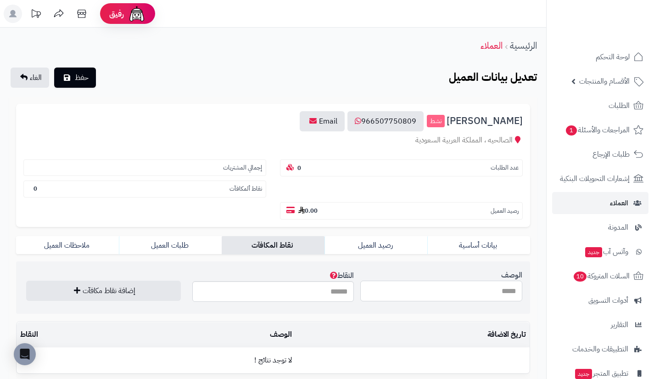
click at [416, 289] on input "الوصف" at bounding box center [442, 291] width 162 height 21
type input "**********"
click at [333, 288] on input "النقاط" at bounding box center [273, 291] width 162 height 21
type input "***"
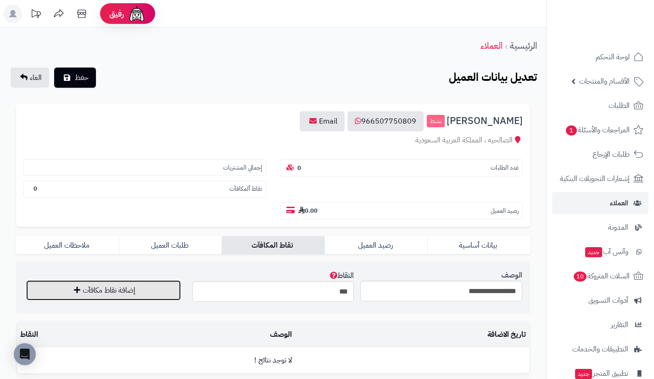
click at [159, 292] on button "إضافة نقاط مكافآت" at bounding box center [103, 290] width 155 height 20
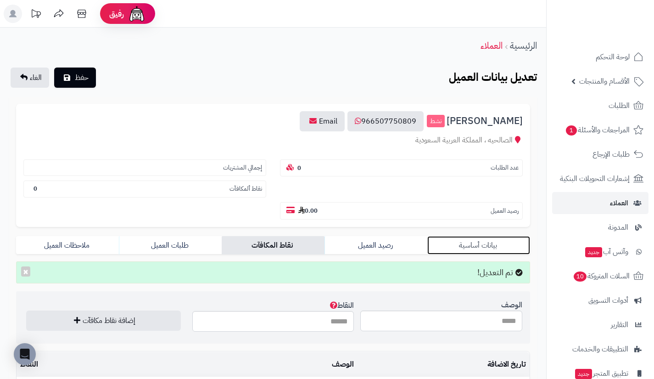
click at [487, 243] on link "بيانات أساسية" at bounding box center [479, 245] width 103 height 18
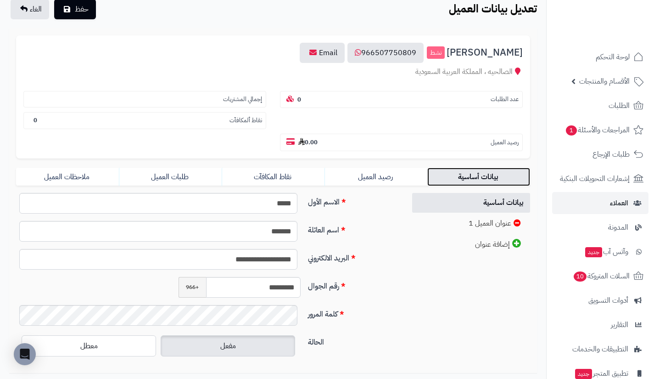
scroll to position [69, 0]
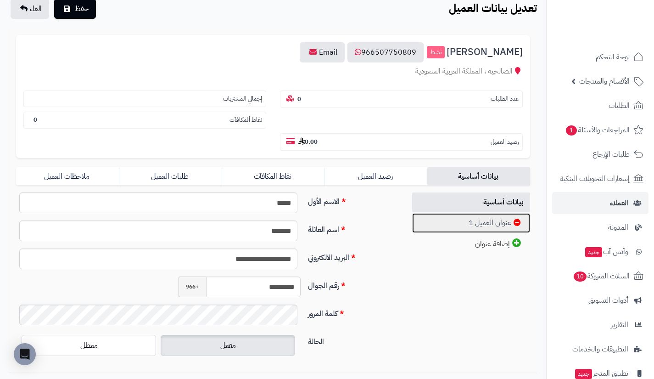
click at [467, 226] on link "عنوان العميل 1" at bounding box center [471, 223] width 118 height 20
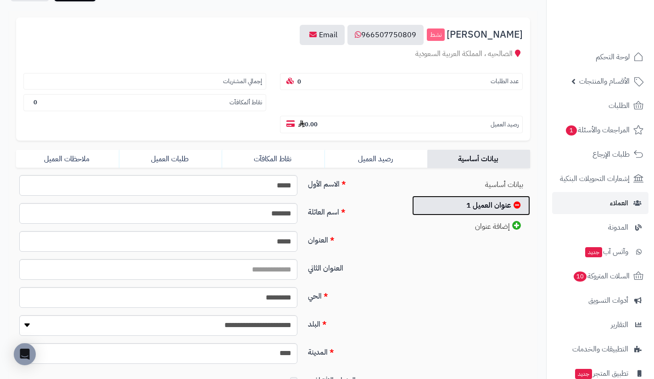
scroll to position [0, 0]
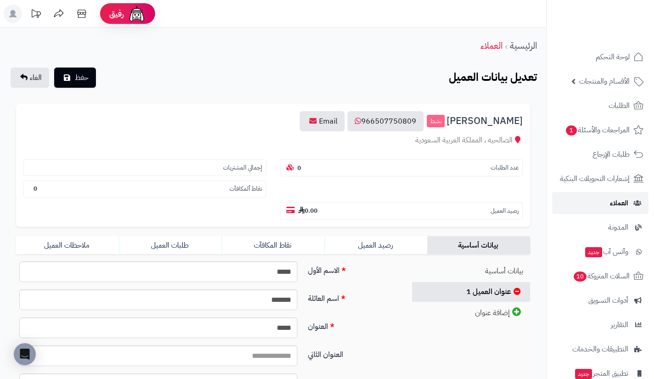
click at [591, 205] on link "العملاء" at bounding box center [601, 203] width 96 height 22
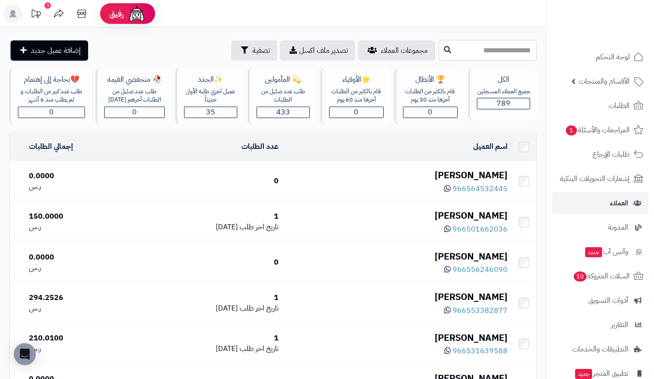
click at [491, 49] on input "text" at bounding box center [488, 50] width 98 height 21
type input "***"
click at [441, 54] on button at bounding box center [448, 49] width 14 height 17
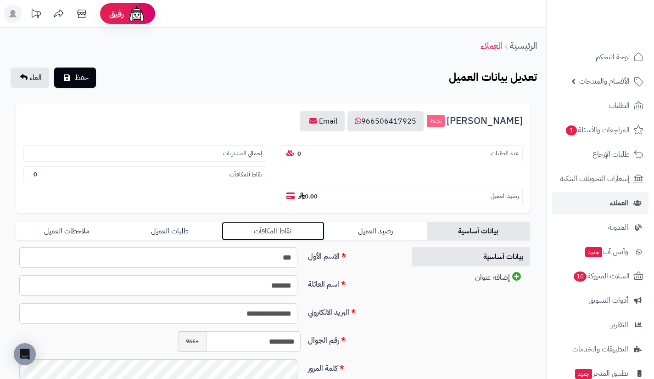
click at [260, 230] on link "نقاط المكافآت" at bounding box center [273, 231] width 103 height 18
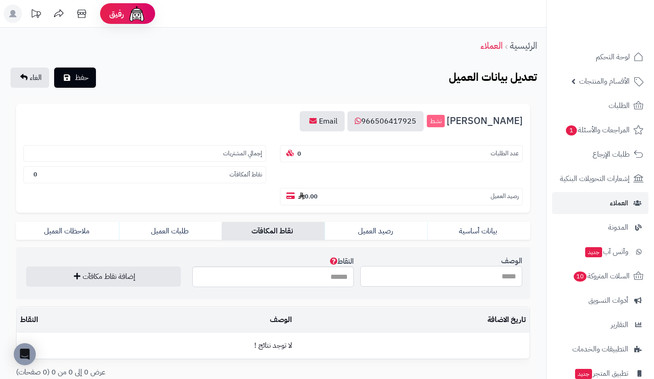
click at [395, 286] on input "الوصف" at bounding box center [442, 276] width 162 height 21
type input "**********"
click at [322, 275] on input "النقاط" at bounding box center [273, 276] width 162 height 21
type input "***"
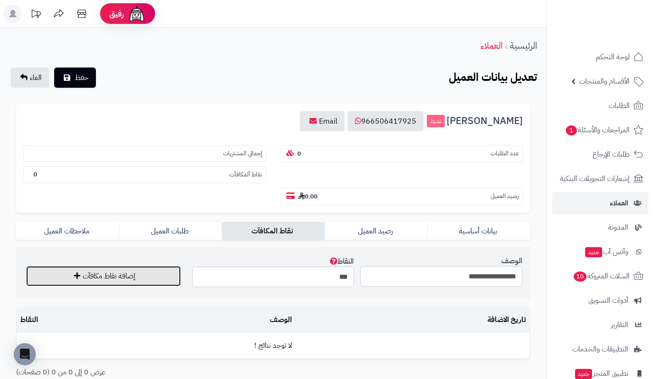
click at [152, 276] on button "إضافة نقاط مكافآت" at bounding box center [103, 276] width 155 height 20
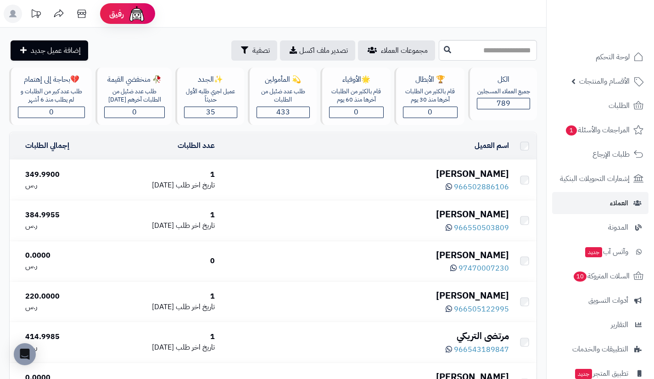
scroll to position [859, 0]
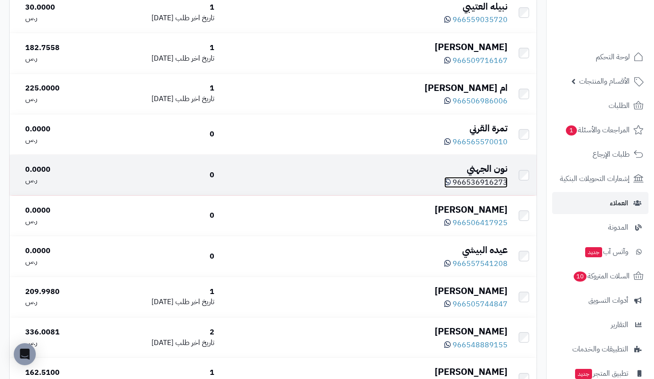
click at [473, 184] on span "966536916273" at bounding box center [480, 182] width 55 height 11
click at [491, 172] on div "نون الجهني" at bounding box center [365, 168] width 286 height 13
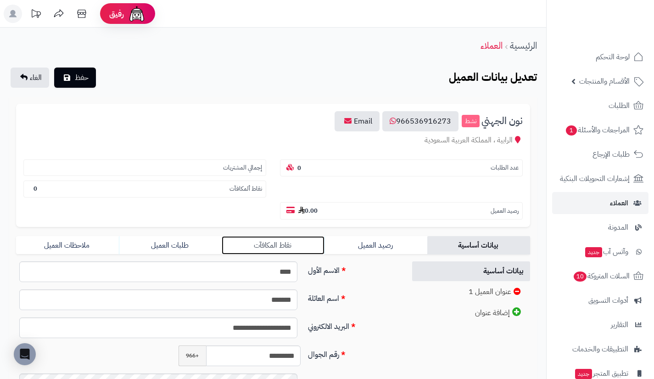
click at [323, 239] on link "نقاط المكافآت" at bounding box center [273, 245] width 103 height 18
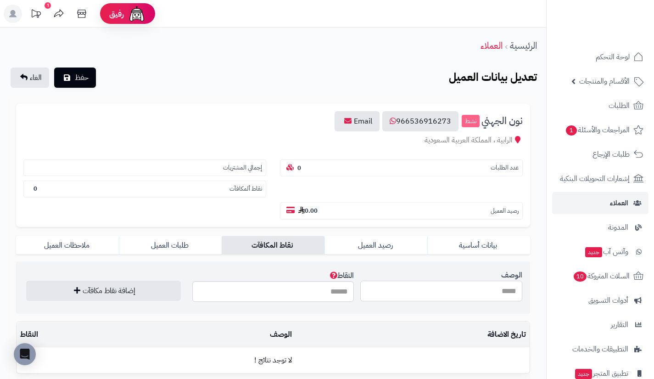
click at [385, 281] on input "الوصف" at bounding box center [442, 291] width 162 height 21
type input "**********"
click at [333, 293] on input "النقاط" at bounding box center [273, 291] width 162 height 21
type input "***"
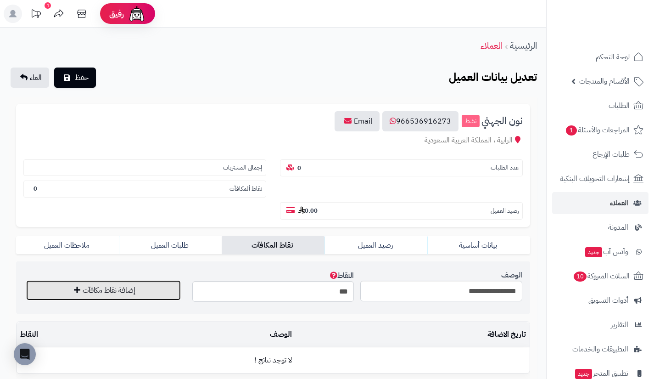
click at [148, 291] on button "إضافة نقاط مكافآت" at bounding box center [103, 290] width 155 height 20
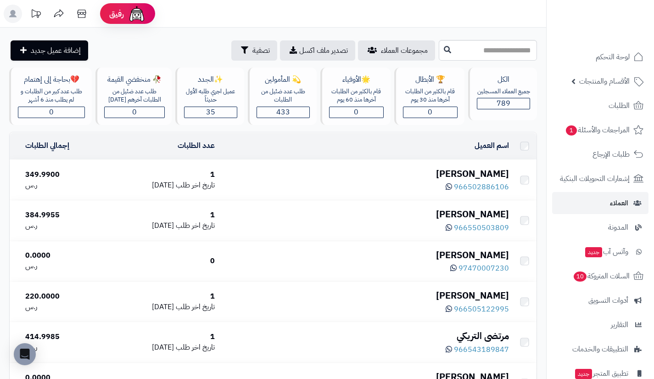
scroll to position [859, 0]
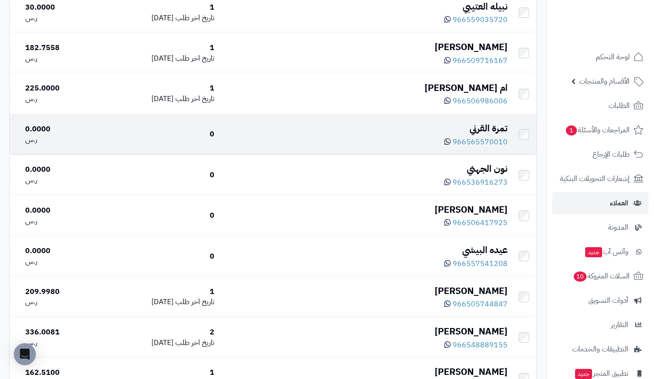
click at [492, 130] on div "تمرة القرني" at bounding box center [365, 128] width 286 height 13
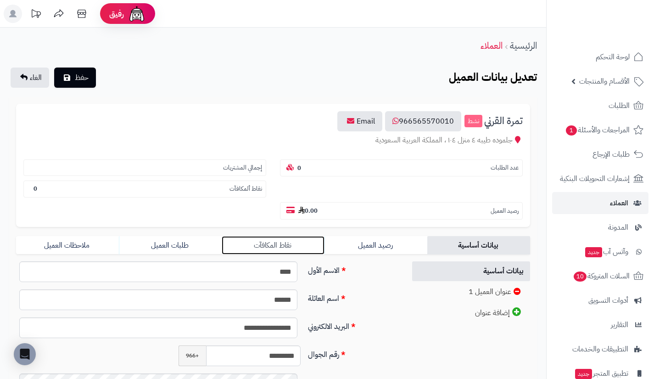
click at [306, 241] on link "نقاط المكافآت" at bounding box center [273, 245] width 103 height 18
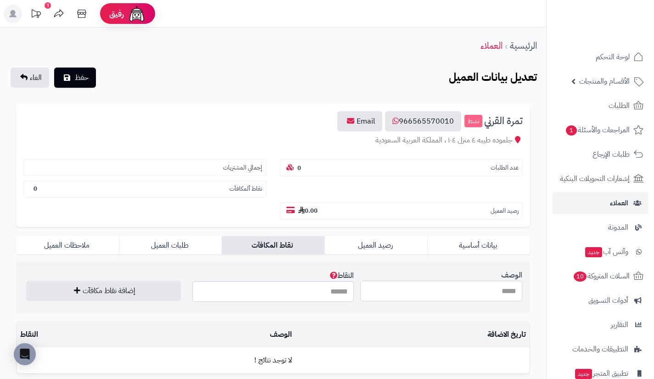
drag, startPoint x: 397, startPoint y: 281, endPoint x: 439, endPoint y: 310, distance: 50.6
click at [439, 310] on section "الوصف النقاط إضافة نقاط مكافآت" at bounding box center [273, 287] width 514 height 52
type input "**********"
click at [333, 297] on input "النقاط" at bounding box center [273, 291] width 162 height 21
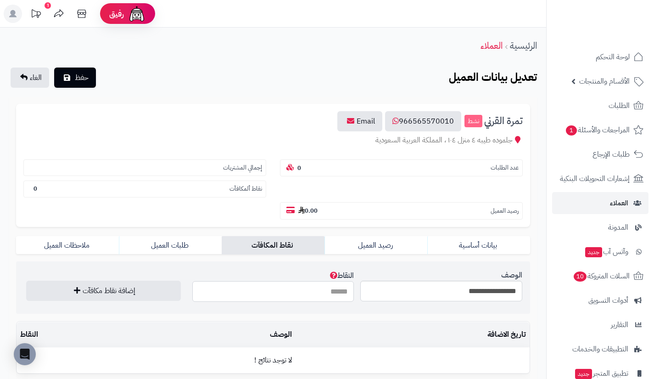
type input "***"
click at [26, 281] on button "إضافة نقاط مكافآت" at bounding box center [103, 291] width 155 height 20
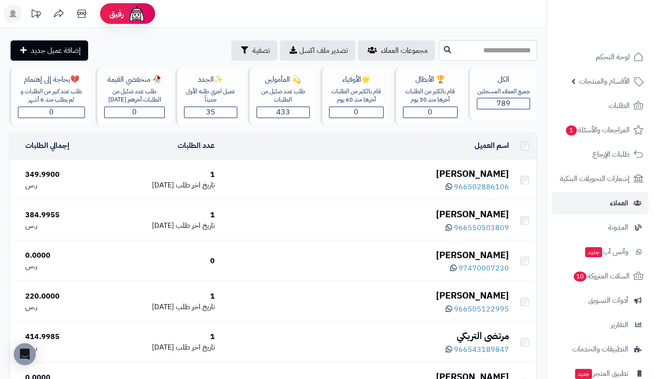
scroll to position [859, 0]
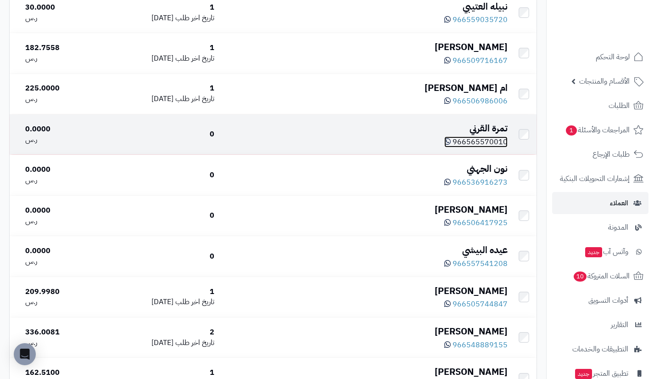
click at [450, 144] on icon at bounding box center [448, 141] width 6 height 7
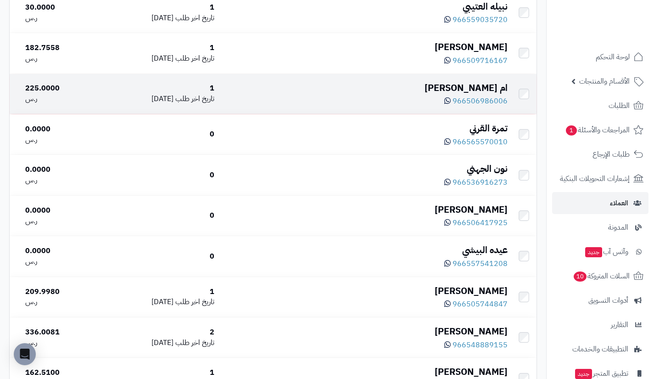
click at [479, 90] on div "ام [PERSON_NAME]" at bounding box center [365, 87] width 286 height 13
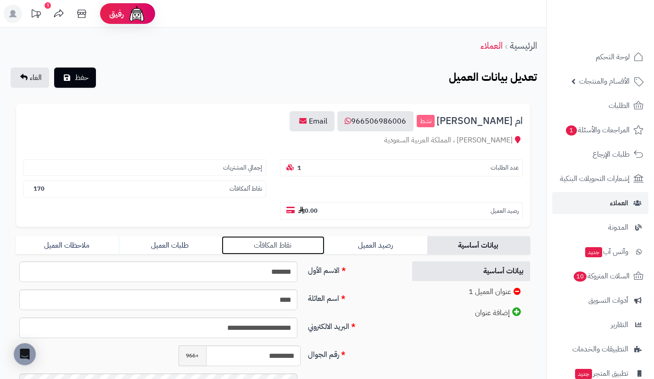
click at [305, 248] on link "نقاط المكافآت" at bounding box center [273, 245] width 103 height 18
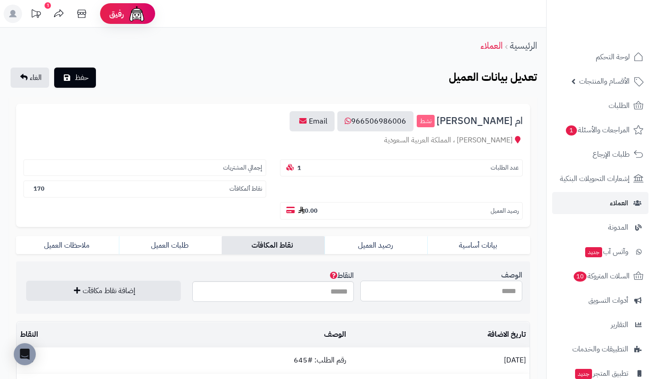
click at [403, 284] on input "الوصف" at bounding box center [442, 291] width 162 height 21
type input "**********"
click at [344, 294] on input "النقاط" at bounding box center [273, 291] width 162 height 21
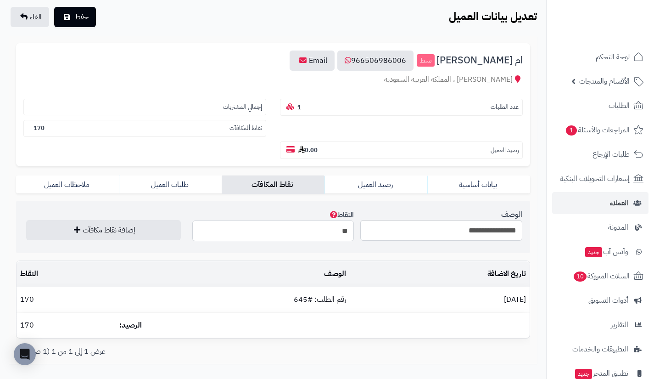
scroll to position [64, 0]
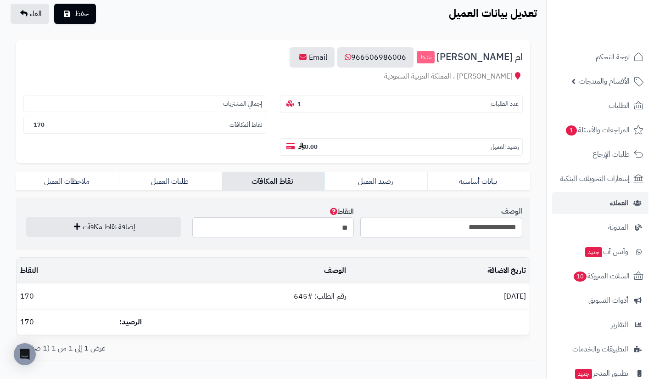
type input "**"
click at [425, 220] on input "**********" at bounding box center [442, 227] width 162 height 21
drag, startPoint x: 441, startPoint y: 226, endPoint x: 502, endPoint y: 230, distance: 60.8
click at [502, 230] on input "**********" at bounding box center [442, 227] width 162 height 21
type input "**********"
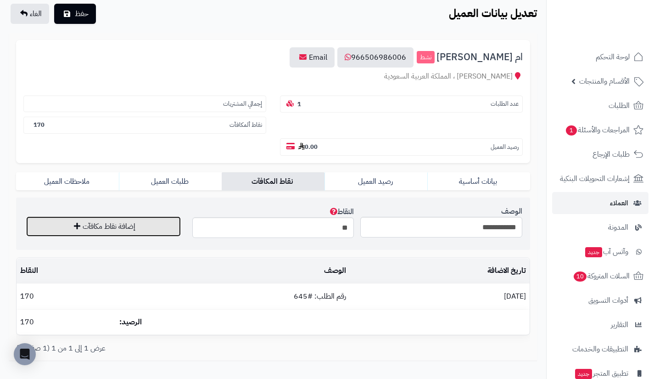
click at [160, 223] on button "إضافة نقاط مكافآت" at bounding box center [103, 226] width 155 height 20
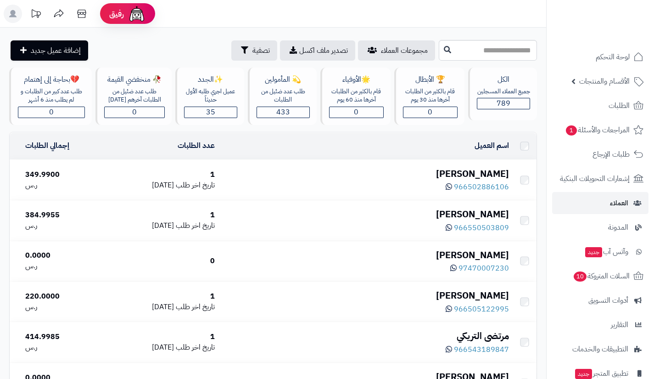
scroll to position [859, 0]
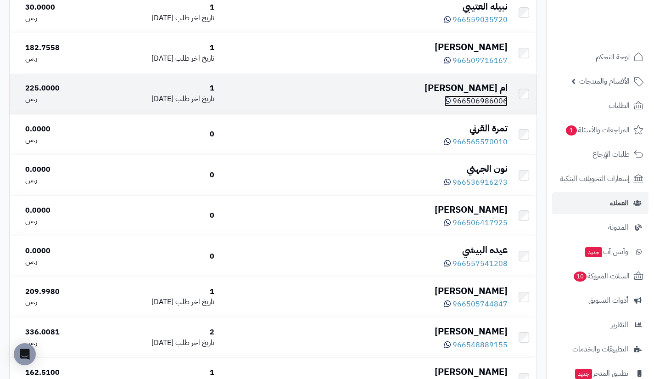
click at [486, 100] on span "966506986006" at bounding box center [480, 101] width 55 height 11
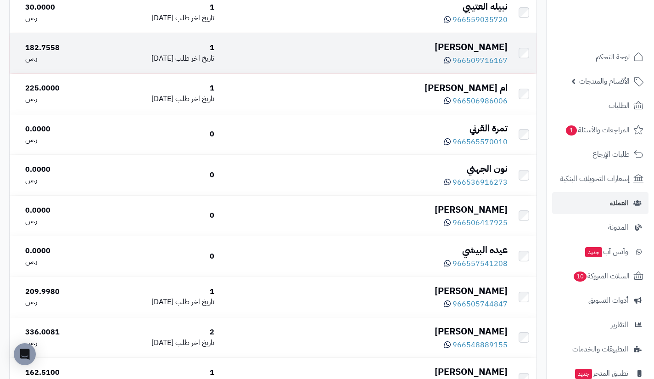
click at [493, 50] on div "[PERSON_NAME]" at bounding box center [365, 46] width 286 height 13
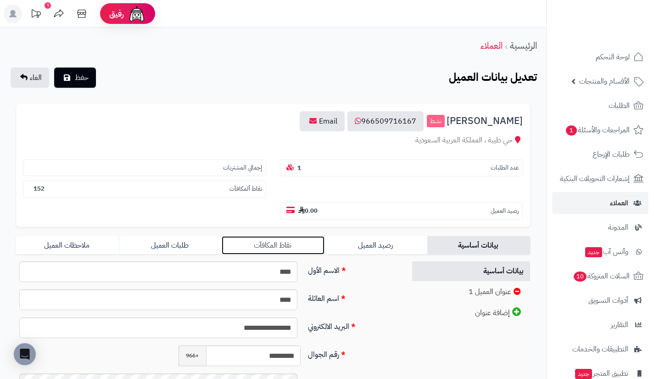
click at [302, 244] on link "نقاط المكافآت" at bounding box center [273, 245] width 103 height 18
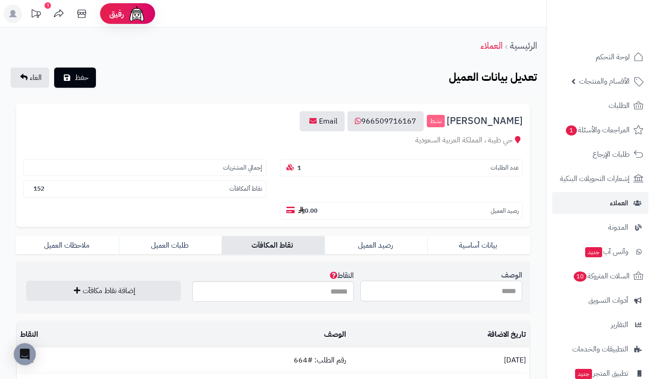
click at [399, 286] on input "الوصف" at bounding box center [442, 291] width 162 height 21
paste input "*"
type input "**********"
type input "**"
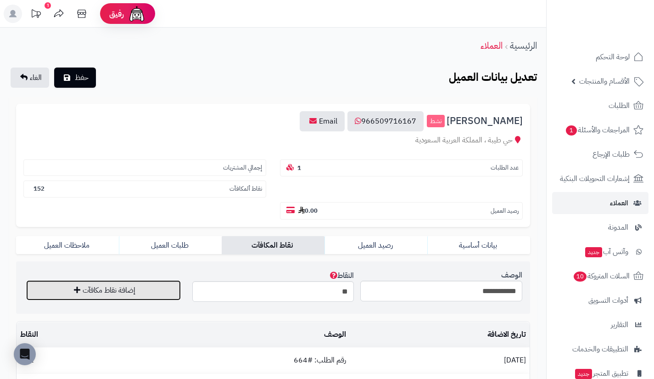
click at [131, 297] on button "إضافة نقاط مكافآت" at bounding box center [103, 290] width 155 height 20
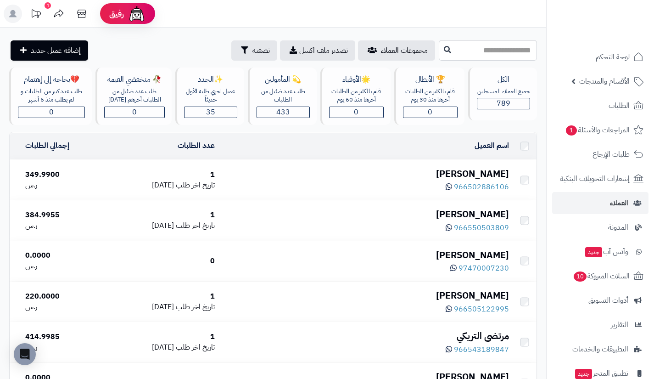
scroll to position [859, 0]
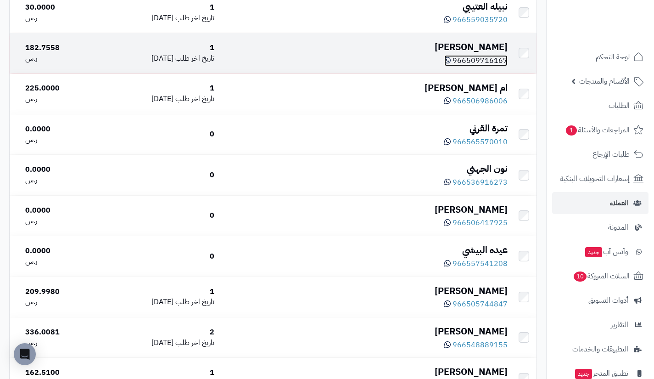
click at [491, 62] on span "966509716167" at bounding box center [480, 60] width 55 height 11
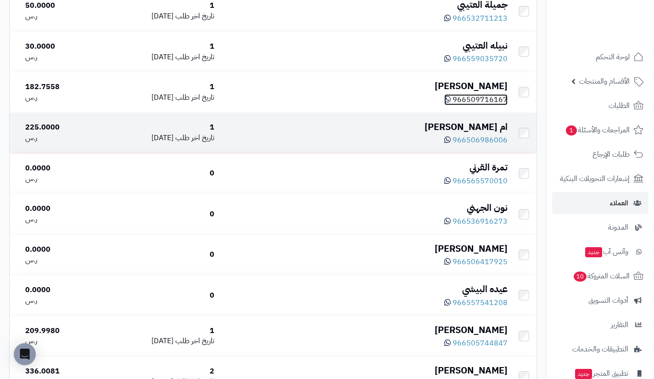
scroll to position [819, 0]
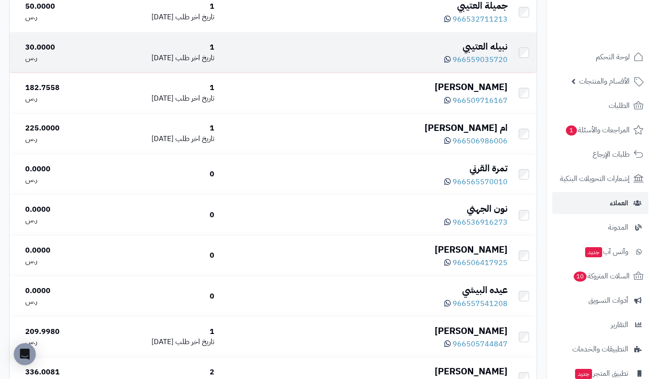
click at [496, 45] on div "نبيله العتيبي" at bounding box center [365, 46] width 286 height 13
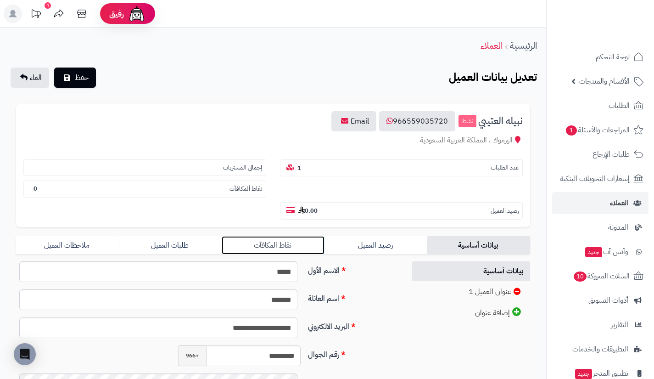
click at [305, 248] on link "نقاط المكافآت" at bounding box center [273, 245] width 103 height 18
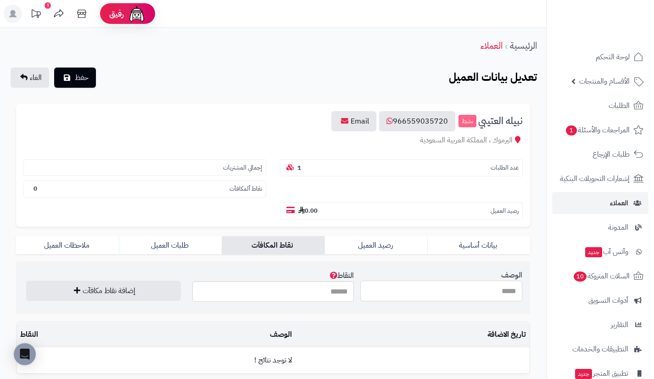
click at [399, 282] on input "الوصف" at bounding box center [442, 291] width 162 height 21
type input "*"
click at [428, 289] on input "الوصف" at bounding box center [442, 291] width 162 height 21
type input "**********"
click at [324, 299] on input "النقاط" at bounding box center [273, 291] width 162 height 21
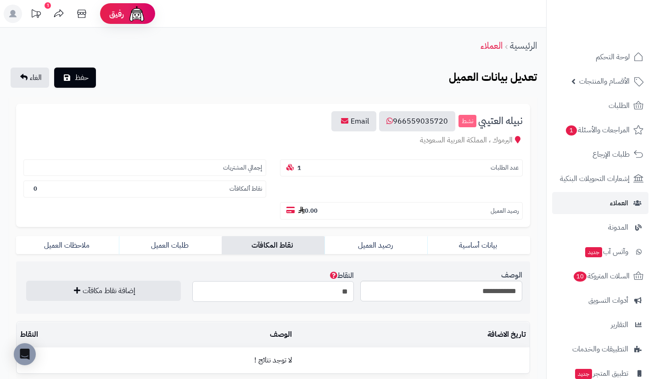
paste input "**********"
type input "**"
click at [152, 294] on button "إضافة نقاط مكافآت" at bounding box center [103, 290] width 155 height 20
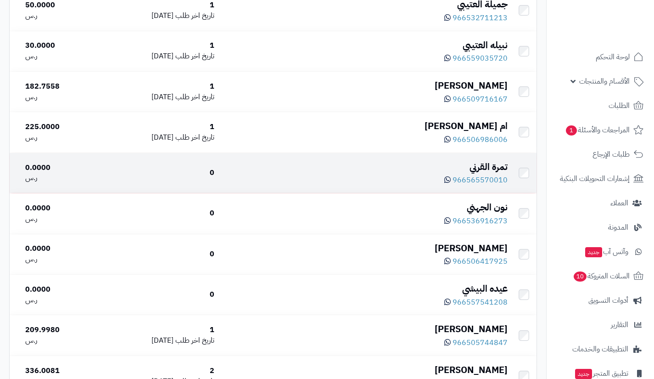
scroll to position [839, 0]
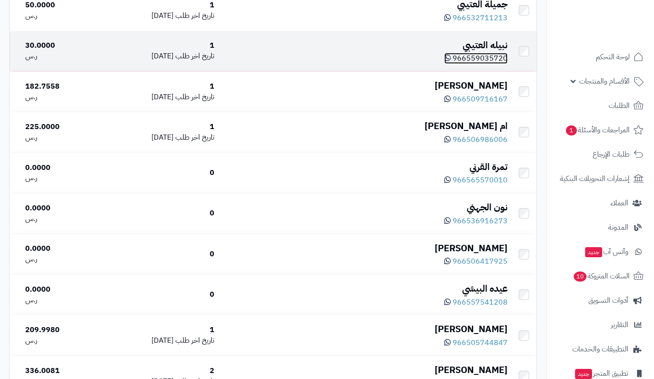
click at [471, 60] on span "966559035720" at bounding box center [480, 58] width 55 height 11
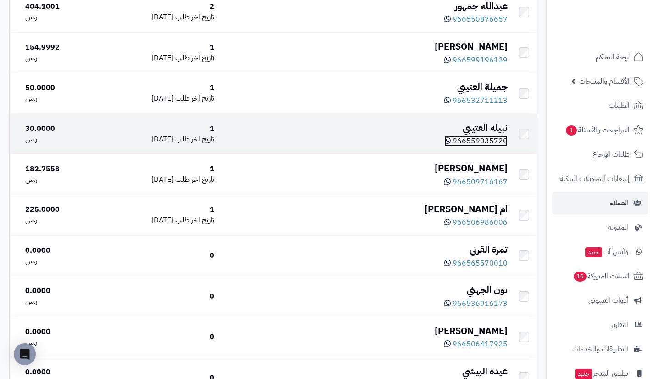
scroll to position [738, 0]
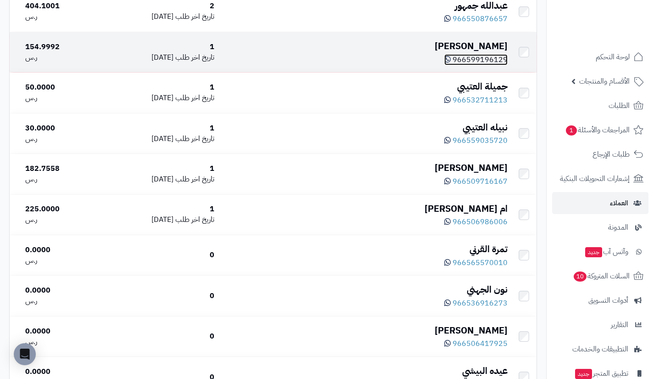
click at [481, 61] on span "966599196129" at bounding box center [480, 59] width 55 height 11
click at [488, 45] on div "Ghada Aljabri" at bounding box center [365, 45] width 286 height 13
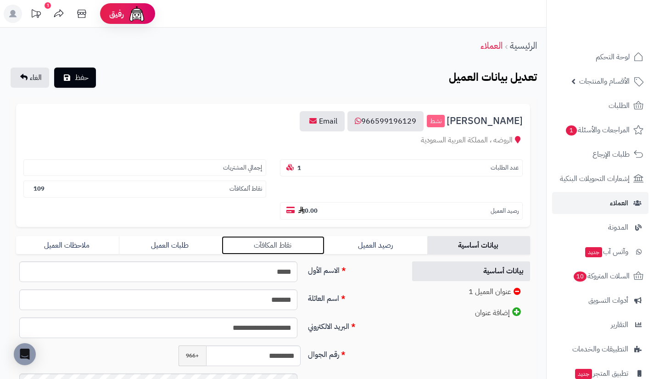
click at [307, 239] on link "نقاط المكافآت" at bounding box center [273, 245] width 103 height 18
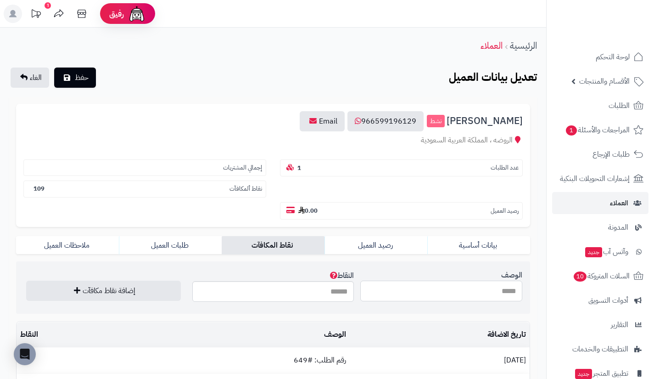
click at [408, 292] on input "الوصف" at bounding box center [442, 291] width 162 height 21
paste input "**********"
type input "**********"
type input "**"
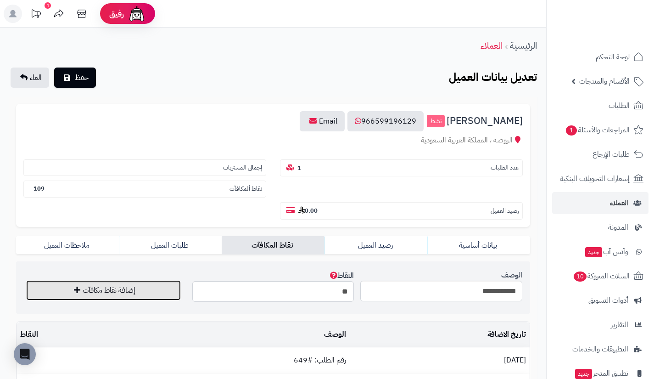
click at [170, 288] on button "إضافة نقاط مكافآت" at bounding box center [103, 290] width 155 height 20
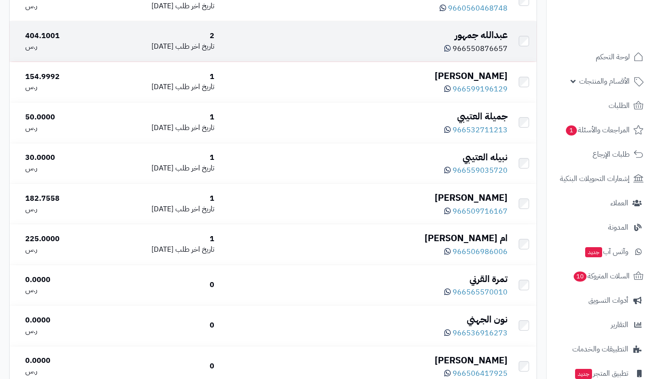
scroll to position [707, 0]
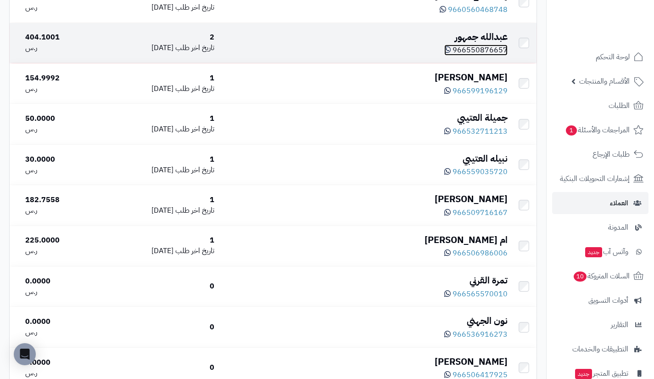
click at [484, 51] on span "966550876657" at bounding box center [480, 50] width 55 height 11
click at [481, 36] on div "عبدالله جمهور" at bounding box center [365, 36] width 286 height 13
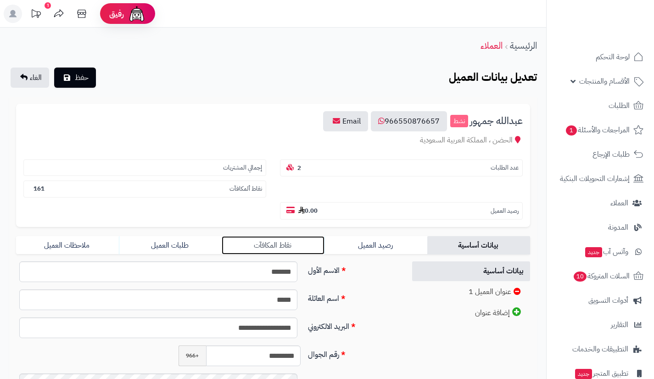
click at [280, 249] on link "نقاط المكافآت" at bounding box center [273, 245] width 103 height 18
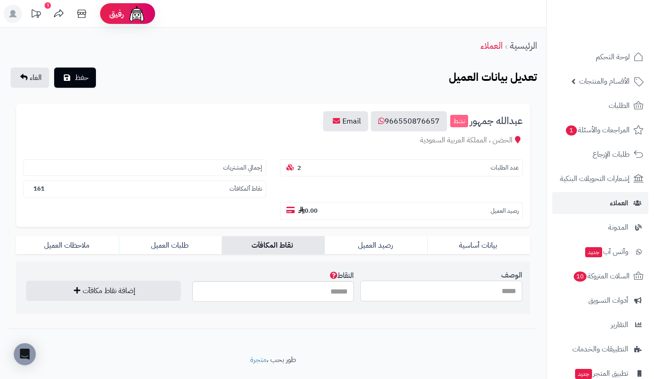
click at [392, 286] on input "الوصف" at bounding box center [442, 291] width 162 height 21
paste input "*"
type input "*"
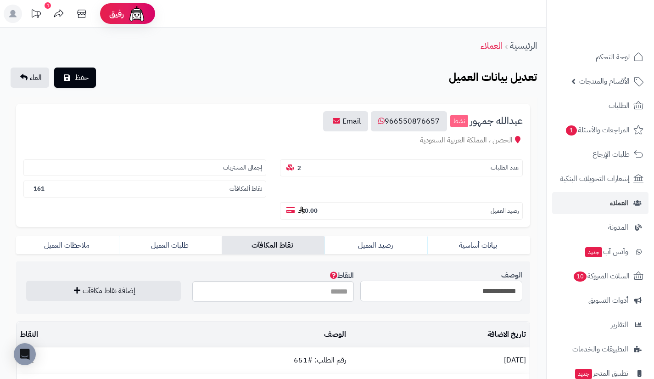
type input "**********"
type input "**"
click at [26, 281] on button "إضافة نقاط مكافآت" at bounding box center [103, 291] width 155 height 20
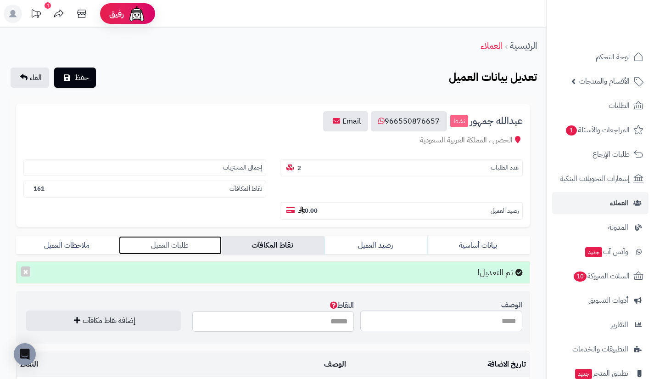
click at [160, 246] on link "طلبات العميل" at bounding box center [170, 245] width 103 height 18
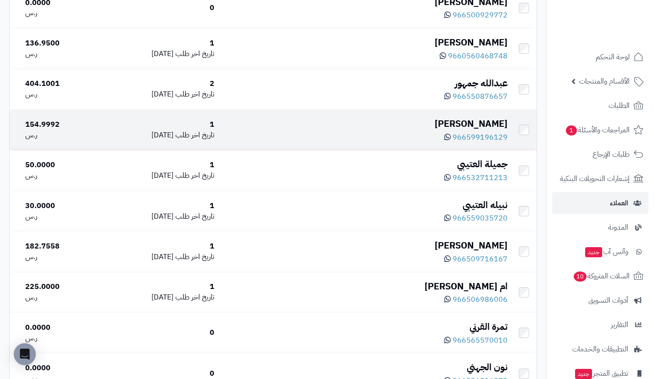
scroll to position [655, 0]
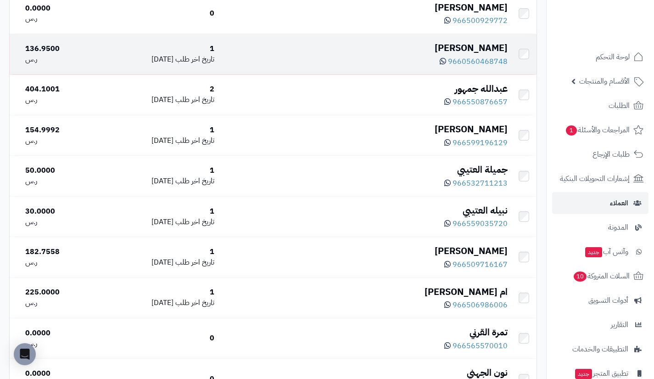
click at [494, 50] on div "[PERSON_NAME]" at bounding box center [365, 47] width 286 height 13
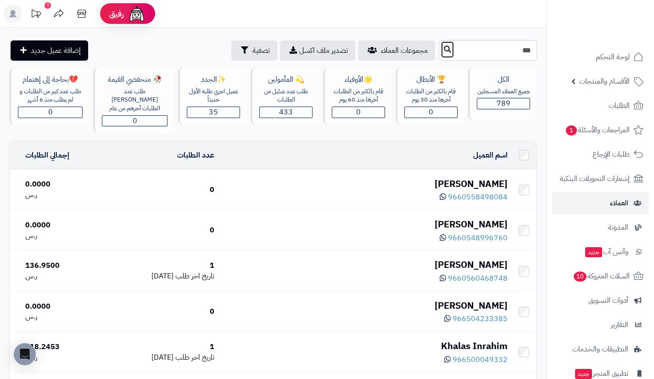
click at [444, 50] on icon at bounding box center [447, 48] width 7 height 7
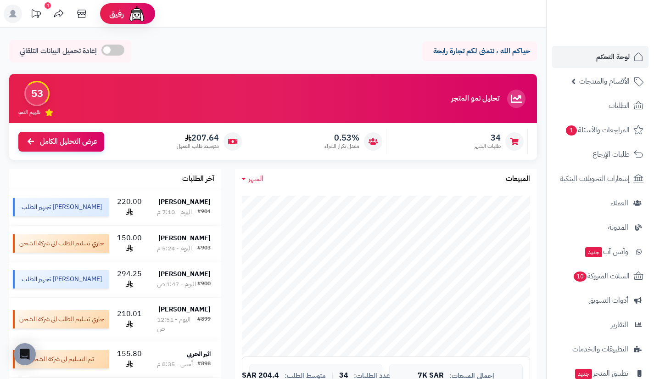
scroll to position [370, 0]
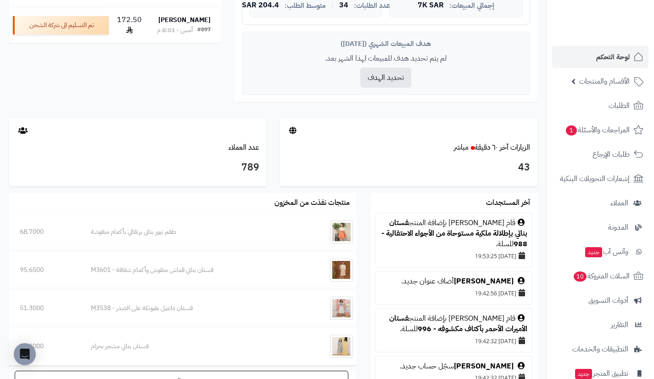
scroll to position [370, 0]
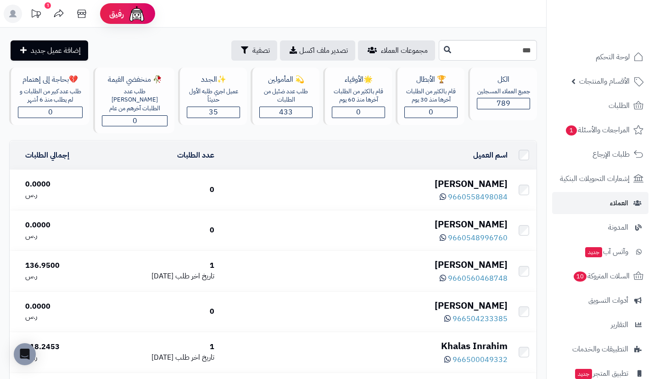
click at [487, 17] on header "رفيق ! 1 الطلبات معالجة مكتمل إرجاع المنتجات العملاء المتواجدون الان 789 عملاء …" at bounding box center [327, 14] width 654 height 28
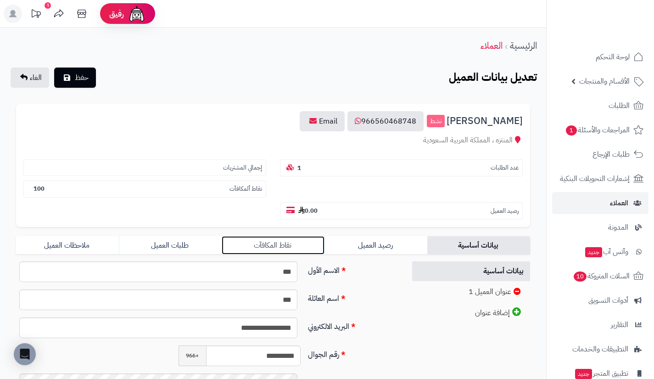
click at [288, 249] on link "نقاط المكافآت" at bounding box center [273, 245] width 103 height 18
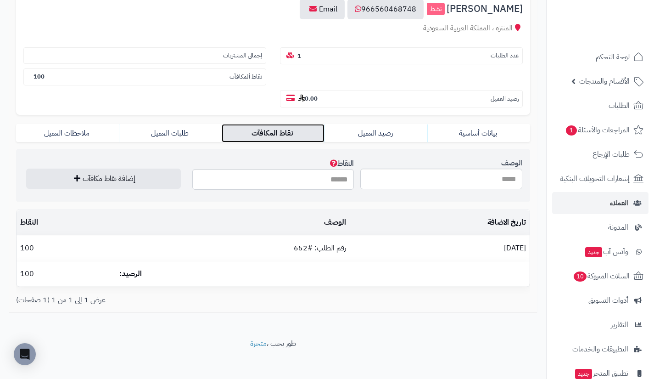
scroll to position [113, 0]
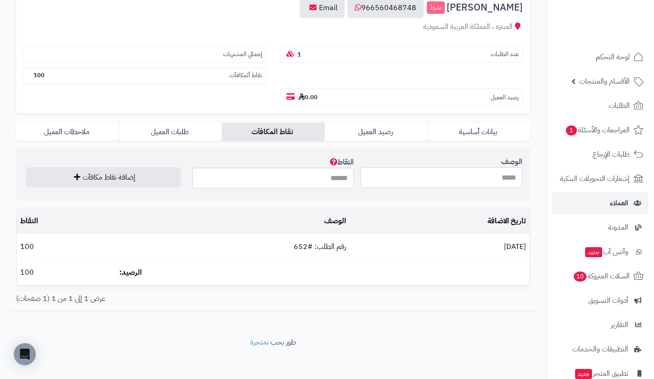
click at [438, 171] on input "الوصف" at bounding box center [442, 177] width 162 height 21
paste input "*"
type input "*"
type input "**********"
type input "**"
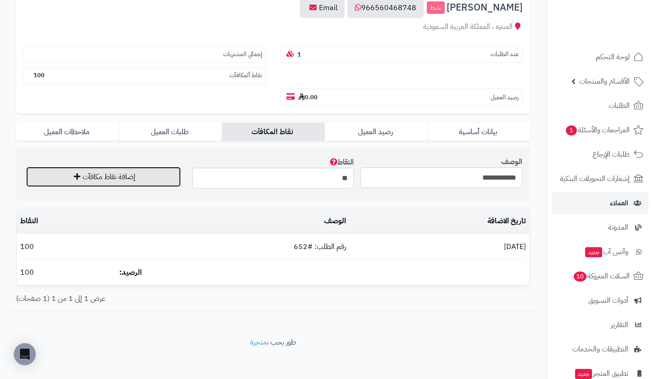
click at [167, 184] on button "إضافة نقاط مكافآت" at bounding box center [103, 177] width 155 height 20
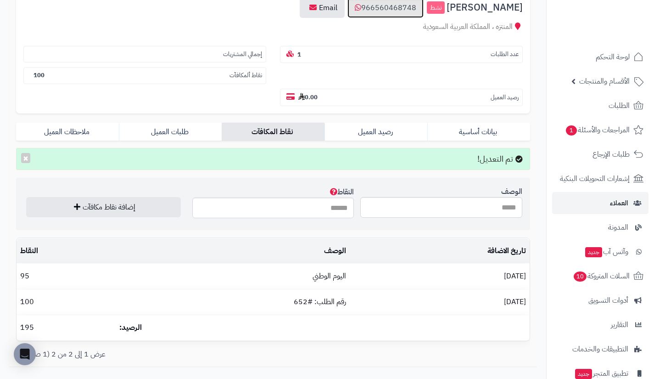
click at [424, 11] on link "966560468748" at bounding box center [386, 8] width 76 height 20
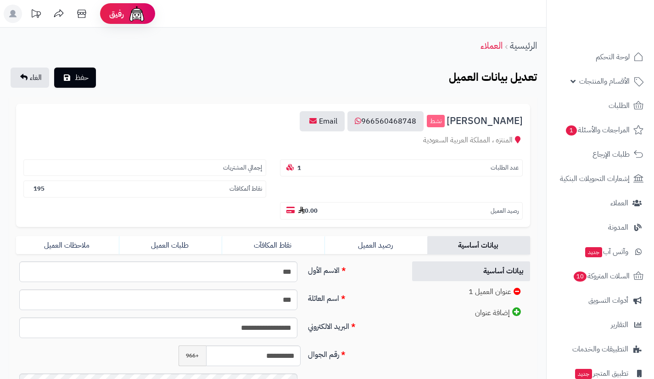
scroll to position [113, 0]
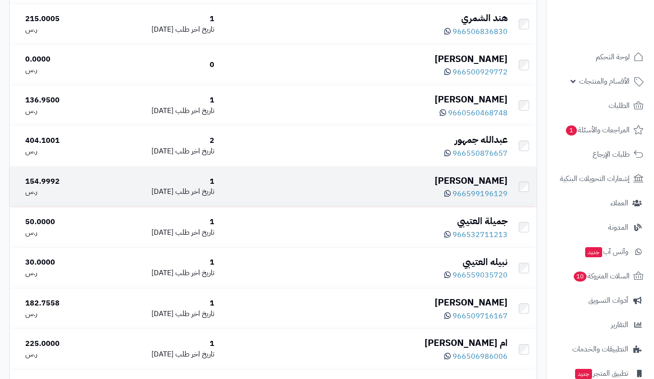
scroll to position [619, 0]
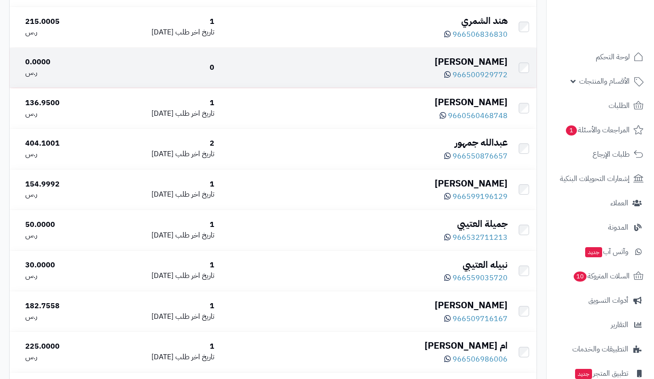
click at [487, 65] on div "محمد عمر" at bounding box center [365, 61] width 286 height 13
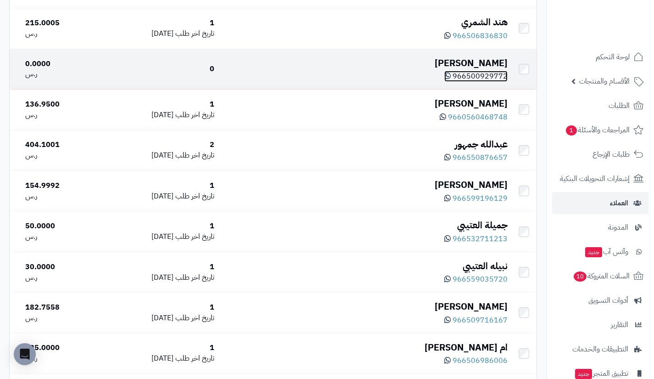
click at [477, 74] on span "966500929772" at bounding box center [480, 76] width 55 height 11
click at [492, 66] on div "محمد عمر" at bounding box center [365, 62] width 286 height 13
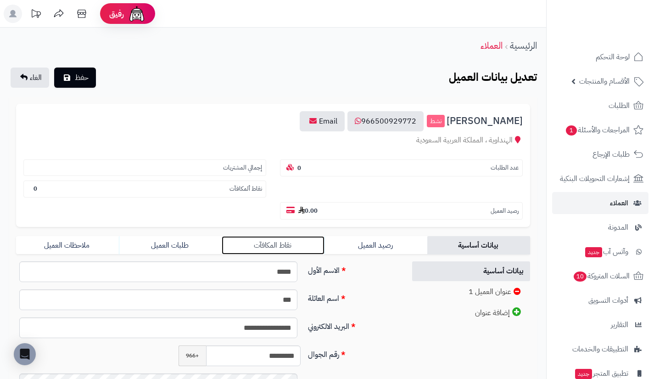
click at [309, 242] on link "نقاط المكافآت" at bounding box center [273, 245] width 103 height 18
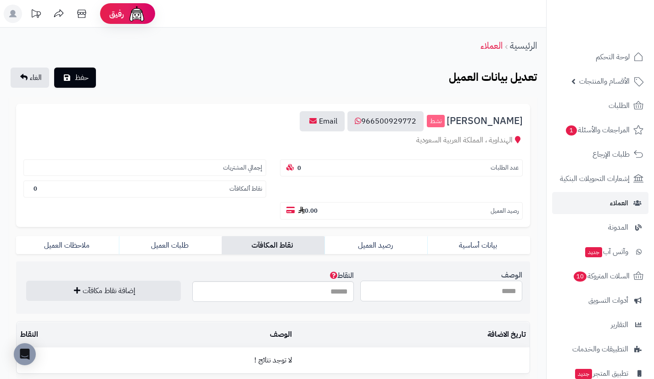
click at [410, 293] on input "الوصف" at bounding box center [442, 291] width 162 height 21
type input "*"
type input "**********"
type input "**"
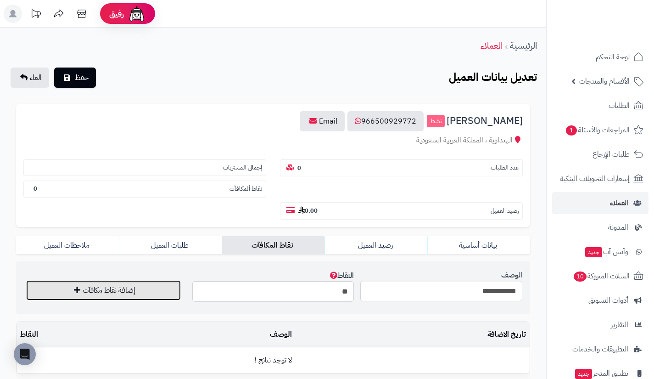
click at [174, 294] on button "إضافة نقاط مكافآت" at bounding box center [103, 290] width 155 height 20
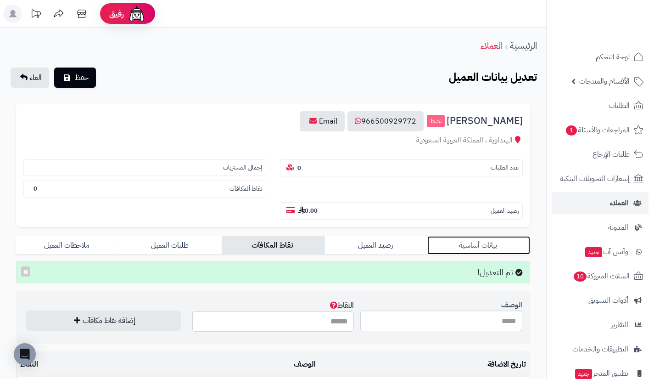
click at [492, 240] on link "بيانات أساسية" at bounding box center [479, 245] width 103 height 18
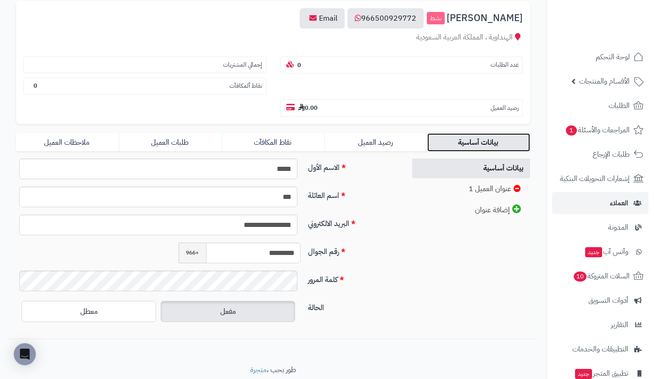
scroll to position [103, 0]
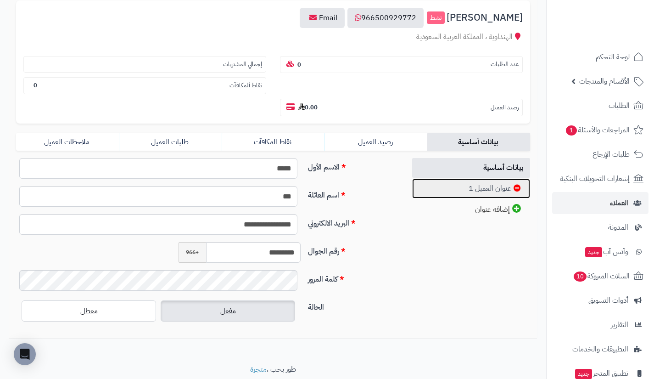
click at [483, 185] on link "عنوان العميل 1" at bounding box center [471, 189] width 118 height 20
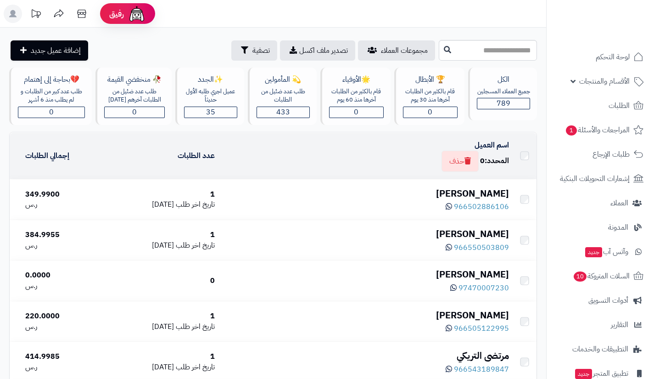
scroll to position [619, 0]
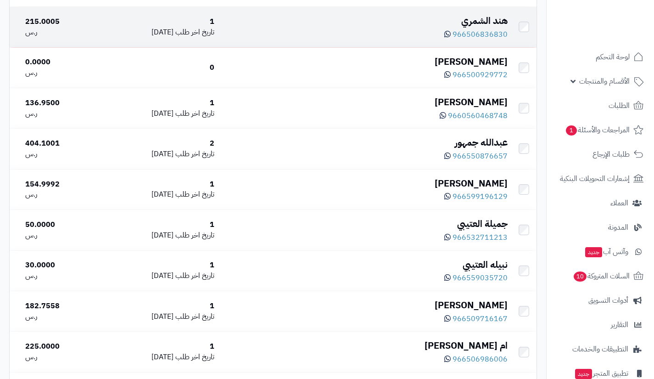
click at [486, 23] on div "هند الشمري" at bounding box center [365, 20] width 286 height 13
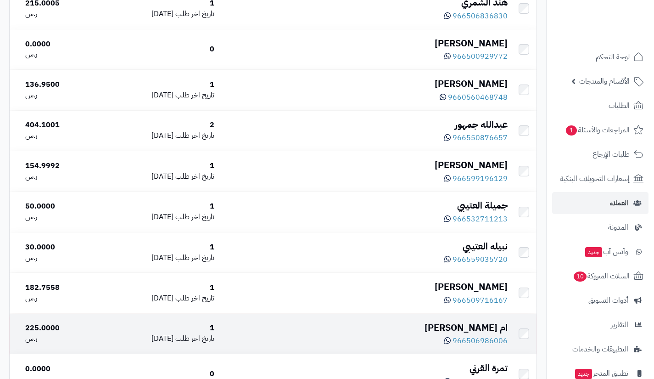
scroll to position [599, 0]
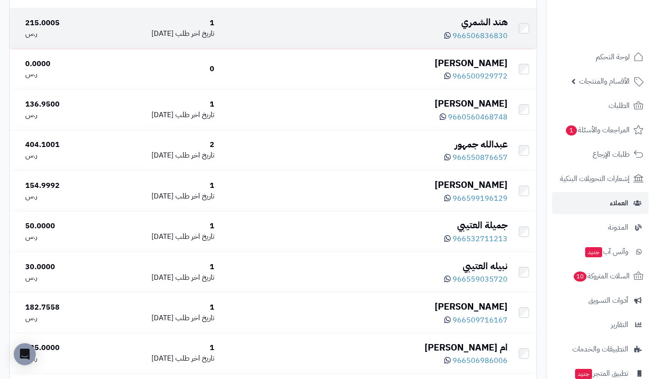
click at [491, 23] on div "هند الشمري" at bounding box center [365, 22] width 286 height 13
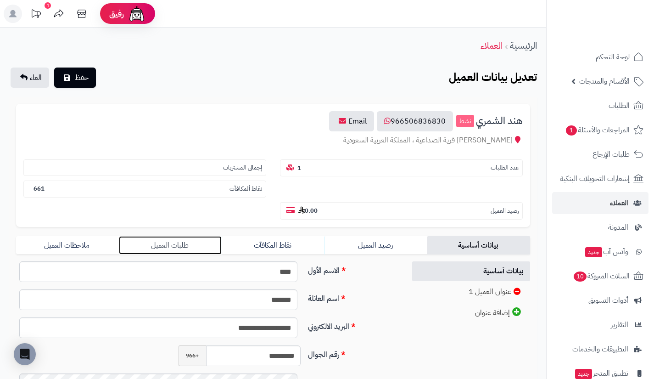
click at [207, 243] on link "طلبات العميل" at bounding box center [170, 245] width 103 height 18
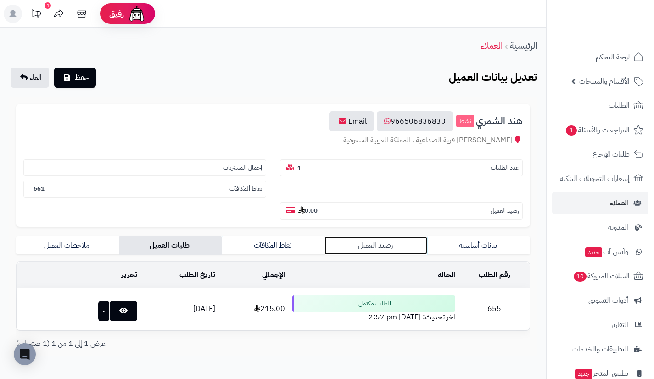
click at [363, 249] on link "رصيد العميل" at bounding box center [376, 245] width 103 height 18
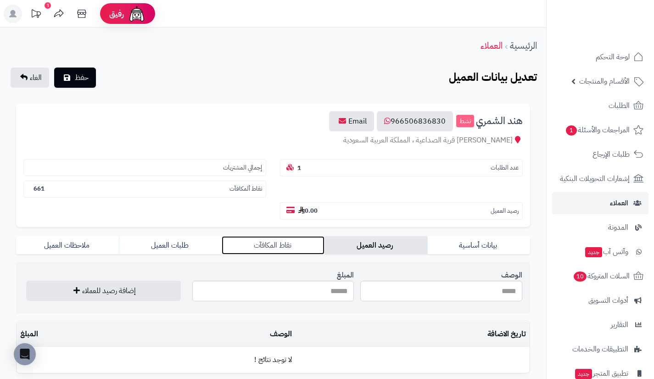
click at [307, 247] on link "نقاط المكافآت" at bounding box center [273, 245] width 103 height 18
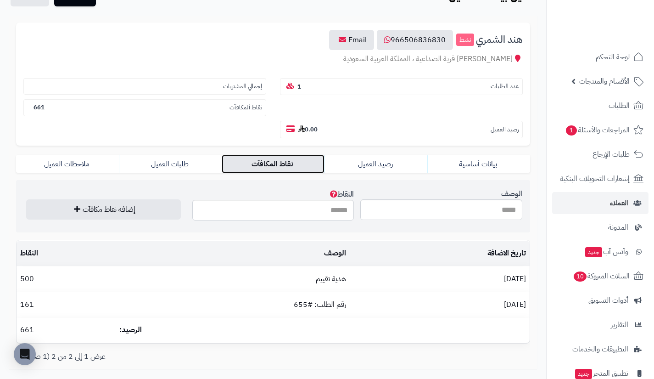
scroll to position [82, 0]
click at [448, 207] on input "الوصف" at bounding box center [442, 209] width 162 height 21
paste input "**********"
type input "**********"
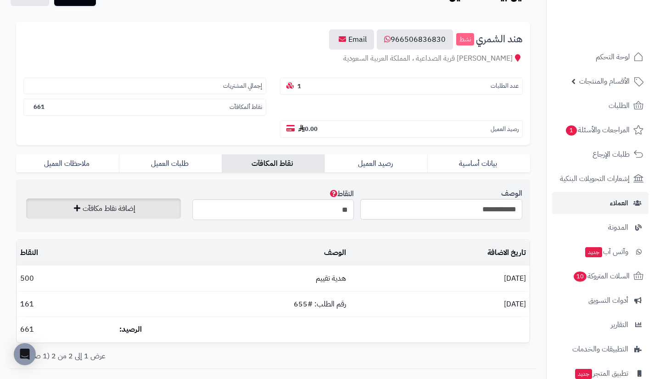
type input "**"
click at [164, 211] on button "إضافة نقاط مكافآت" at bounding box center [103, 208] width 155 height 20
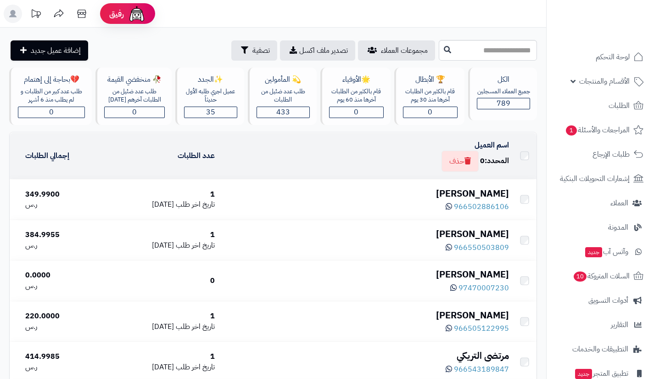
scroll to position [619, 0]
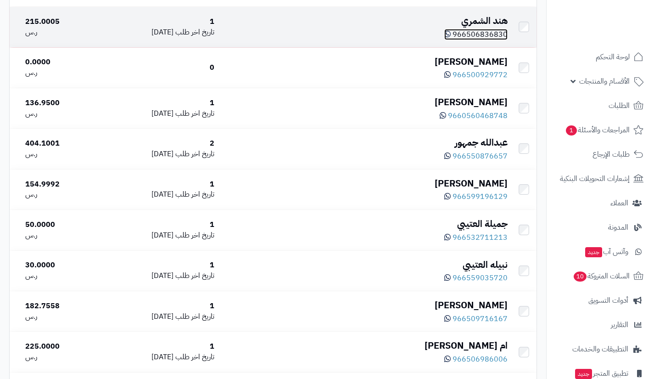
click at [474, 33] on span "966506836830" at bounding box center [480, 34] width 55 height 11
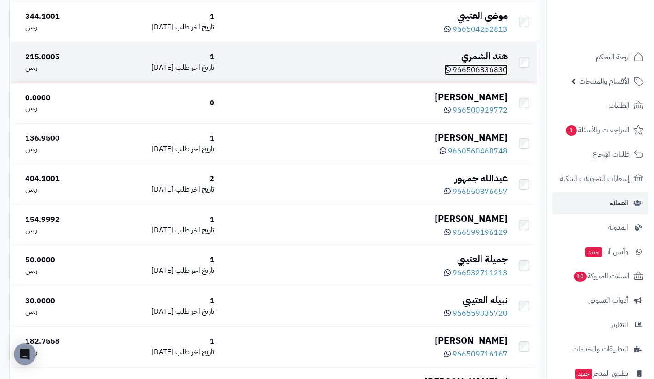
scroll to position [555, 0]
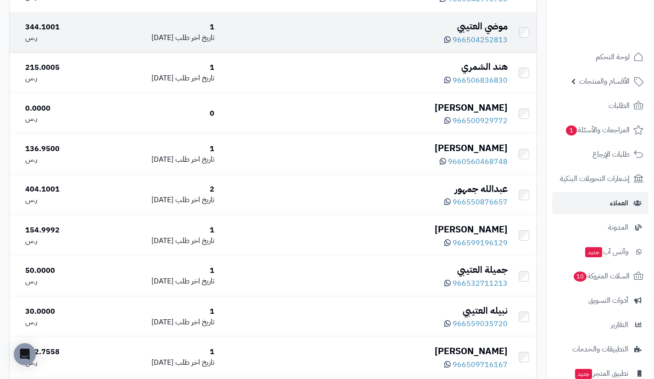
click at [477, 26] on div "موضي العتيبي" at bounding box center [365, 26] width 286 height 13
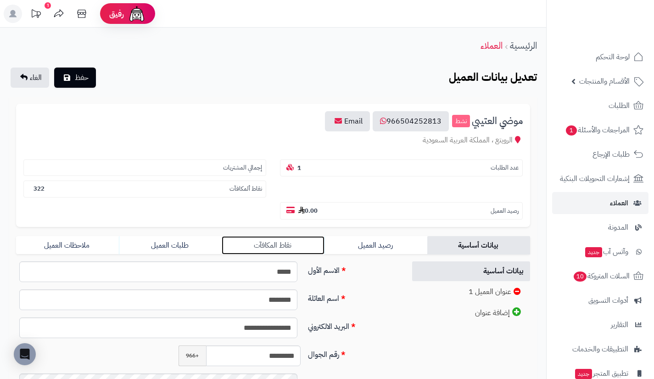
click at [308, 243] on link "نقاط المكافآت" at bounding box center [273, 245] width 103 height 18
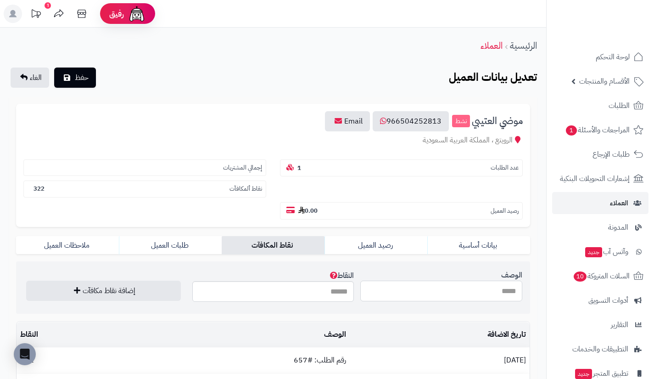
click at [406, 287] on input "الوصف" at bounding box center [442, 291] width 162 height 21
paste input "**********"
type input "**********"
type input "**"
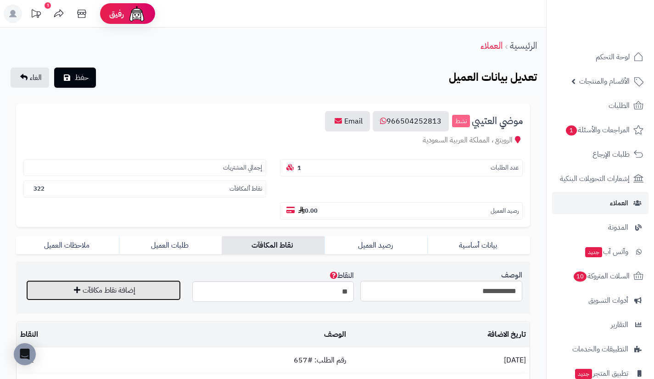
click at [153, 291] on button "إضافة نقاط مكافآت" at bounding box center [103, 290] width 155 height 20
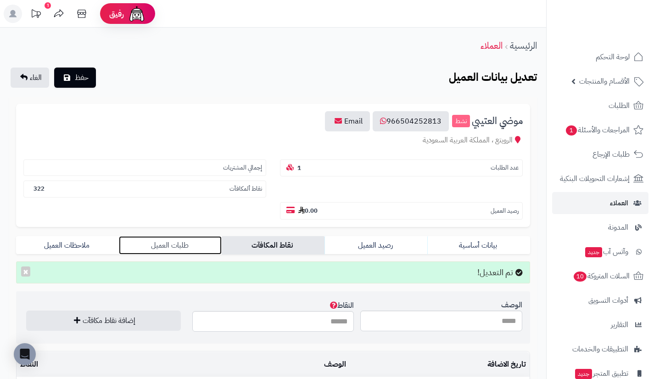
click at [205, 246] on link "طلبات العميل" at bounding box center [170, 245] width 103 height 18
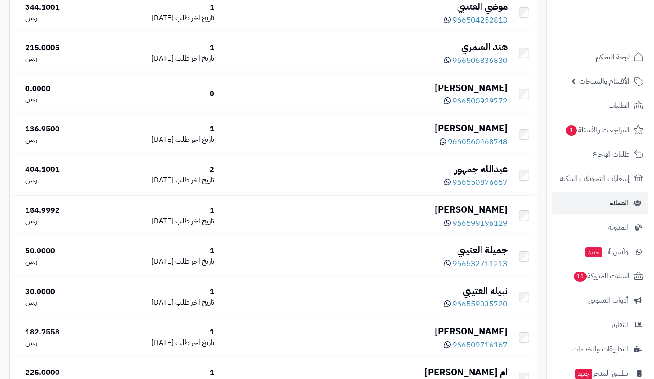
scroll to position [555, 0]
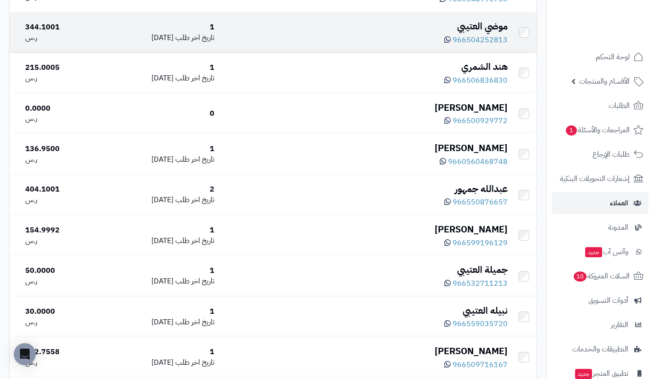
click at [473, 26] on div "موضي العتيبي" at bounding box center [365, 26] width 286 height 13
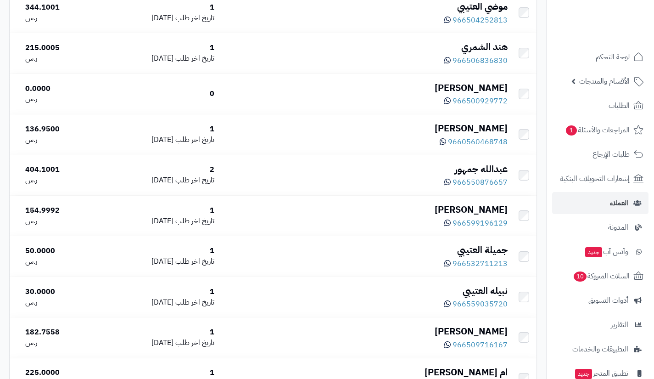
scroll to position [555, 0]
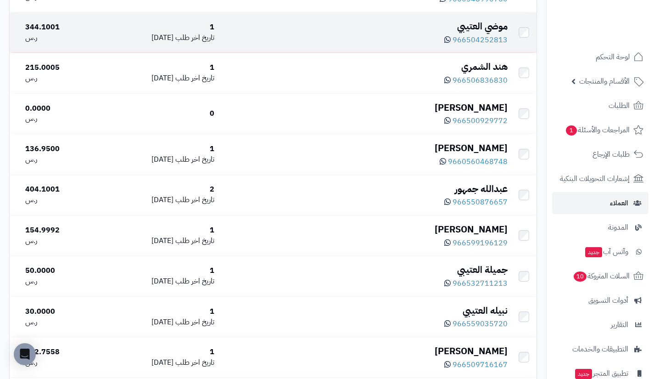
click at [489, 25] on div "موضي العتيبي" at bounding box center [365, 26] width 286 height 13
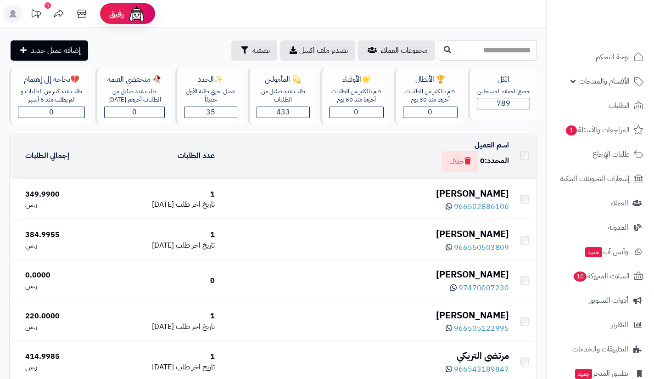
scroll to position [575, 0]
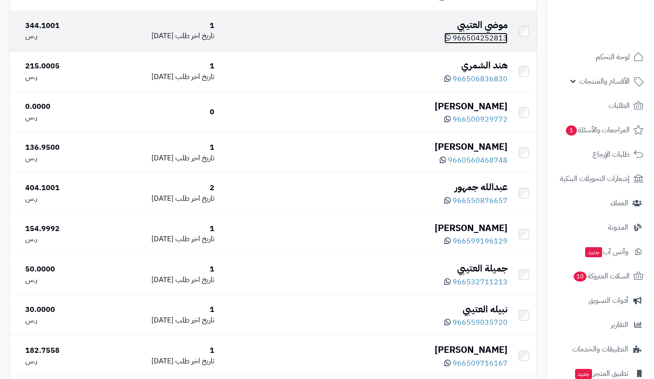
click at [488, 42] on span "966504252813" at bounding box center [480, 38] width 55 height 11
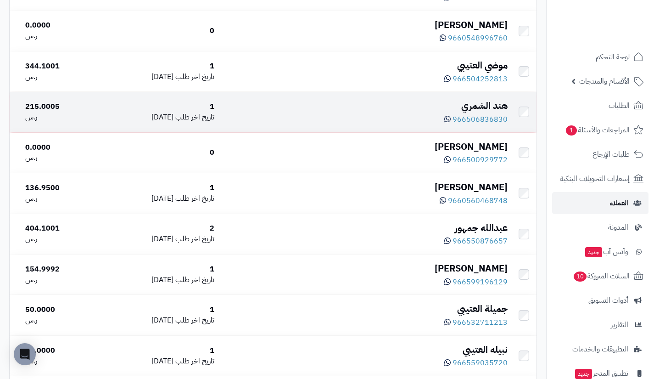
scroll to position [512, 0]
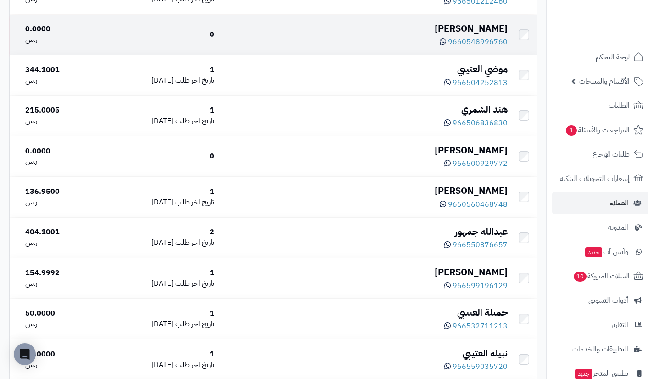
click at [488, 22] on div "[PERSON_NAME]" at bounding box center [365, 28] width 286 height 13
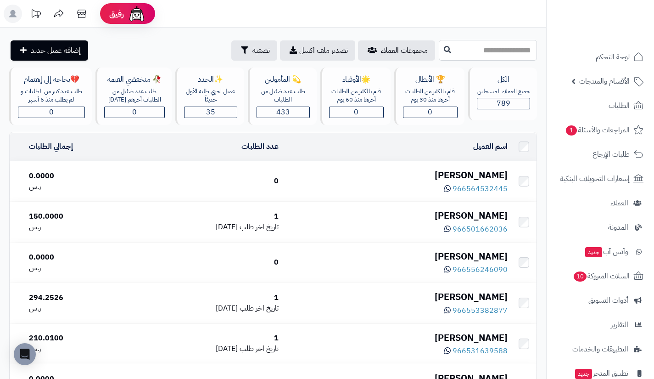
click at [485, 54] on input "text" at bounding box center [488, 50] width 98 height 21
type input "*"
type input "**********"
click at [444, 48] on icon at bounding box center [447, 48] width 7 height 7
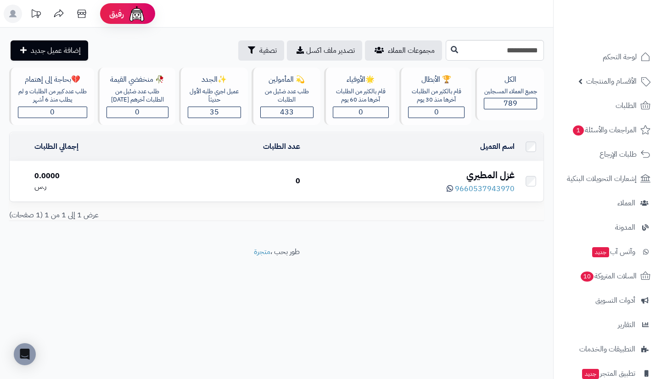
click at [455, 173] on div "غزل المطيري" at bounding box center [411, 175] width 207 height 13
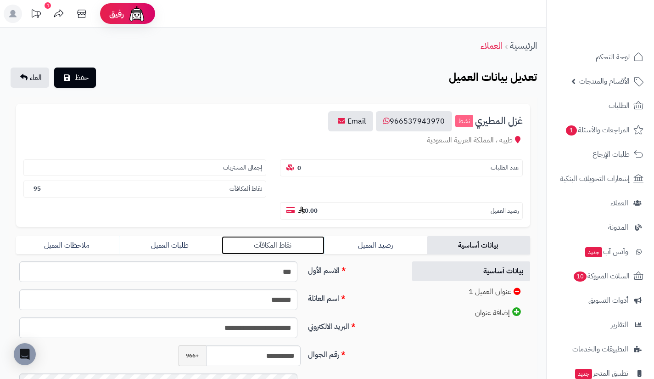
click at [280, 237] on link "نقاط المكافآت" at bounding box center [273, 245] width 103 height 18
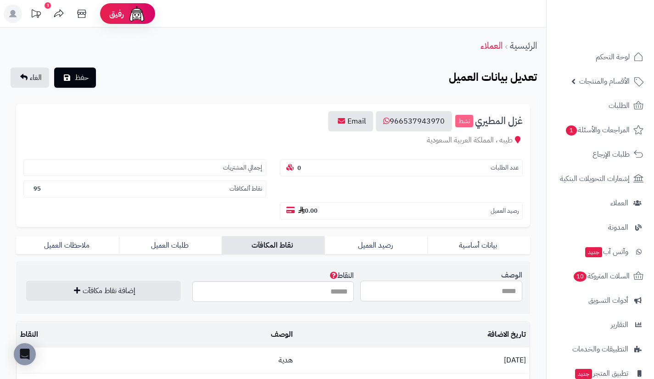
click at [403, 287] on input "الوصف" at bounding box center [442, 291] width 162 height 21
type input "**********"
type input "**"
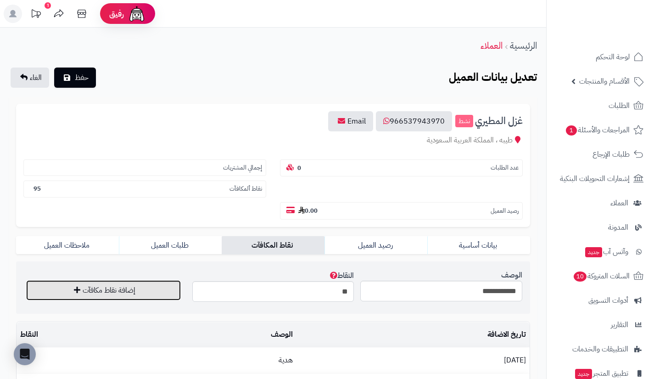
click at [170, 289] on button "إضافة نقاط مكافآت" at bounding box center [103, 290] width 155 height 20
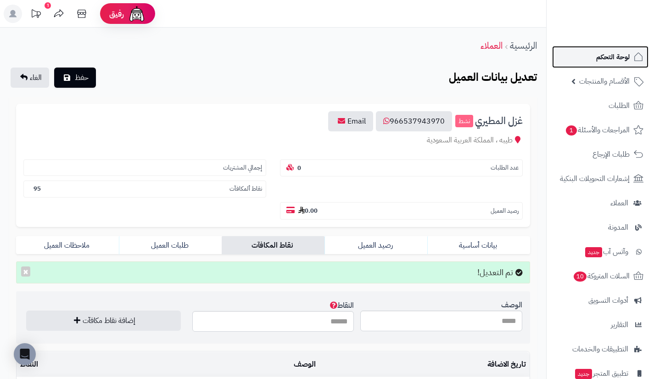
click at [596, 60] on link "لوحة التحكم" at bounding box center [601, 57] width 96 height 22
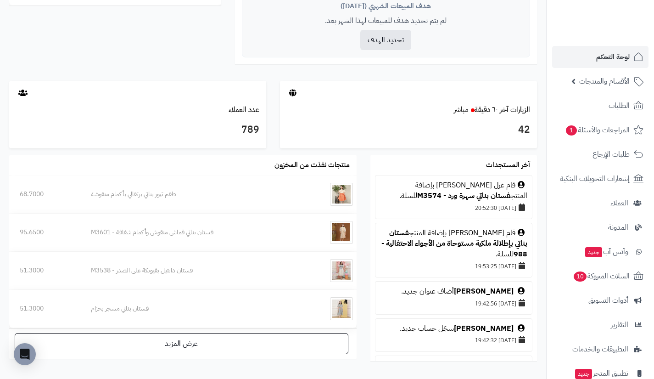
scroll to position [407, 0]
click at [500, 111] on link "الزيارات آخر ٦٠ دقيقة مباشر" at bounding box center [492, 110] width 76 height 11
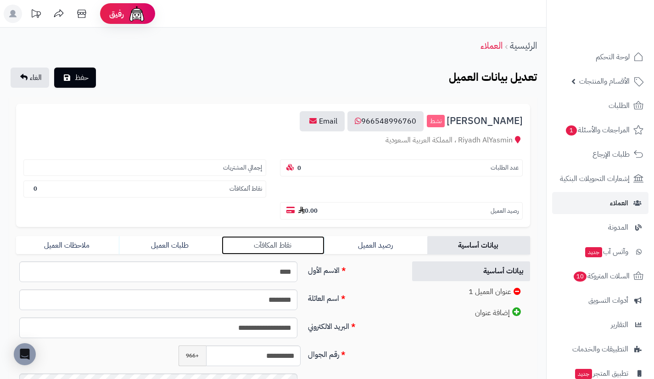
click at [316, 245] on link "نقاط المكافآت" at bounding box center [273, 245] width 103 height 18
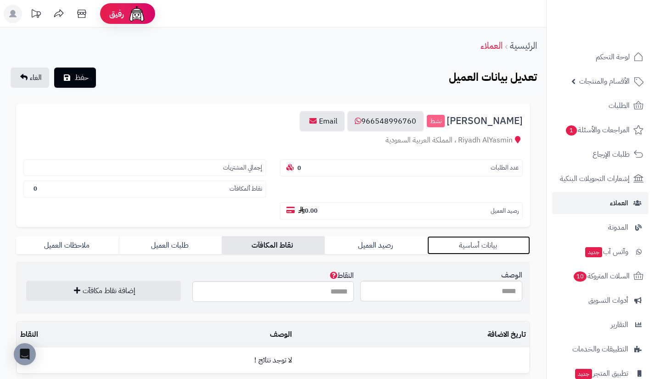
click at [475, 248] on link "بيانات أساسية" at bounding box center [479, 245] width 103 height 18
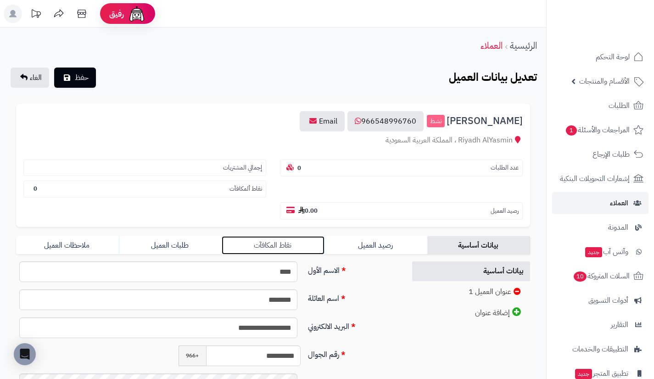
click at [299, 241] on link "نقاط المكافآت" at bounding box center [273, 245] width 103 height 18
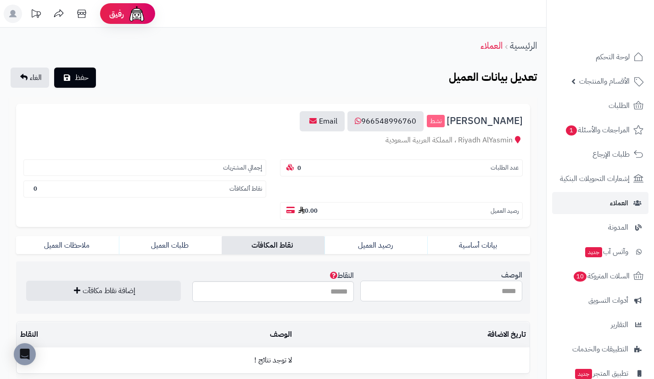
click at [395, 291] on input "الوصف" at bounding box center [442, 291] width 162 height 21
paste input "**********"
type input "**********"
type input "***"
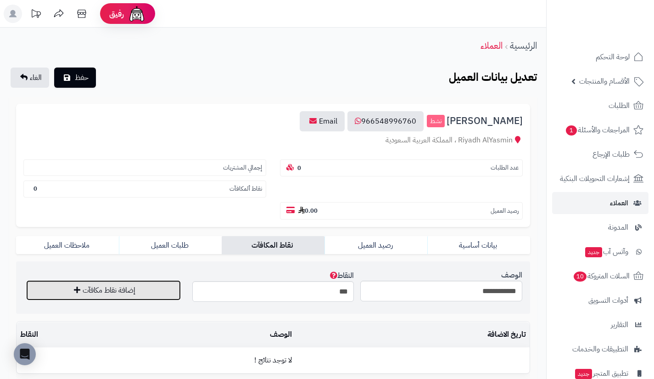
click at [166, 296] on button "إضافة نقاط مكافآت" at bounding box center [103, 290] width 155 height 20
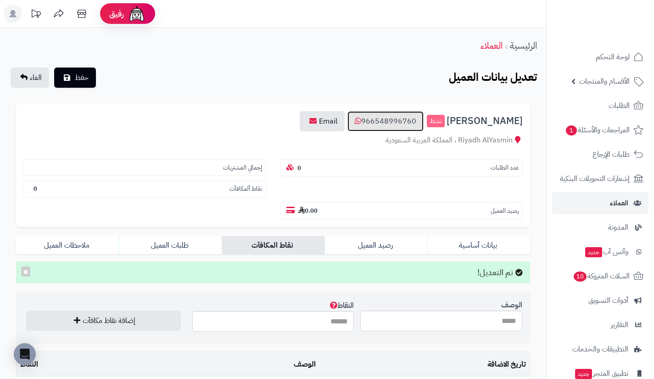
click at [423, 121] on link "966548996760" at bounding box center [386, 121] width 76 height 20
